Goal: Task Accomplishment & Management: Use online tool/utility

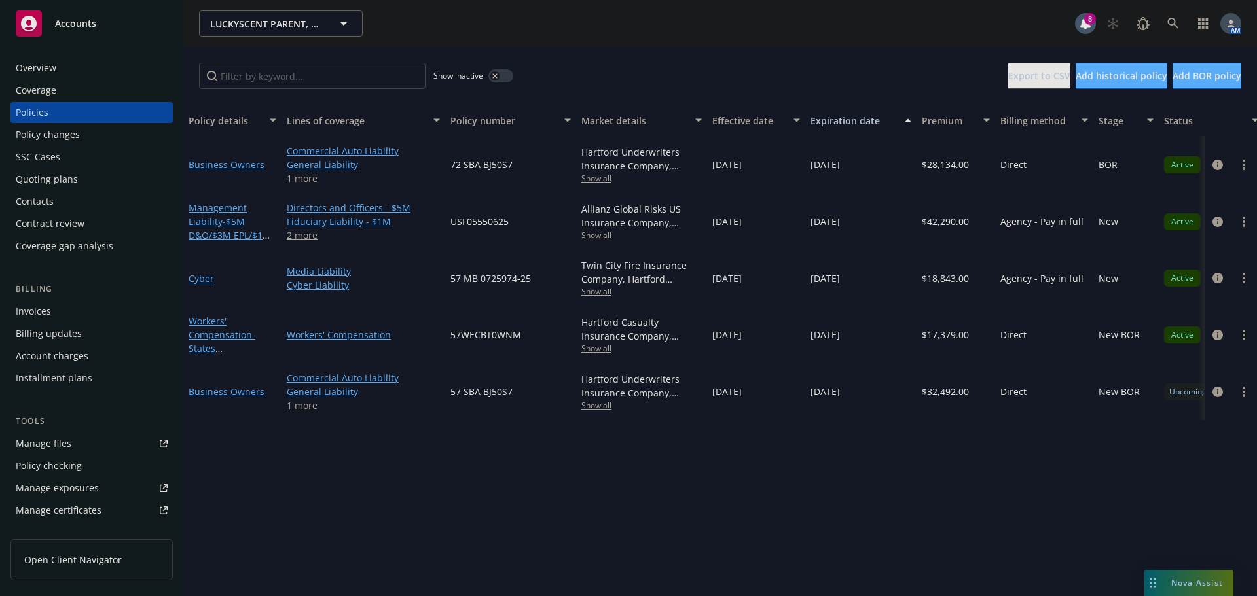
drag, startPoint x: 0, startPoint y: 0, endPoint x: 43, endPoint y: 65, distance: 78.1
click at [43, 65] on div "Overview" at bounding box center [36, 68] width 41 height 21
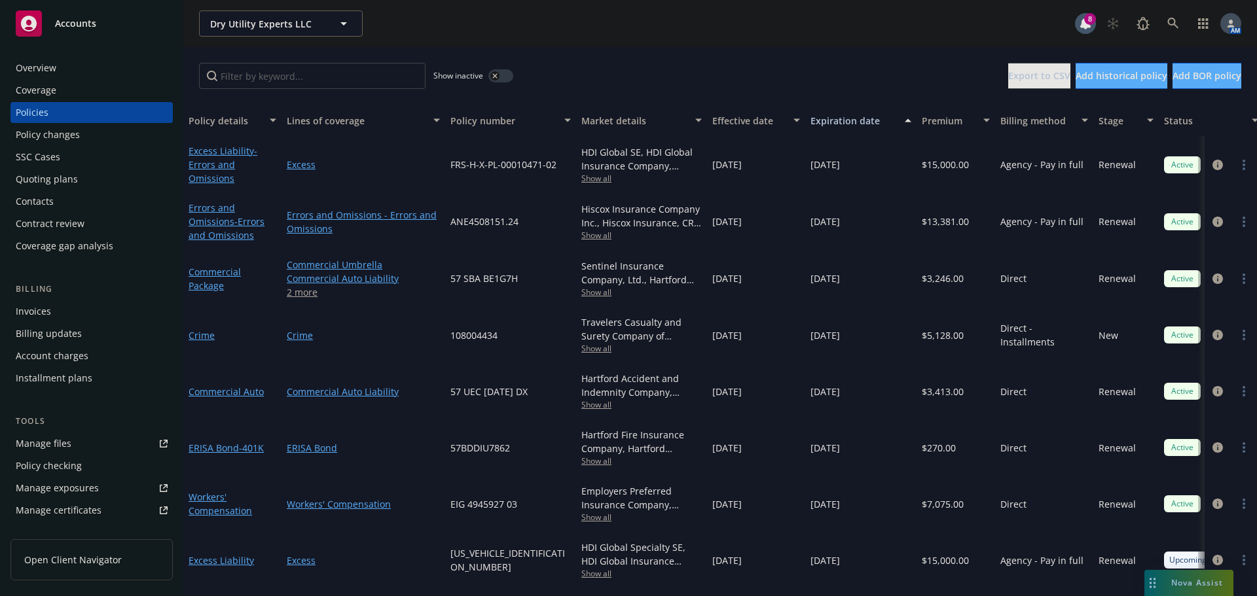
click at [41, 185] on div "Quoting plans" at bounding box center [47, 179] width 62 height 21
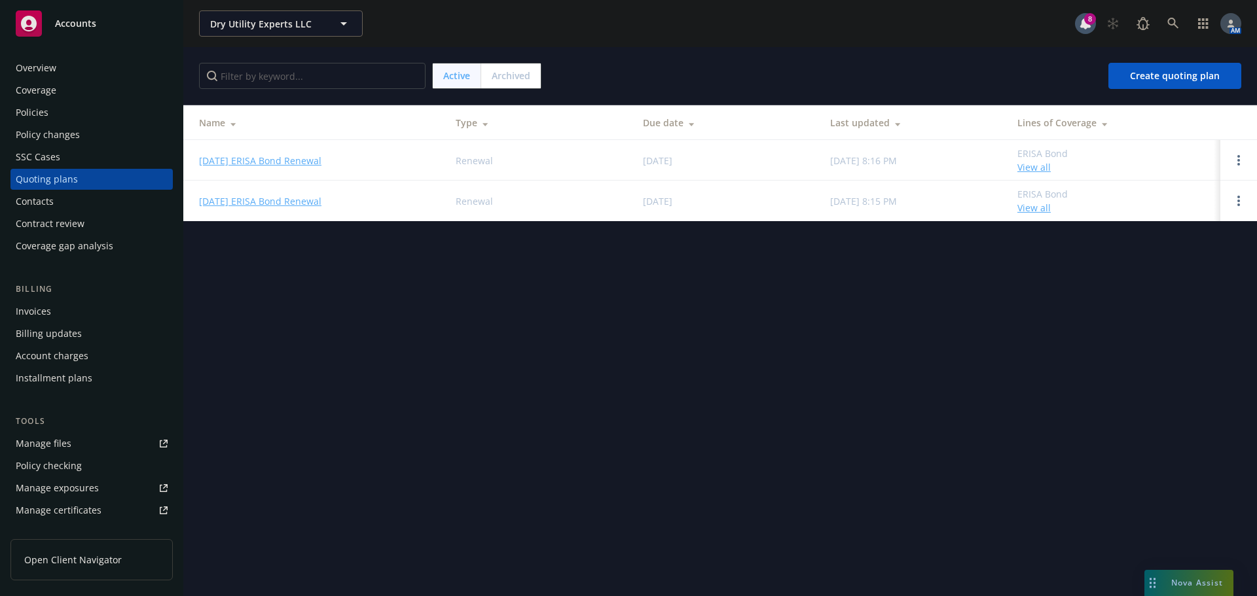
click at [518, 77] on span "Archived" at bounding box center [511, 76] width 39 height 14
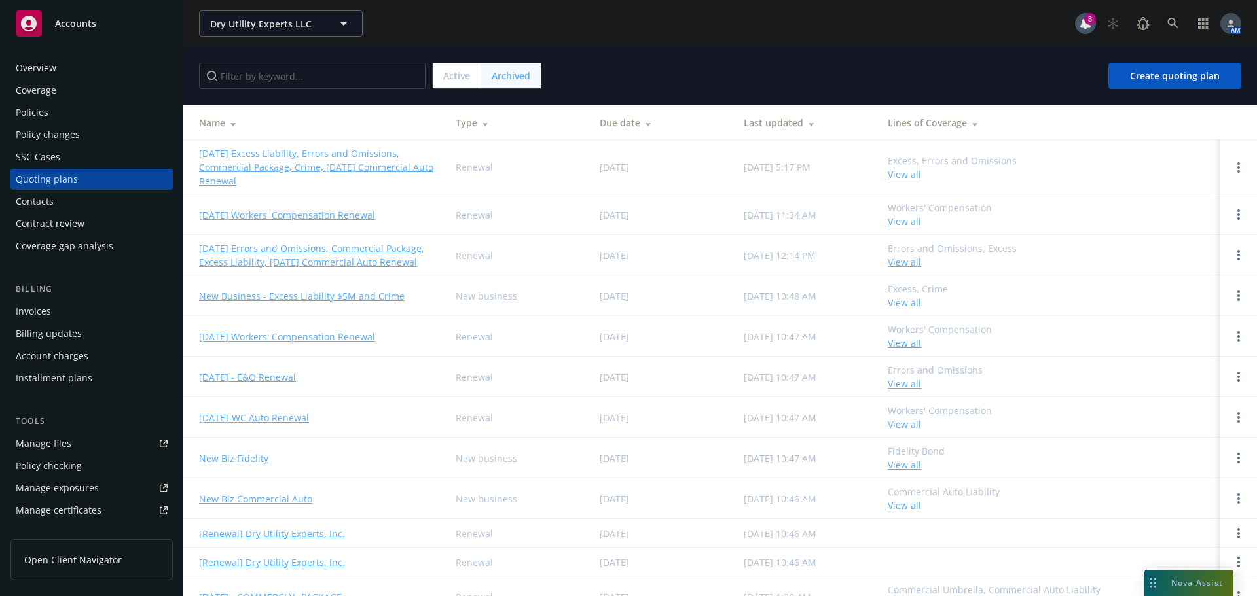
click at [297, 156] on link "09/17/25 Excess Liability, Errors and Omissions, Commercial Package, Crime, 09/…" at bounding box center [317, 167] width 236 height 41
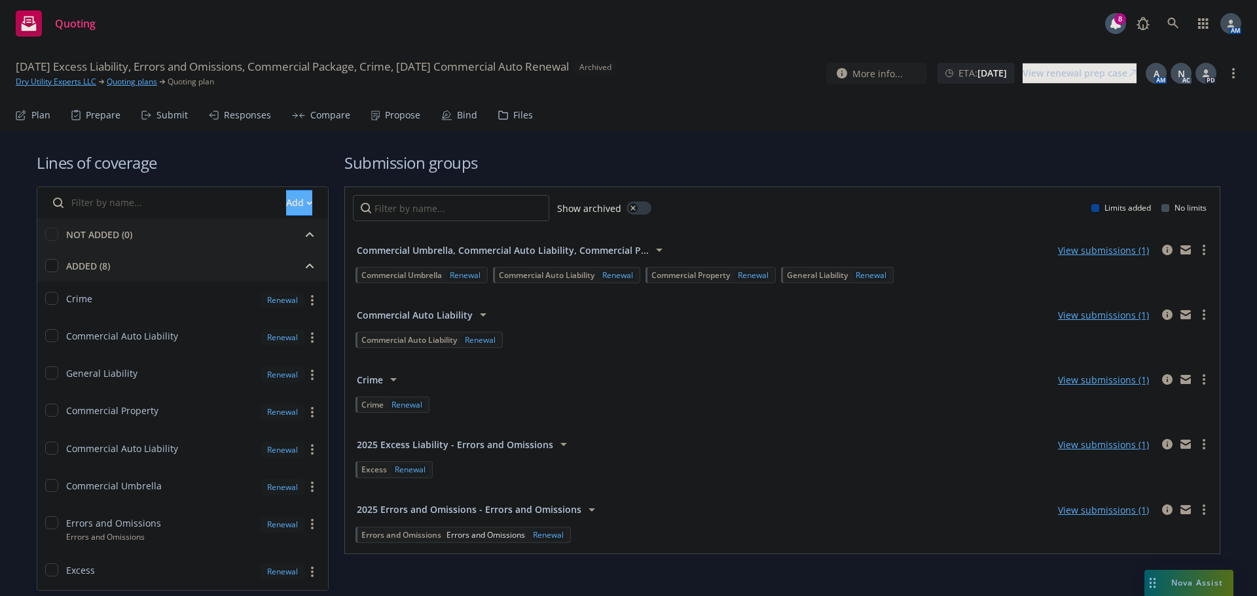
click at [401, 114] on div "Propose" at bounding box center [402, 115] width 35 height 10
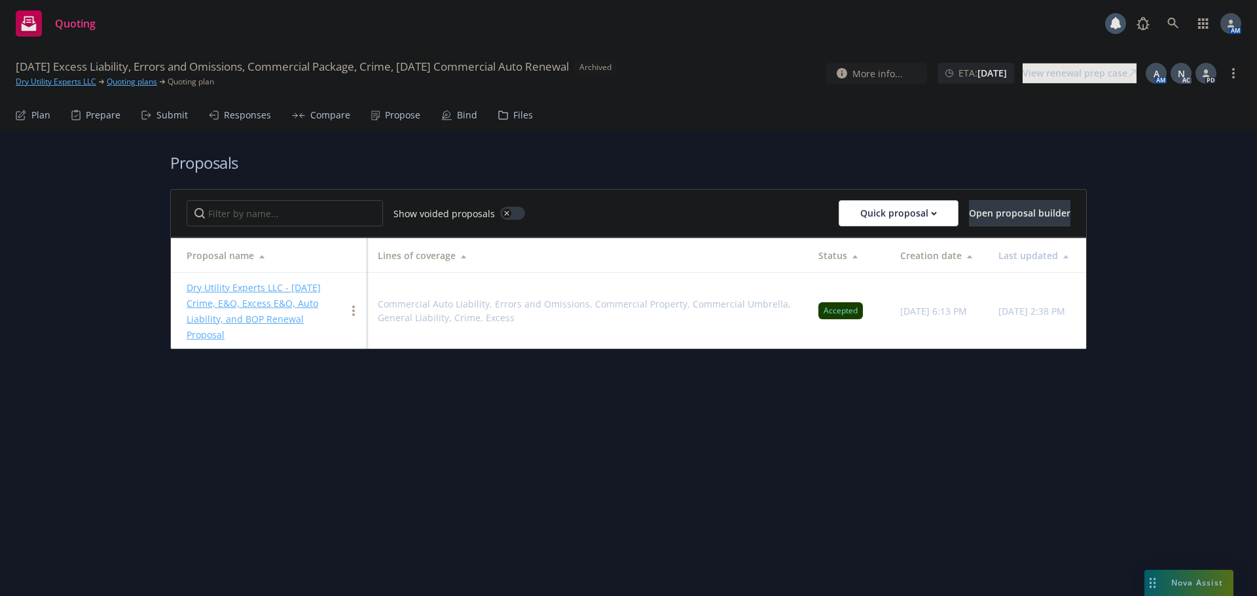
click at [244, 295] on div "Dry Utility Experts LLC - 9/17/2025 Crime, E&O, Excess E&O, Auto Liability, and…" at bounding box center [266, 311] width 159 height 63
click at [240, 290] on link "Dry Utility Experts LLC - 9/17/2025 Crime, E&O, Excess E&O, Auto Liability, and…" at bounding box center [254, 311] width 134 height 60
click at [73, 83] on link "Dry Utility Experts LLC" at bounding box center [56, 82] width 81 height 12
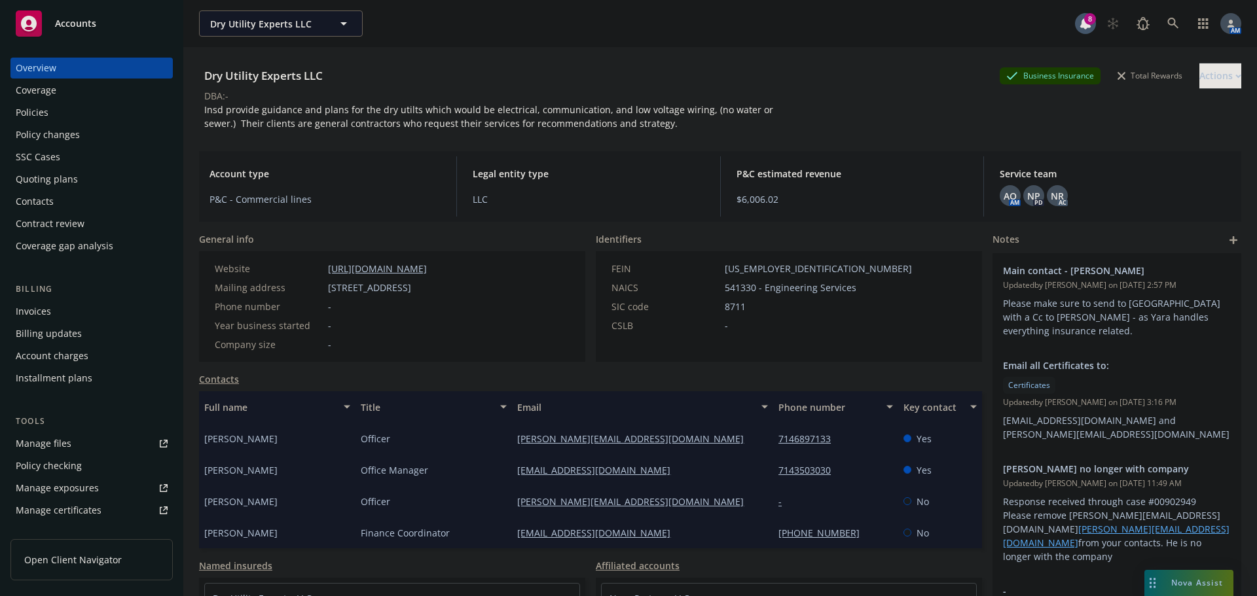
drag, startPoint x: 474, startPoint y: 291, endPoint x: 327, endPoint y: 287, distance: 146.7
click at [327, 287] on div "Mailing address [STREET_ADDRESS]" at bounding box center [320, 288] width 223 height 14
copy span "[STREET_ADDRESS]"
click at [54, 309] on div "Invoices" at bounding box center [92, 311] width 152 height 21
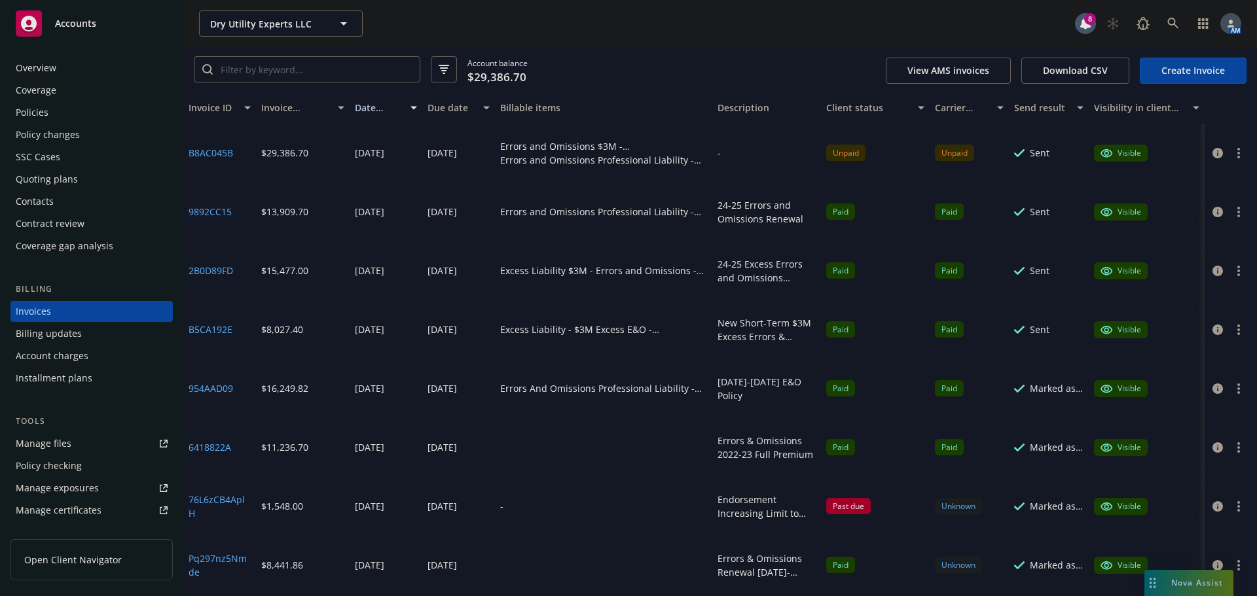
click at [1231, 146] on button "button" at bounding box center [1239, 153] width 16 height 16
click at [69, 105] on div "Policies" at bounding box center [92, 112] width 152 height 21
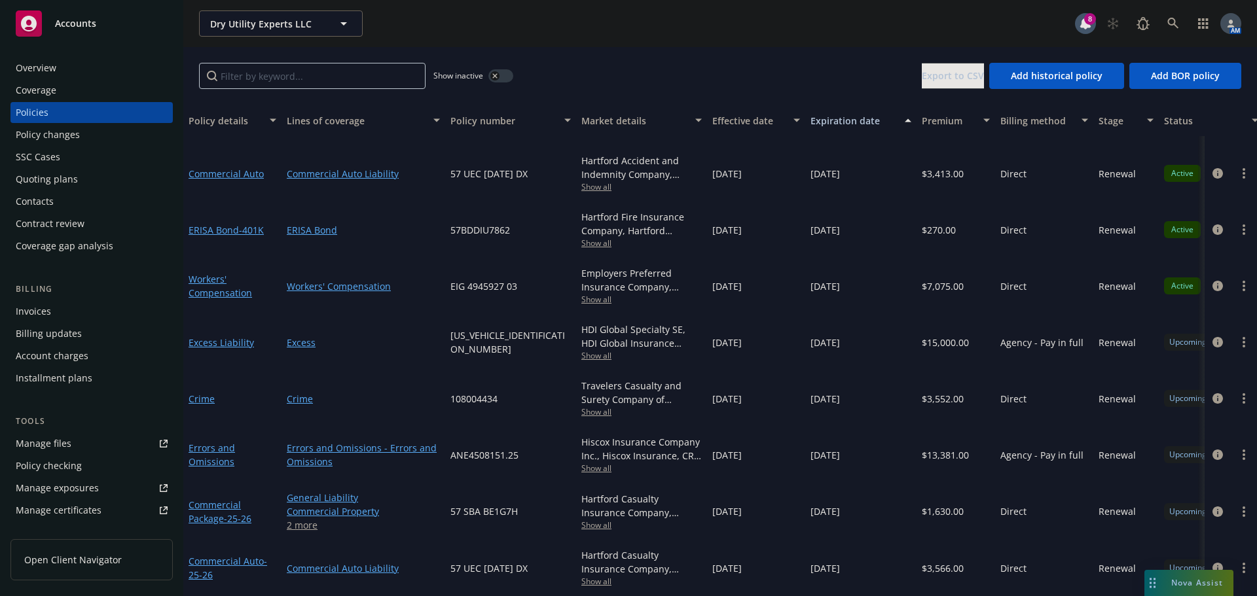
scroll to position [214, 0]
drag, startPoint x: 519, startPoint y: 443, endPoint x: 452, endPoint y: 451, distance: 68.0
click at [452, 451] on div "ANE4508151.25" at bounding box center [510, 455] width 131 height 56
copy span "ANE4508151.25"
click at [1212, 450] on icon "circleInformation" at bounding box center [1217, 455] width 10 height 10
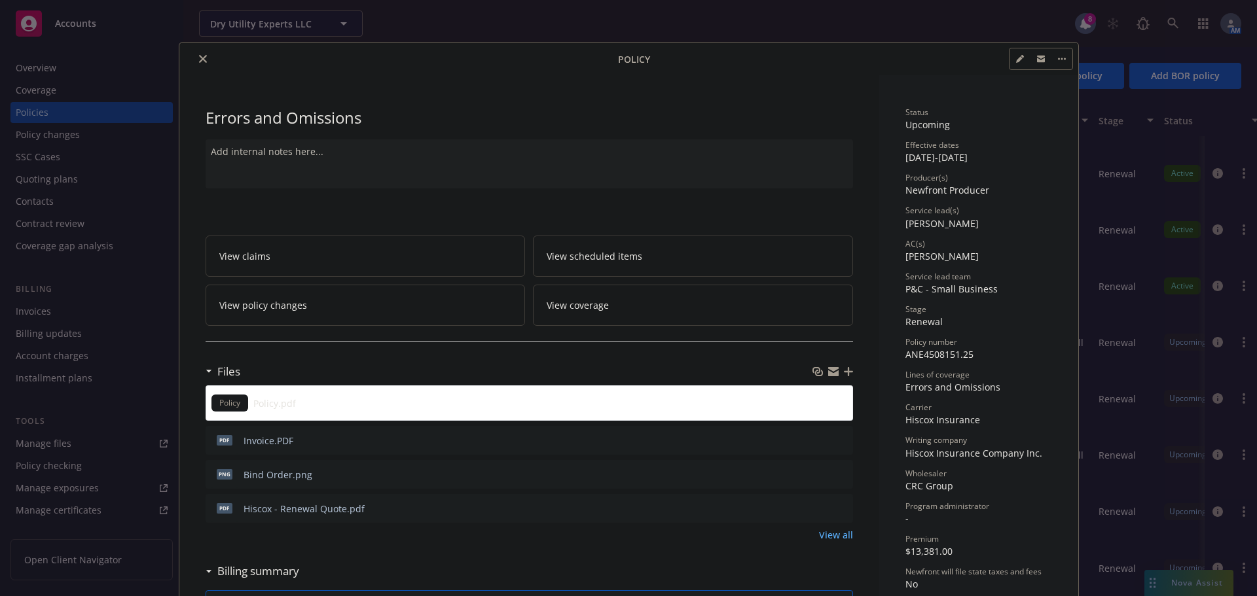
click at [837, 439] on icon "preview file" at bounding box center [841, 439] width 12 height 9
click at [839, 405] on icon "preview file" at bounding box center [840, 402] width 12 height 9
click at [835, 509] on icon "preview file" at bounding box center [841, 507] width 12 height 9
click at [200, 60] on icon "close" at bounding box center [203, 59] width 8 height 8
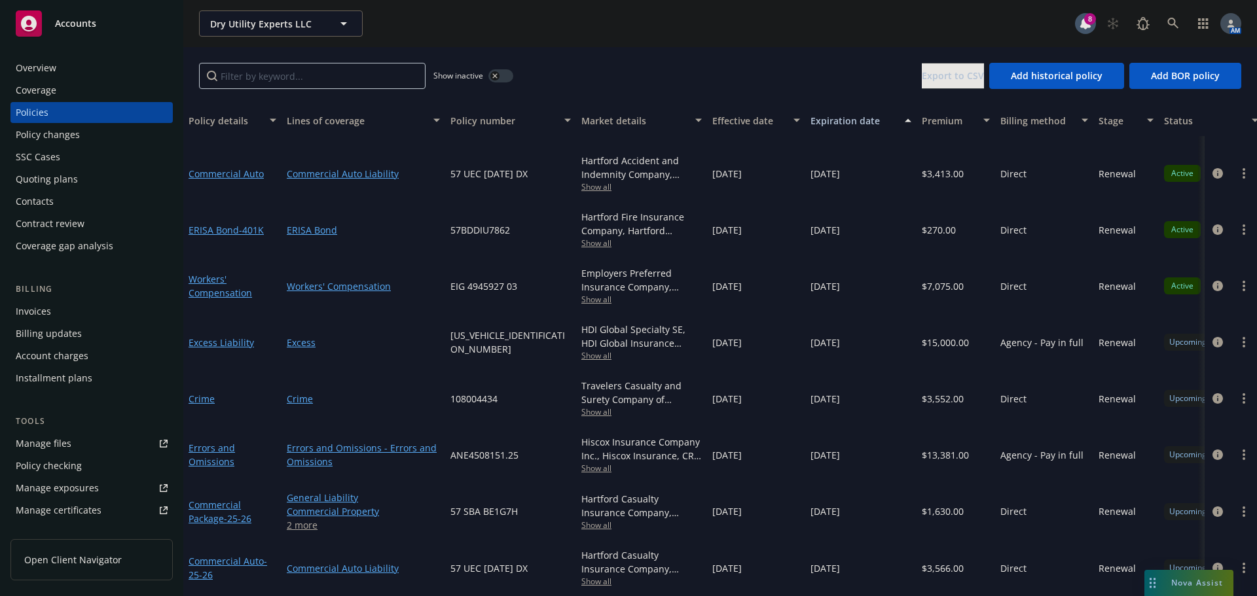
click at [596, 463] on span "Show all" at bounding box center [641, 468] width 120 height 11
click at [639, 57] on div "Show inactive Export to CSV Add historical policy Add BOR policy" at bounding box center [720, 76] width 1074 height 58
click at [497, 332] on span "FRSHXPL0001398303" at bounding box center [510, 342] width 120 height 27
click at [668, 52] on div "Show inactive Export to CSV Add historical policy Add BOR policy" at bounding box center [720, 76] width 1074 height 58
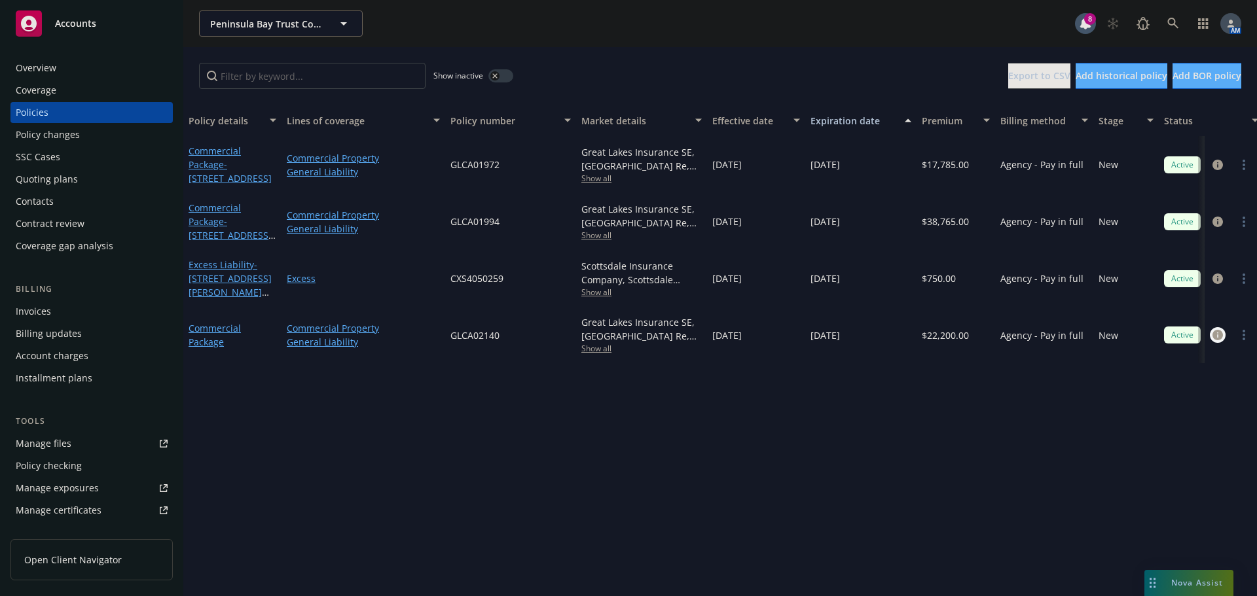
click at [1220, 336] on icon "circleInformation" at bounding box center [1217, 335] width 10 height 10
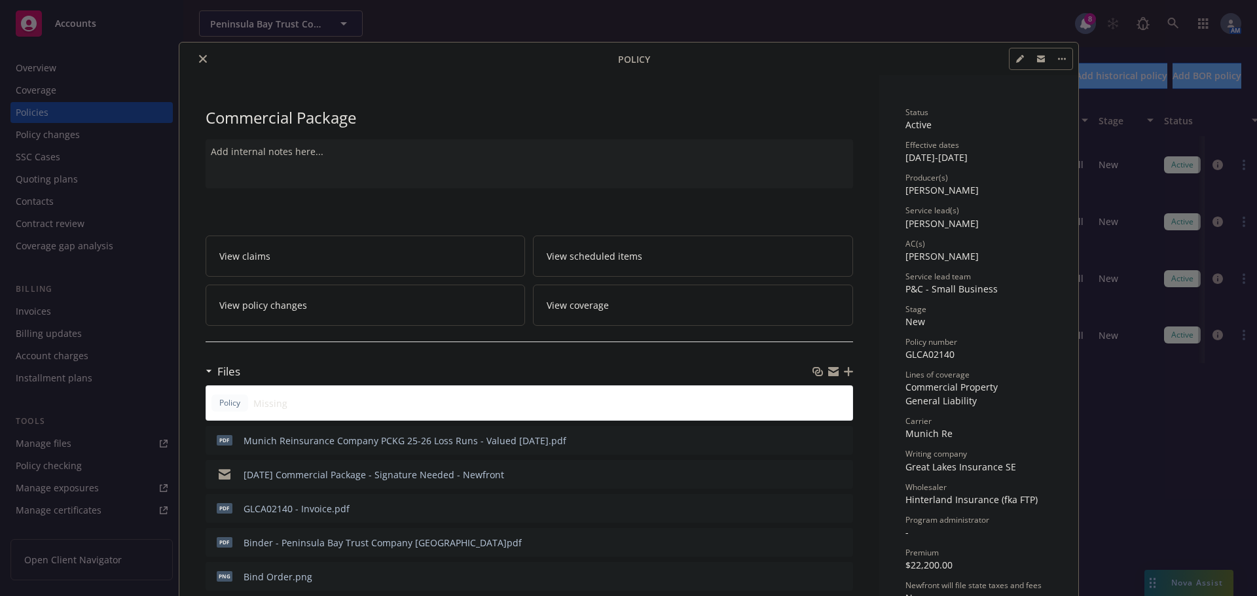
click at [844, 372] on icon "button" at bounding box center [848, 371] width 9 height 9
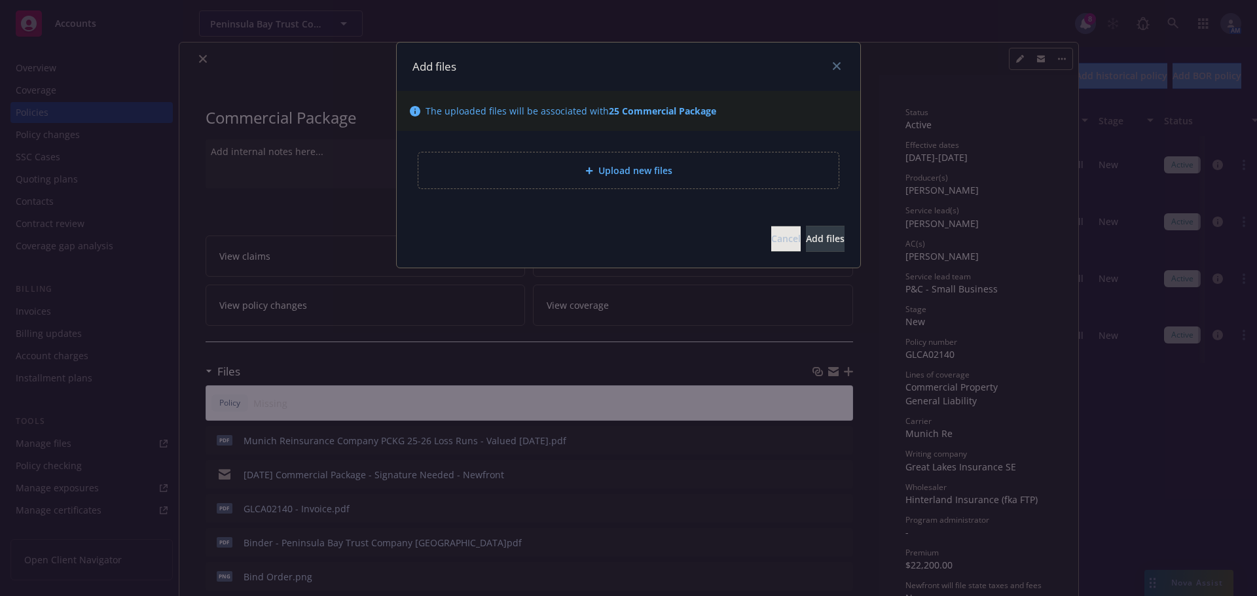
click at [656, 166] on span "Upload new files" at bounding box center [635, 171] width 74 height 14
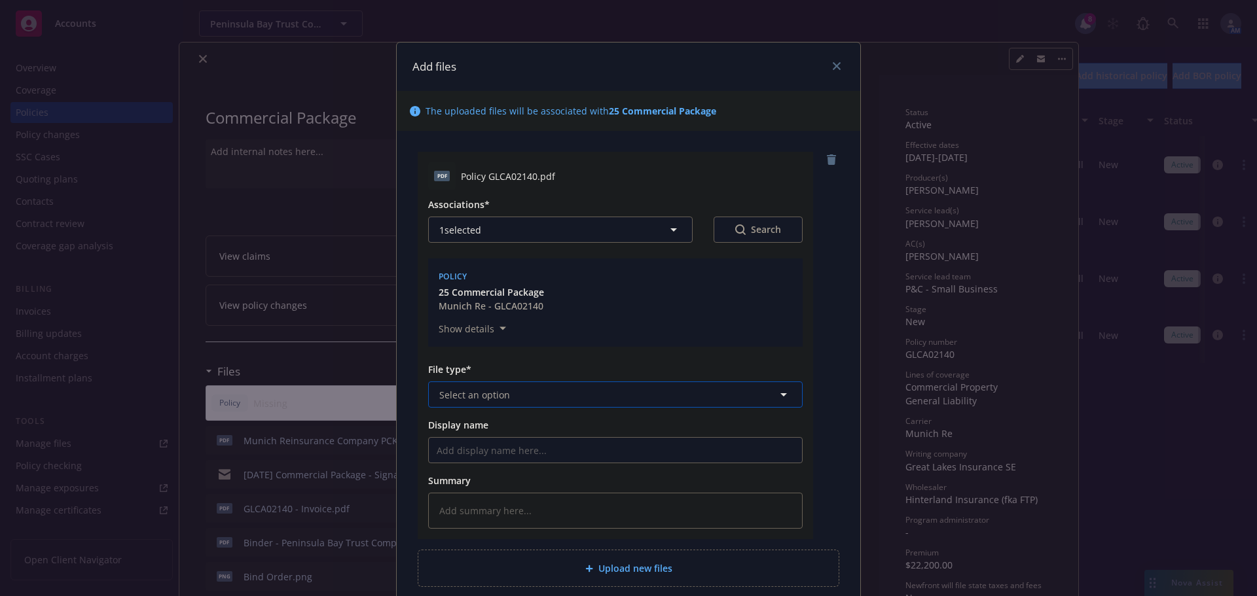
click at [494, 391] on span "Select an option" at bounding box center [474, 395] width 71 height 14
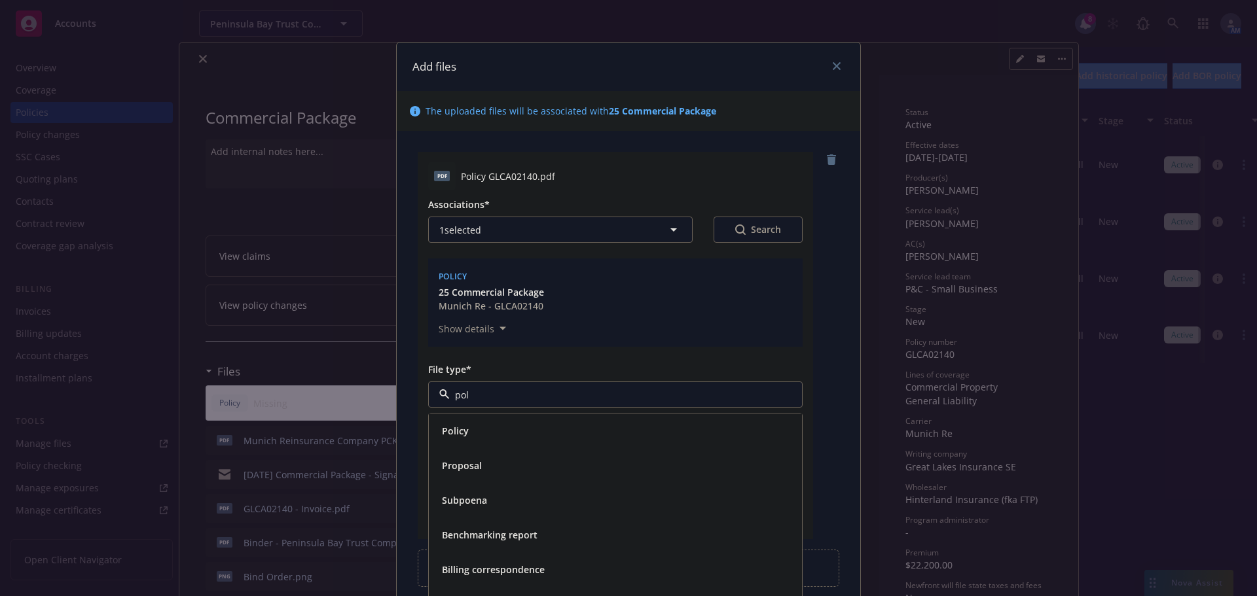
type input "poli"
click at [472, 435] on div "Policy" at bounding box center [615, 431] width 357 height 19
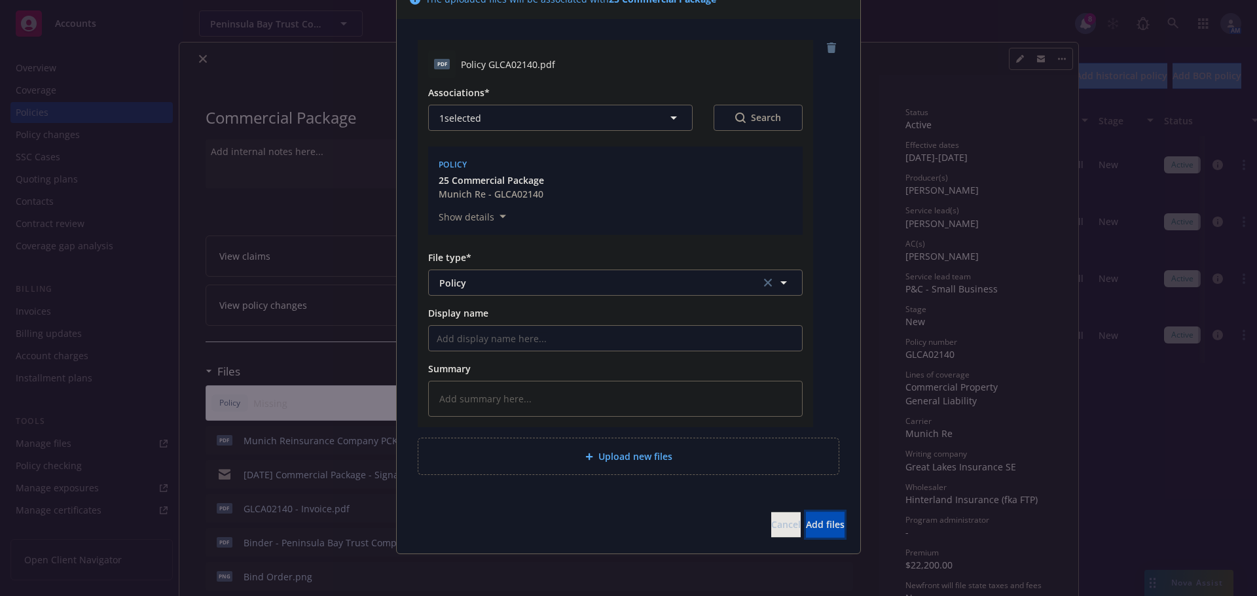
click at [816, 528] on span "Add files" at bounding box center [825, 524] width 39 height 12
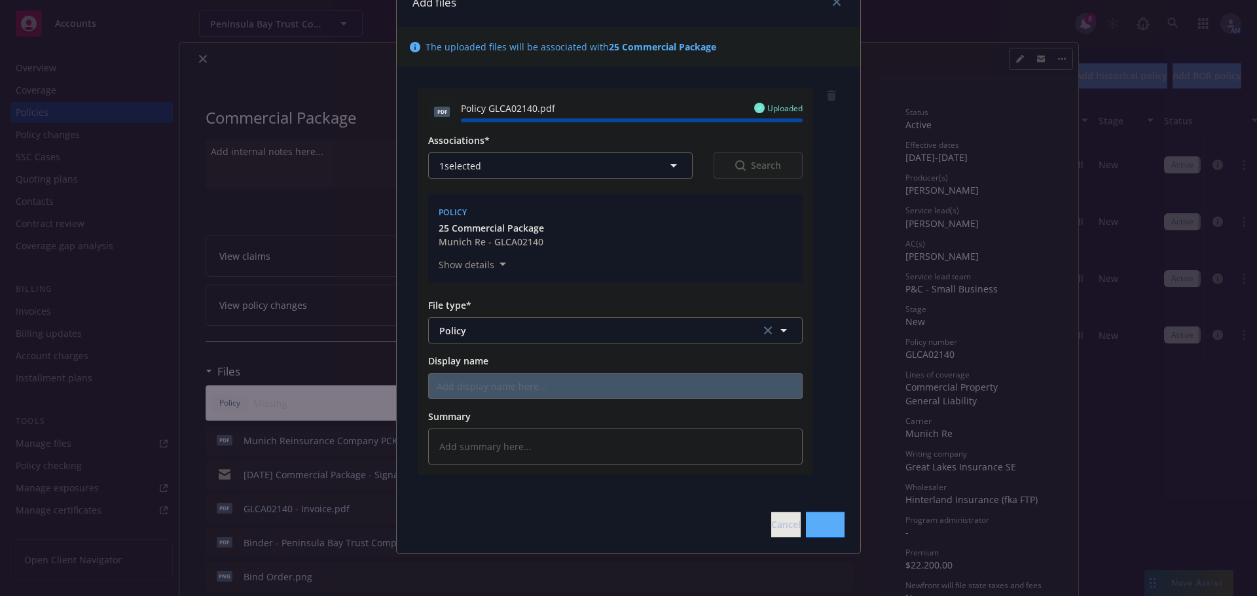
type textarea "x"
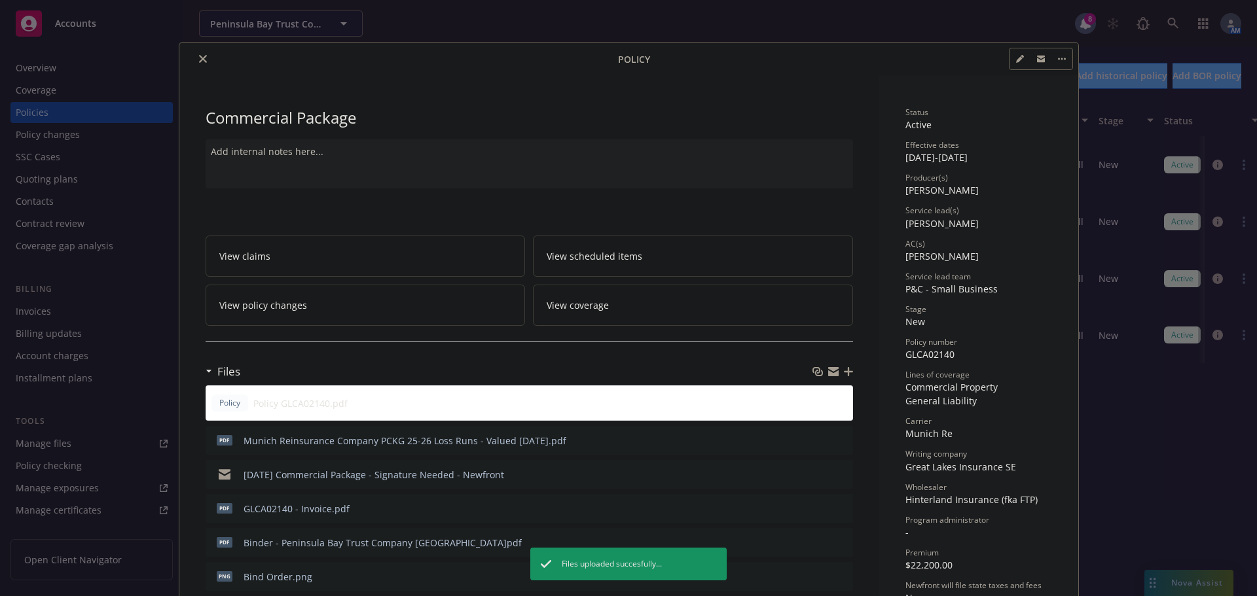
click at [202, 57] on button "close" at bounding box center [203, 59] width 16 height 16
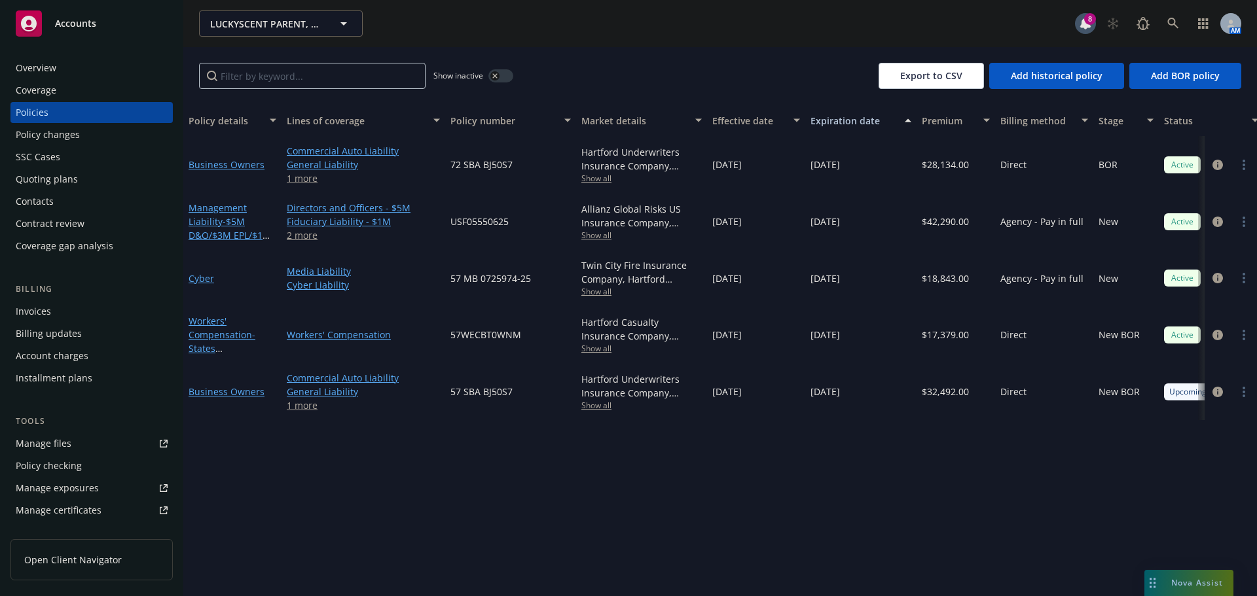
click at [82, 62] on div "Overview" at bounding box center [92, 68] width 152 height 21
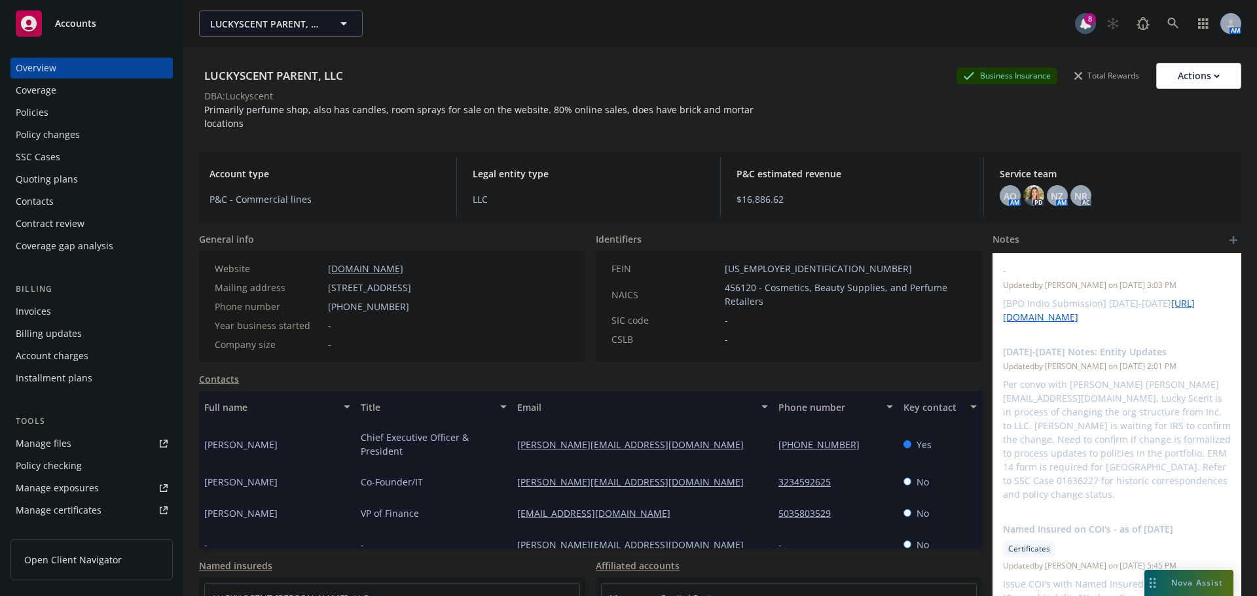
click at [746, 262] on span "87-0790957" at bounding box center [818, 269] width 187 height 14
click at [784, 262] on div "FEIN 87-0790957" at bounding box center [788, 269] width 365 height 14
click at [772, 262] on div "FEIN 87-0790957" at bounding box center [788, 269] width 365 height 14
drag, startPoint x: 769, startPoint y: 253, endPoint x: 719, endPoint y: 258, distance: 50.6
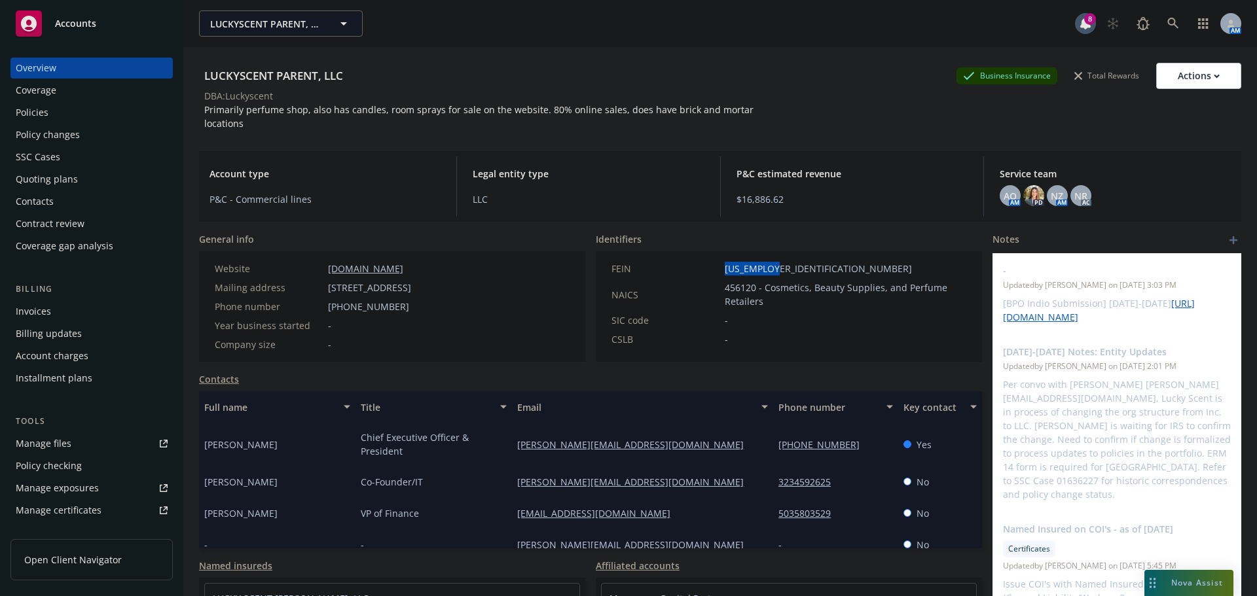
click at [719, 262] on div "FEIN 87-0790957" at bounding box center [788, 269] width 365 height 14
copy span "87-0790957"
click at [656, 291] on div "NAICS 456120 - Cosmetics, Beauty Supplies, and Perfume Retailers" at bounding box center [788, 294] width 365 height 27
click at [77, 114] on div "Policies" at bounding box center [92, 112] width 152 height 21
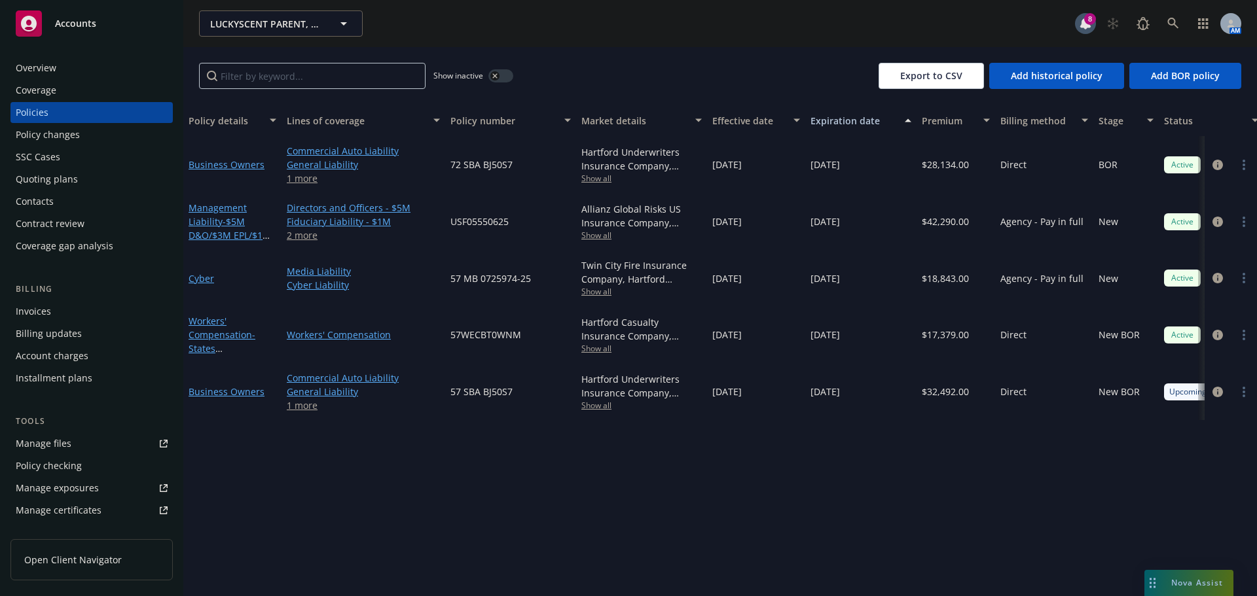
click at [495, 333] on span "57WECBT0WNM" at bounding box center [485, 335] width 71 height 14
click at [480, 331] on span "57WECBT0WNM" at bounding box center [485, 335] width 71 height 14
copy span "57WECBT0WNM"
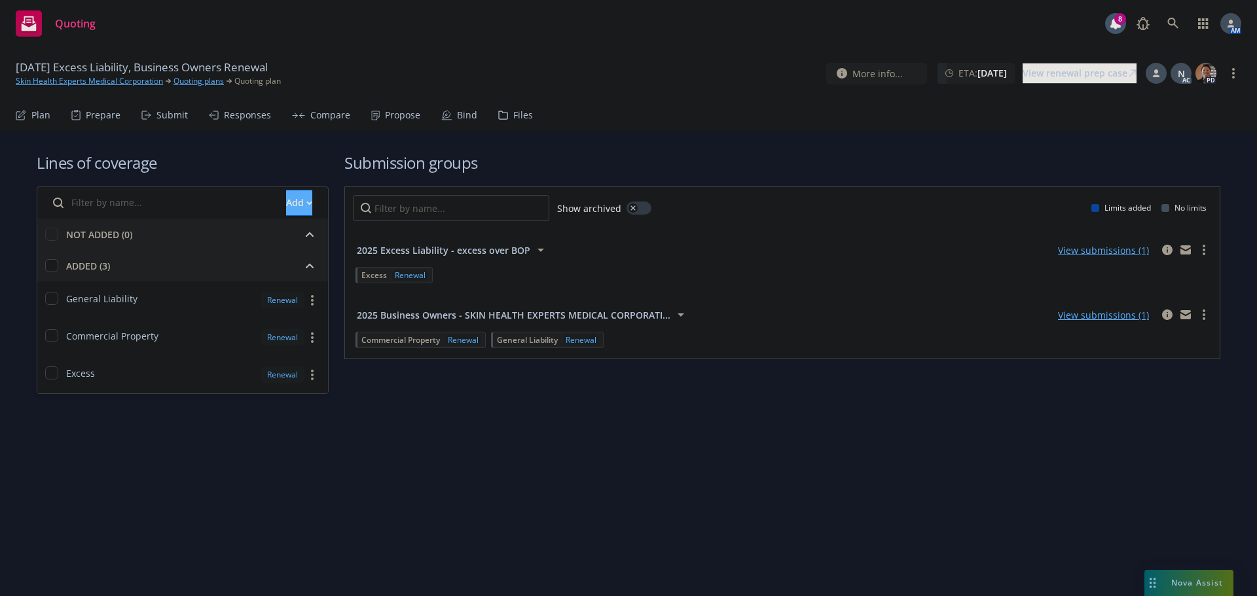
click at [520, 116] on div "Files" at bounding box center [523, 115] width 20 height 10
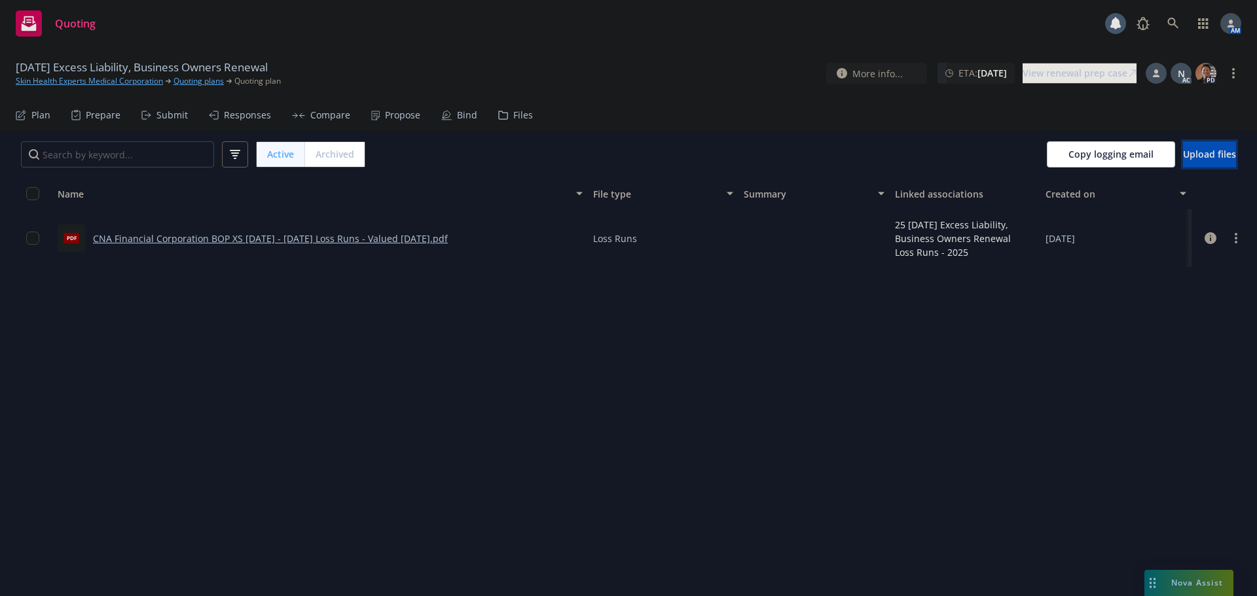
click at [1196, 156] on span "Upload files" at bounding box center [1209, 154] width 53 height 12
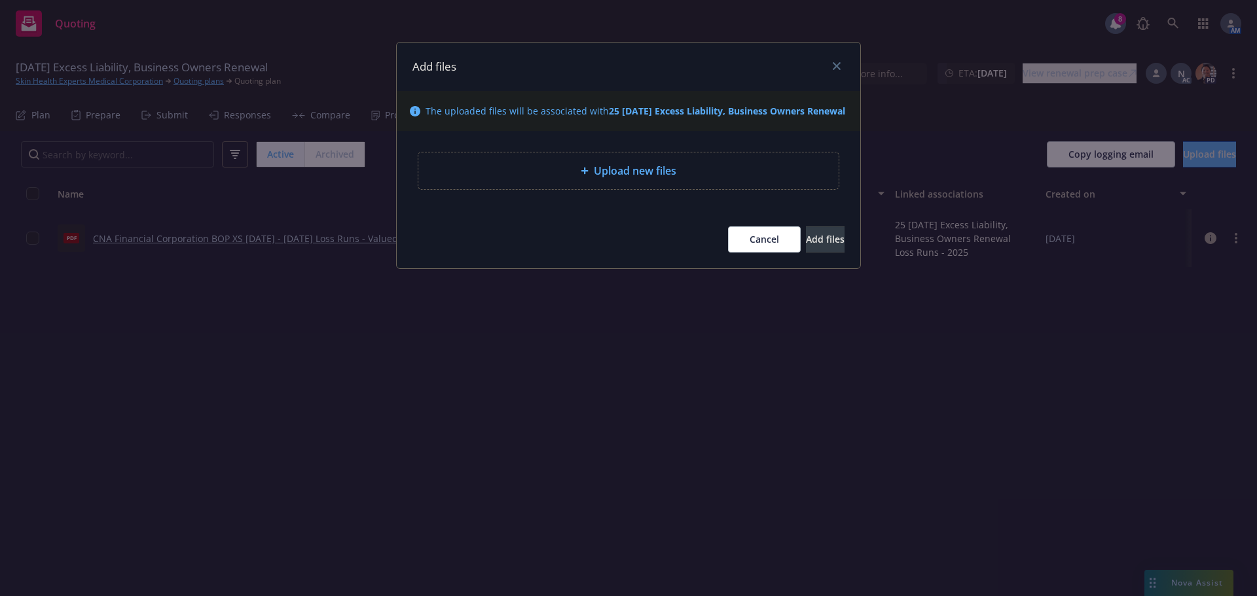
click at [725, 179] on div "Upload new files" at bounding box center [628, 171] width 399 height 16
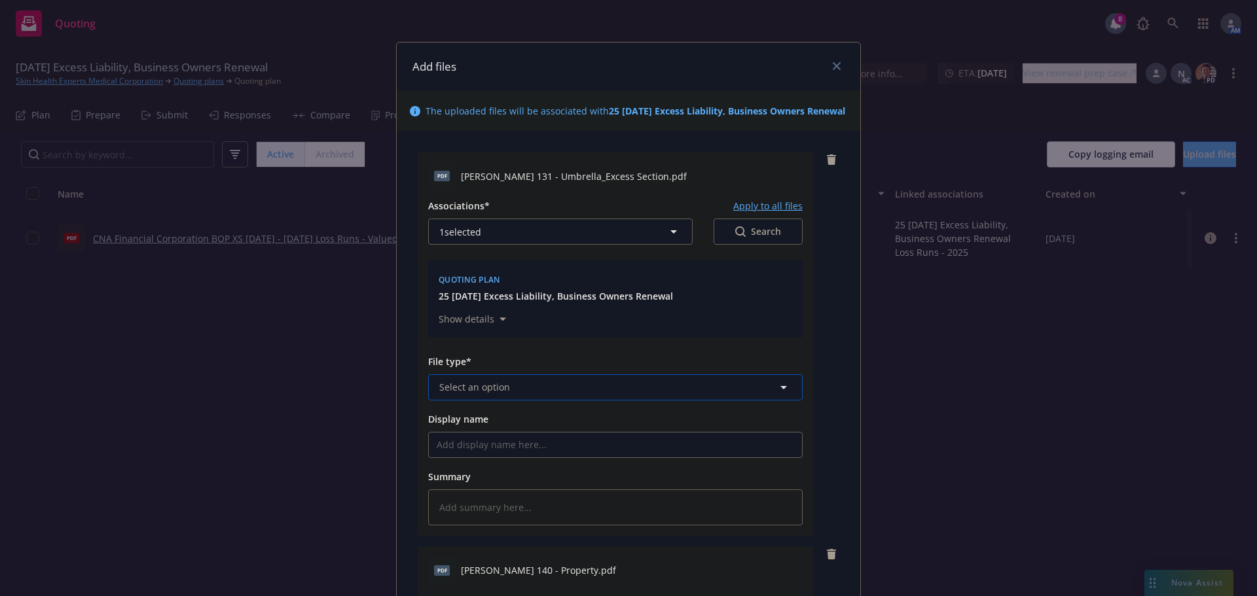
click at [535, 397] on button "Select an option" at bounding box center [615, 387] width 374 height 26
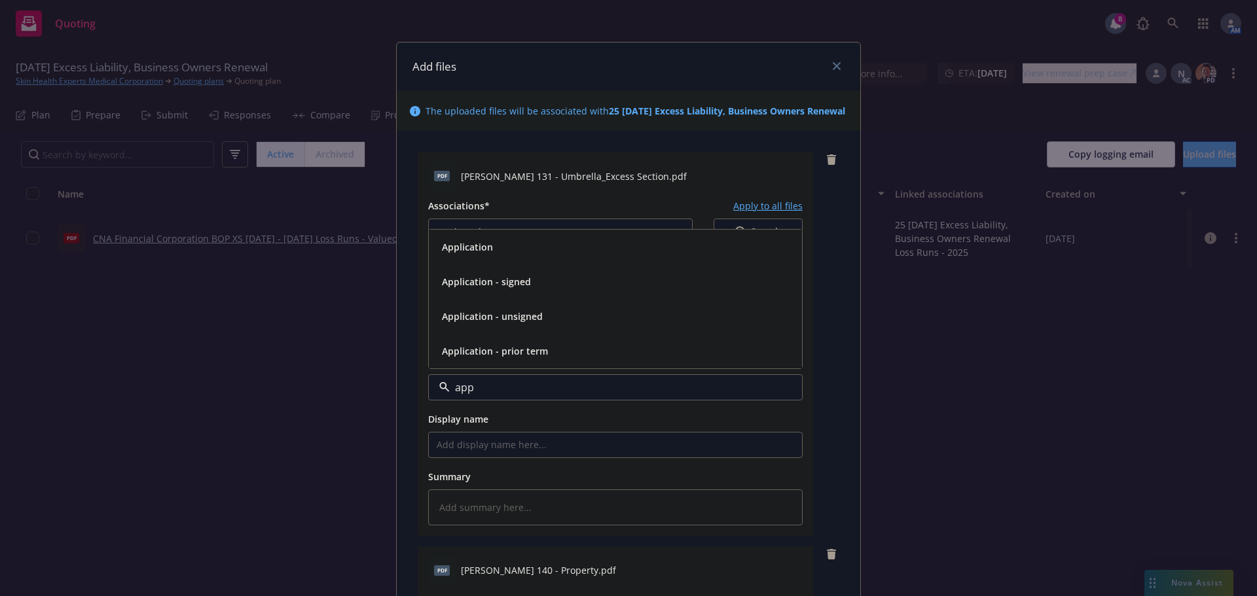
type input "appl"
click at [523, 323] on span "Application - unsigned" at bounding box center [492, 317] width 101 height 14
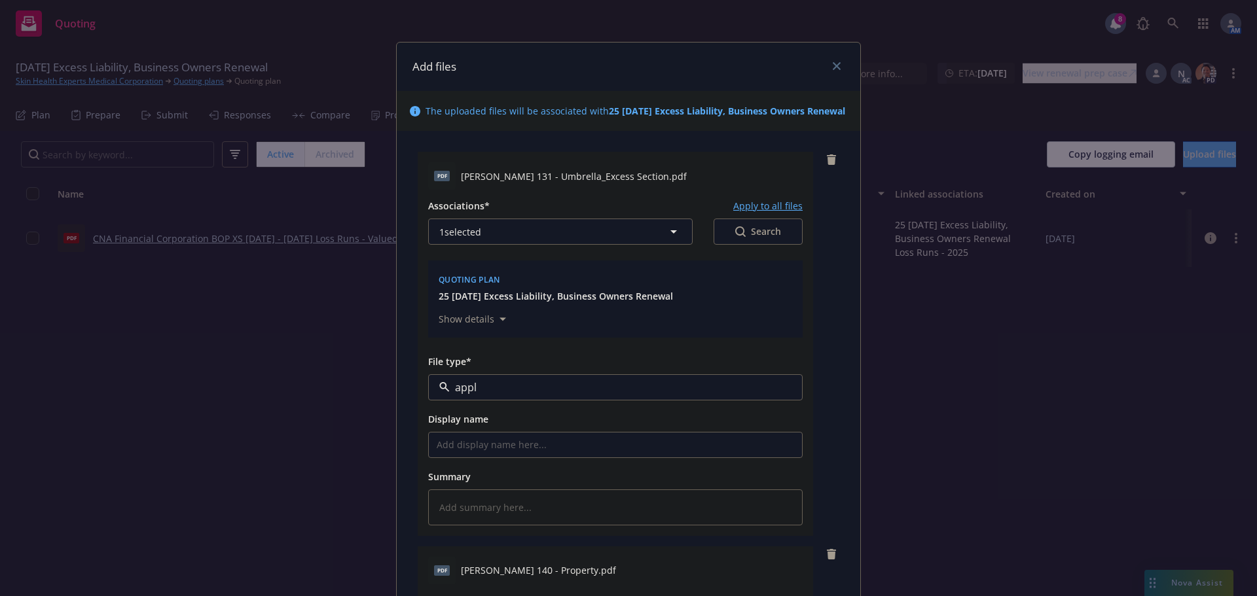
type textarea "x"
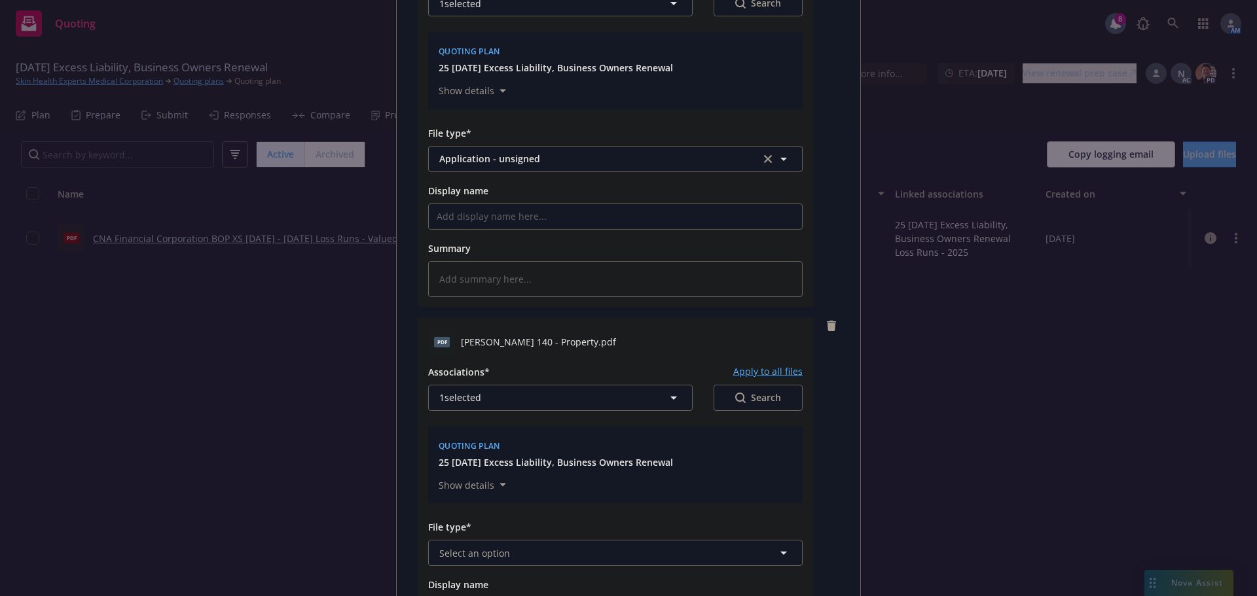
scroll to position [262, 0]
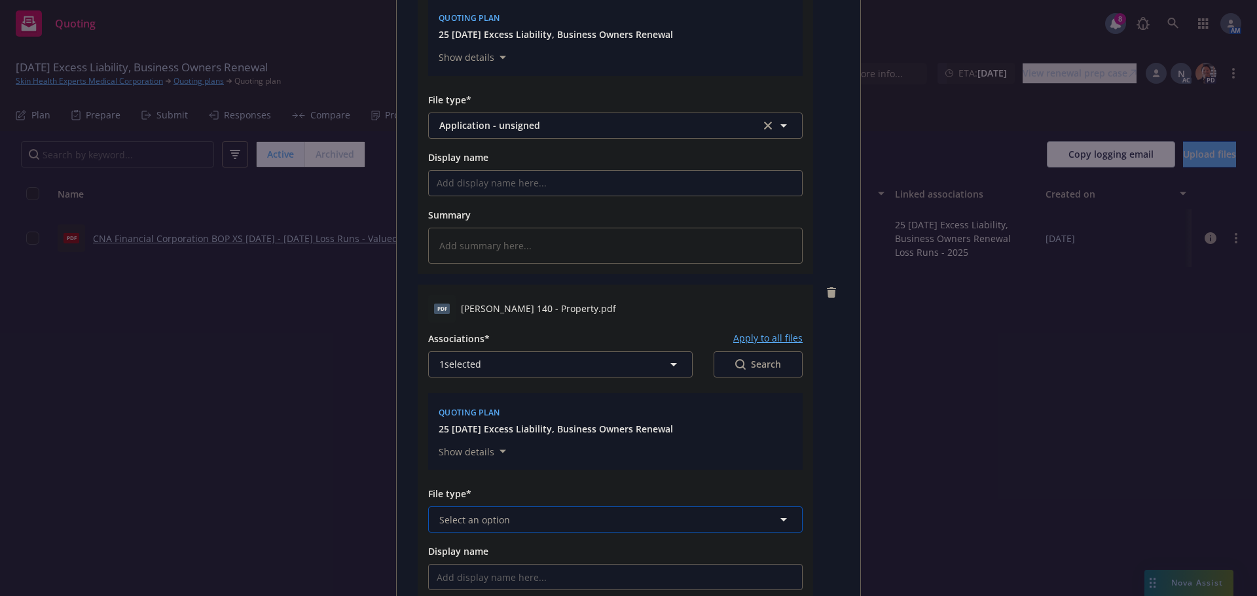
click at [489, 527] on span "Select an option" at bounding box center [474, 520] width 71 height 14
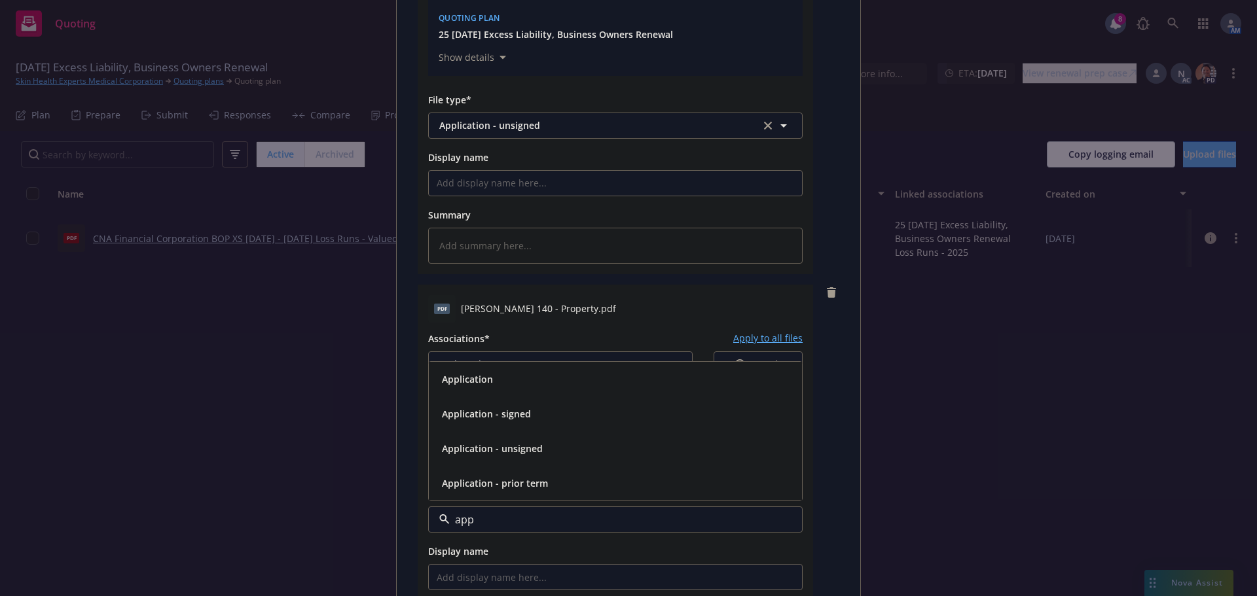
type input "appl"
click at [514, 456] on span "Application - unsigned" at bounding box center [492, 449] width 101 height 14
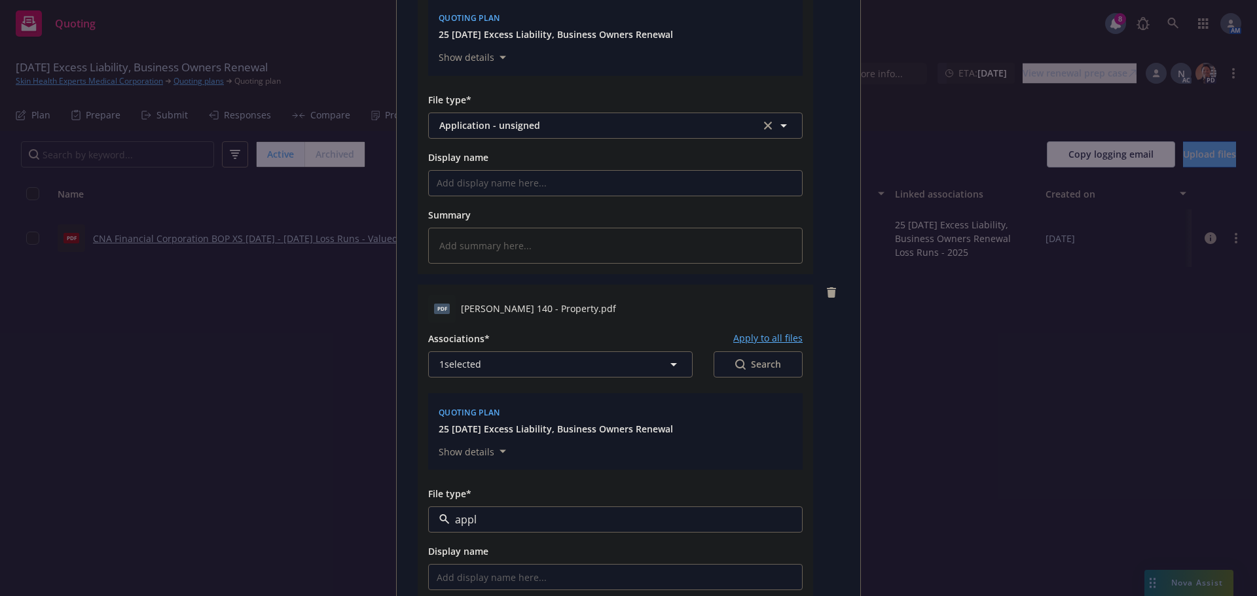
type textarea "x"
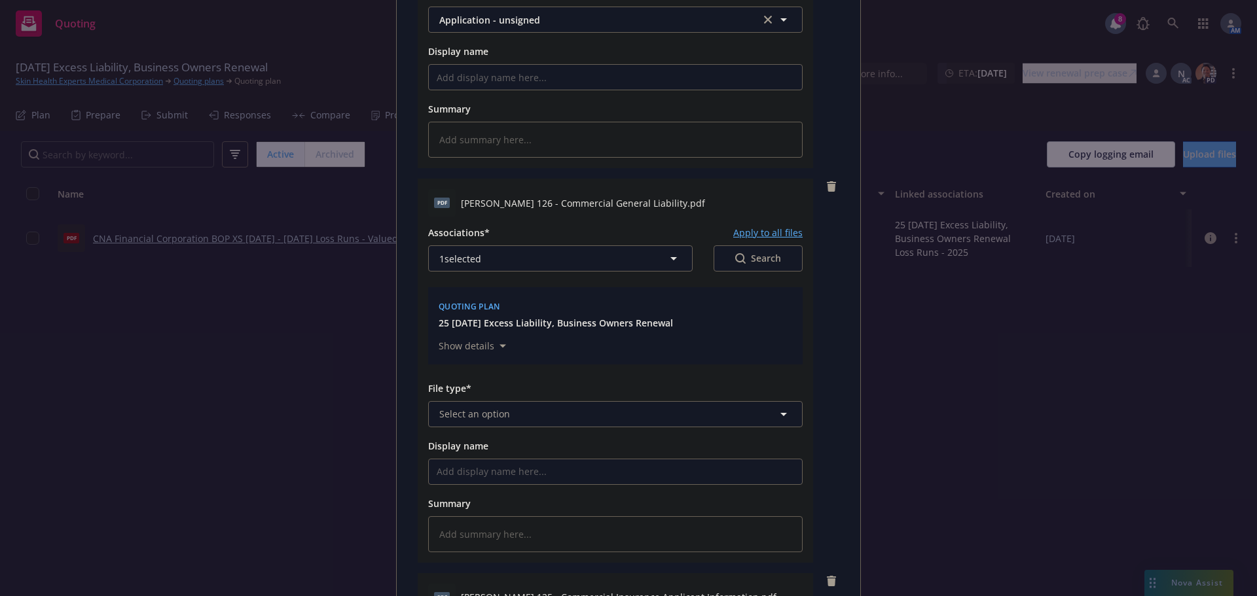
scroll to position [786, 0]
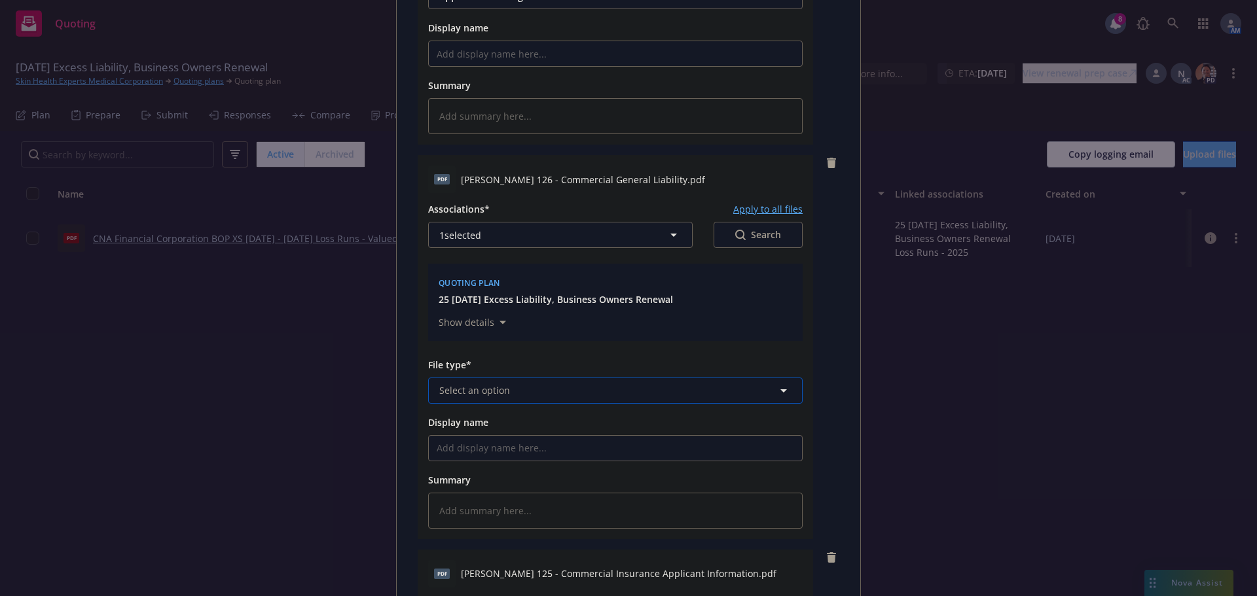
click at [510, 404] on button "Select an option" at bounding box center [615, 391] width 374 height 26
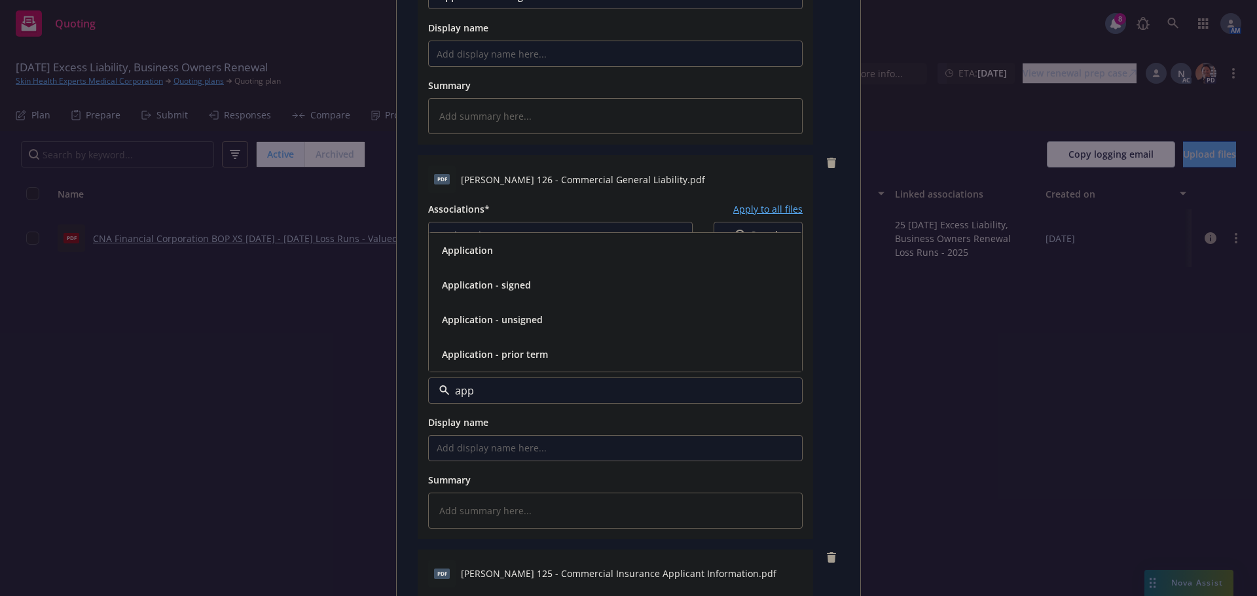
type input "appl"
click at [501, 327] on span "Application - unsigned" at bounding box center [492, 320] width 101 height 14
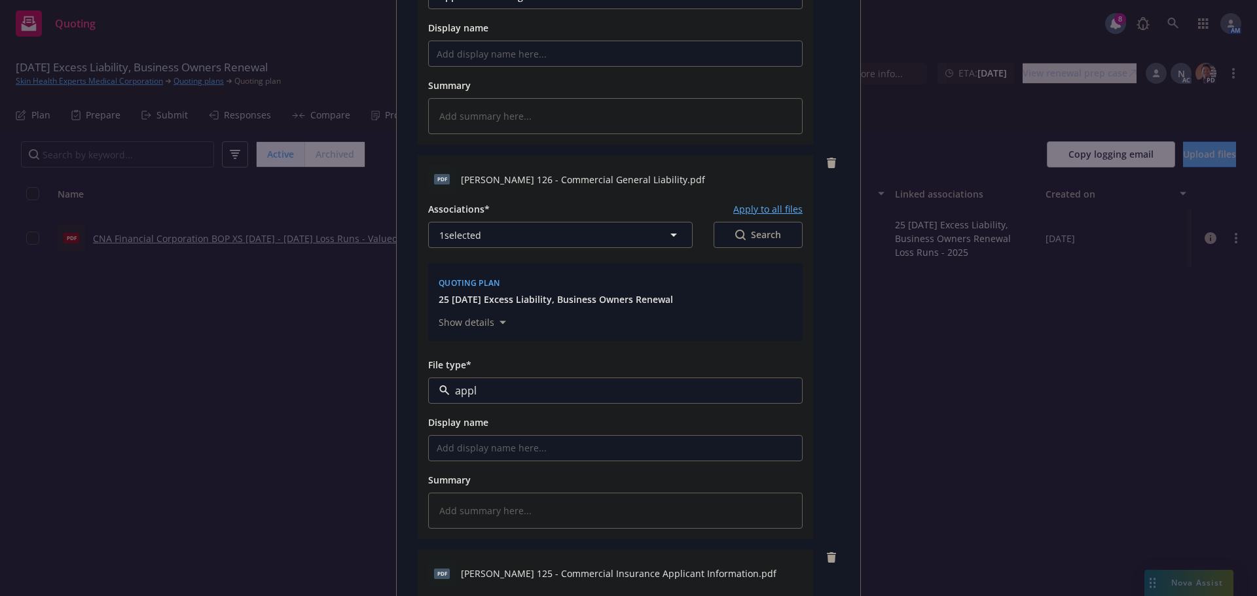
type textarea "x"
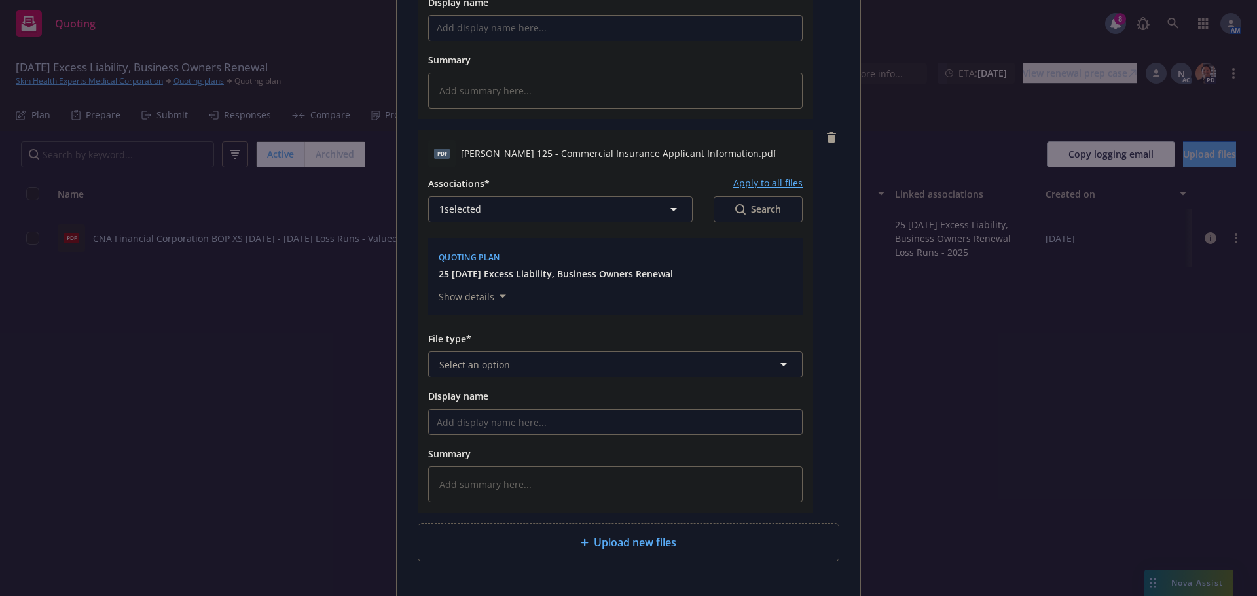
scroll to position [1244, 0]
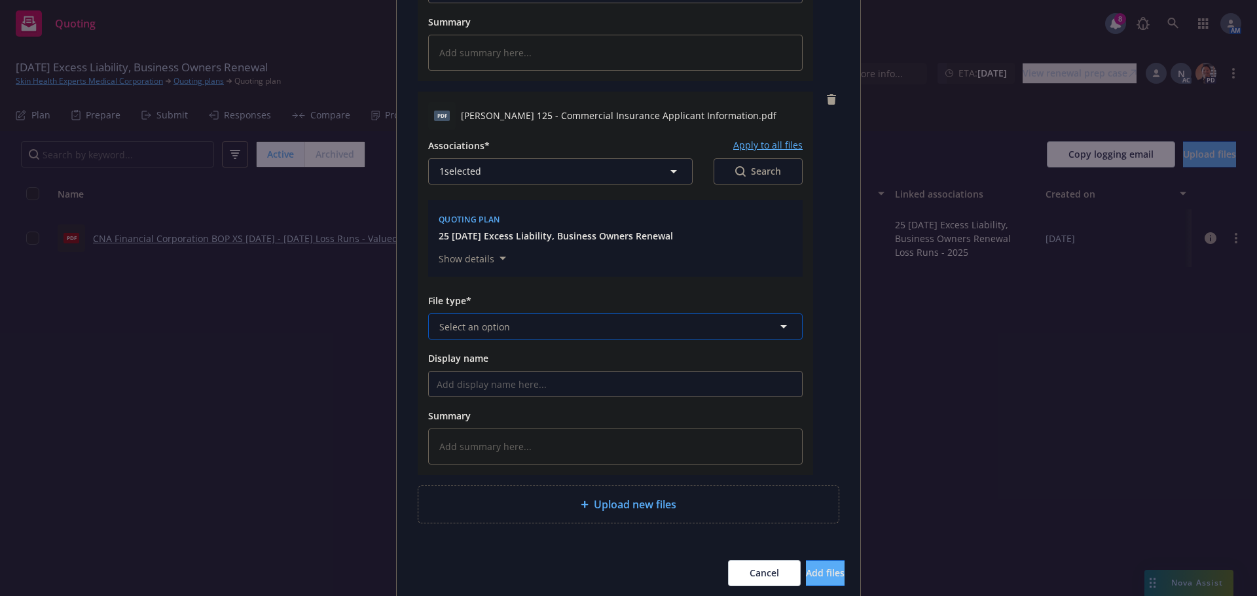
click at [516, 340] on button "Select an option" at bounding box center [615, 327] width 374 height 26
type input "appli"
click at [505, 439] on span "Application - unsigned" at bounding box center [492, 433] width 101 height 14
click at [825, 578] on button "Add files" at bounding box center [825, 573] width 39 height 26
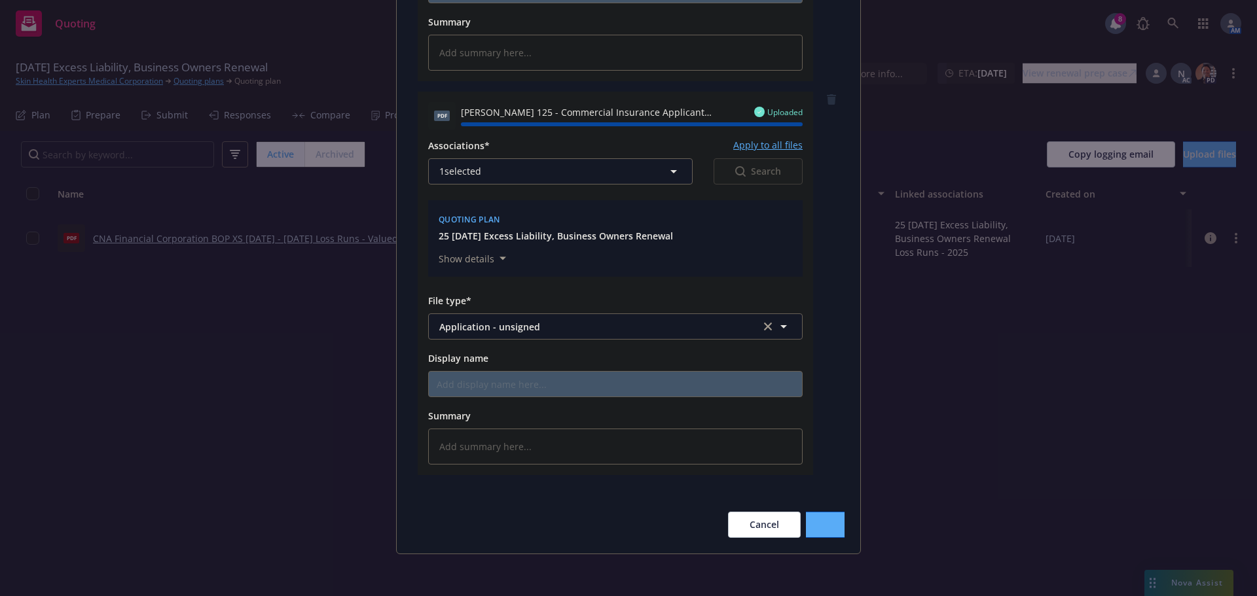
type textarea "x"
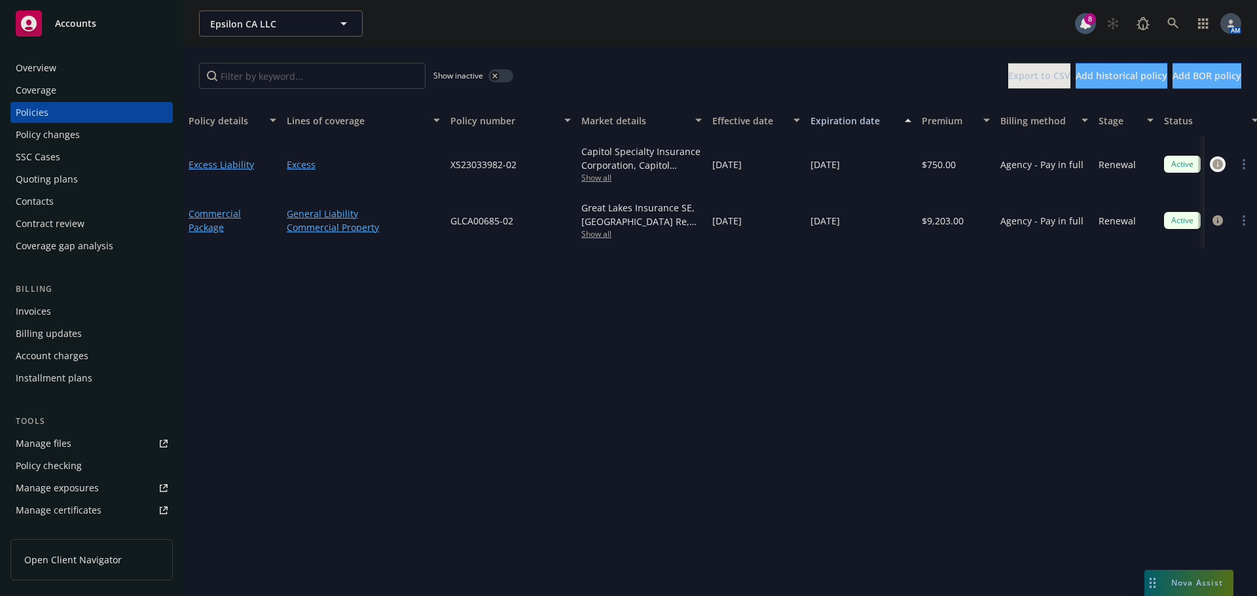
click at [1218, 160] on icon "circleInformation" at bounding box center [1217, 164] width 10 height 10
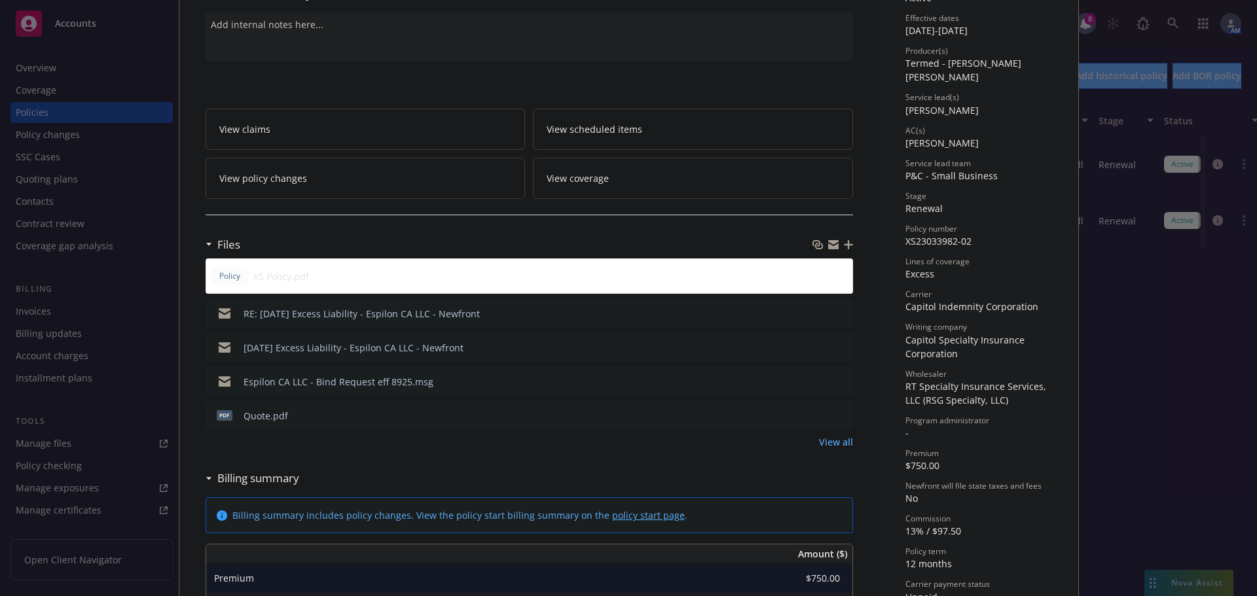
scroll to position [131, 0]
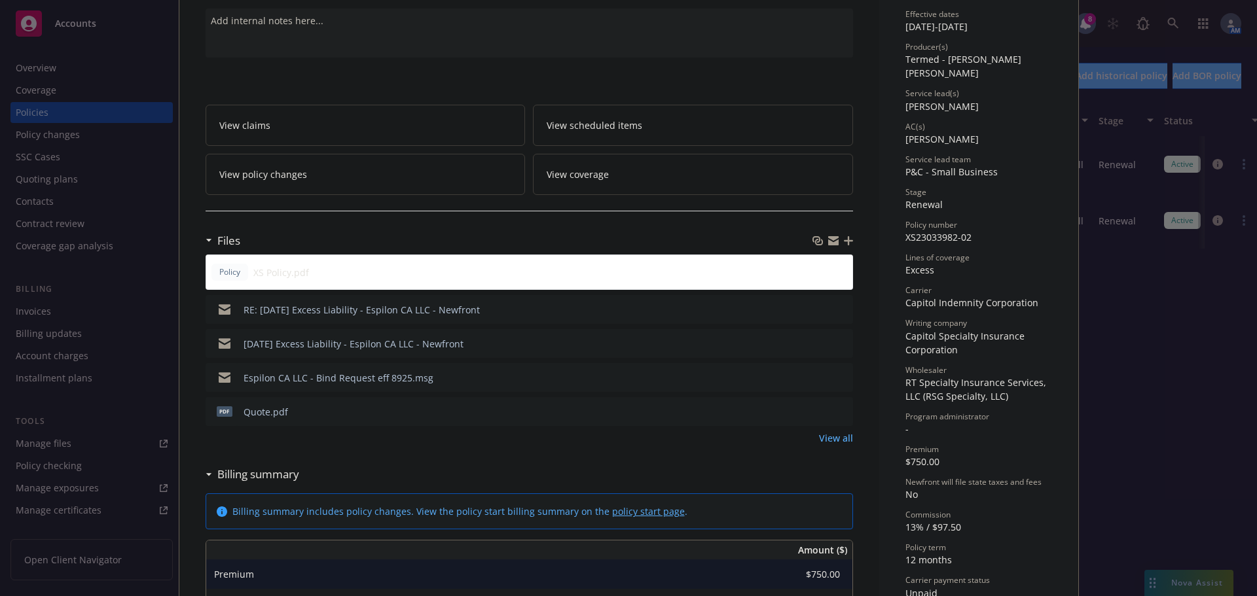
click at [824, 436] on link "View all" at bounding box center [836, 438] width 34 height 14
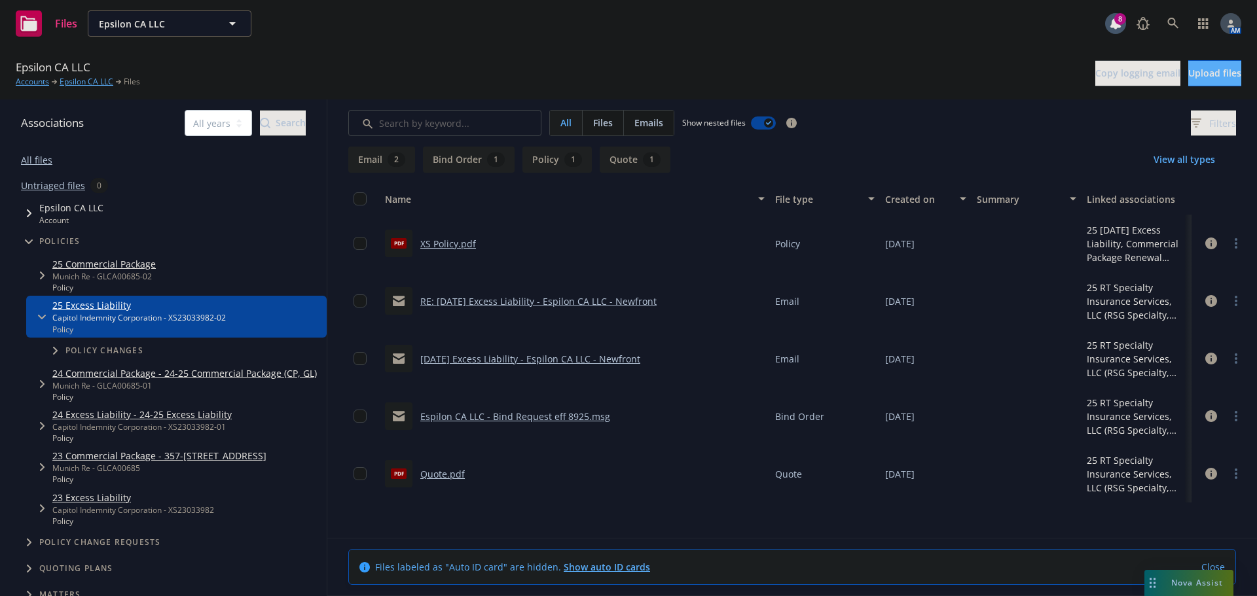
click at [447, 244] on link "XS Policy.pdf" at bounding box center [448, 244] width 56 height 12
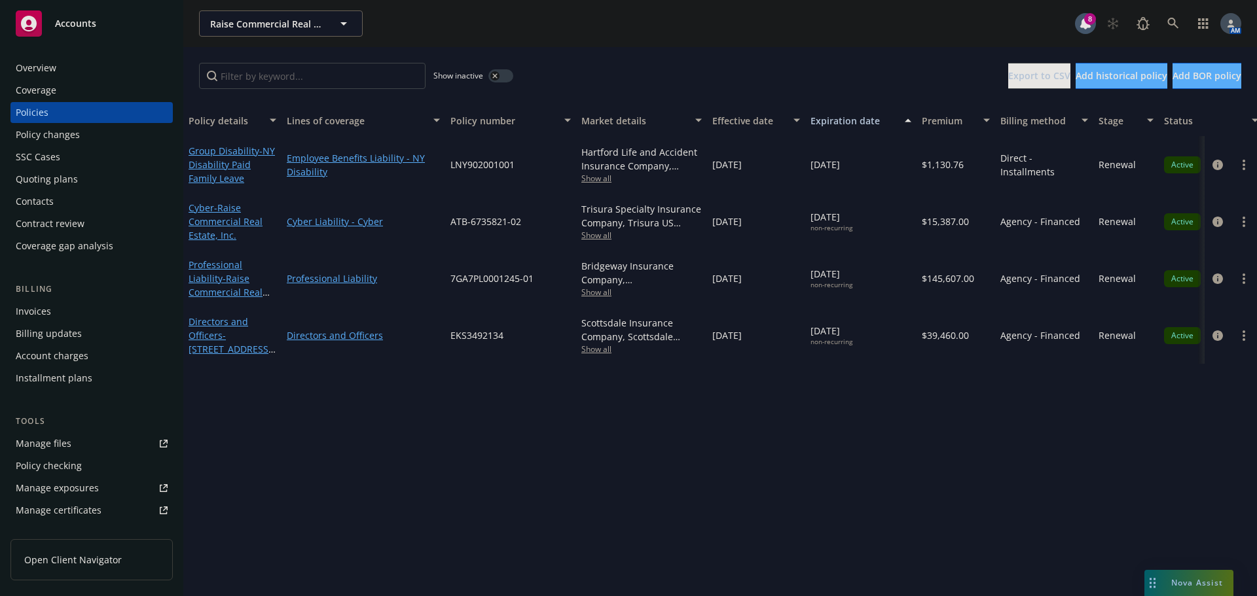
click at [71, 137] on div "Policy changes" at bounding box center [48, 134] width 64 height 21
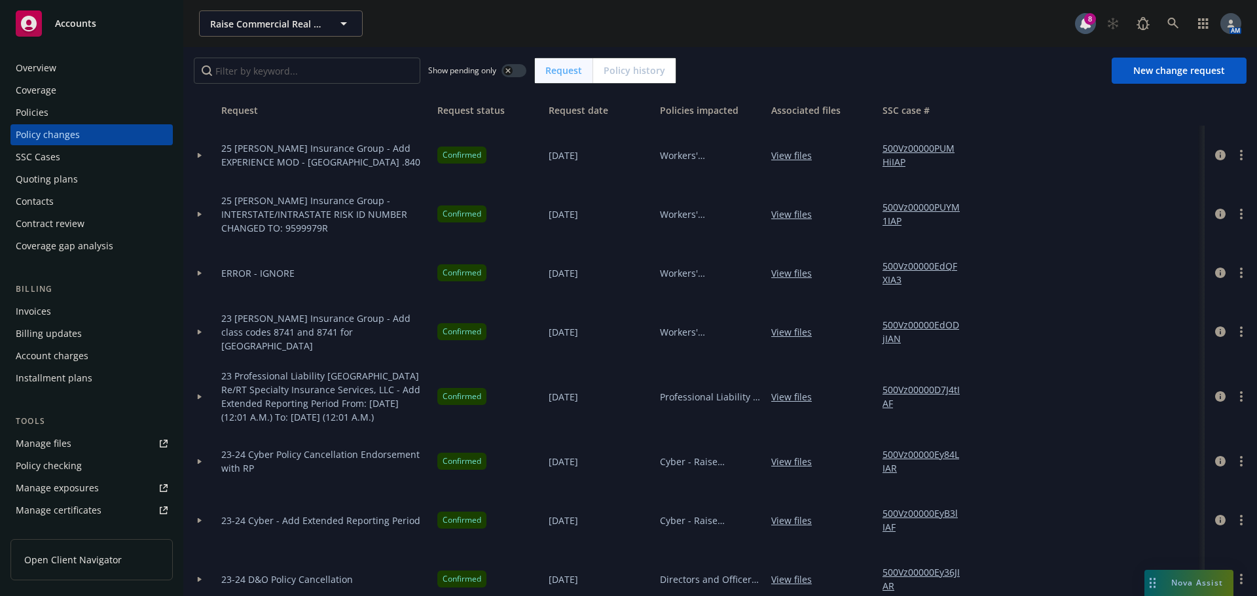
click at [642, 75] on span "Policy history" at bounding box center [635, 70] width 62 height 14
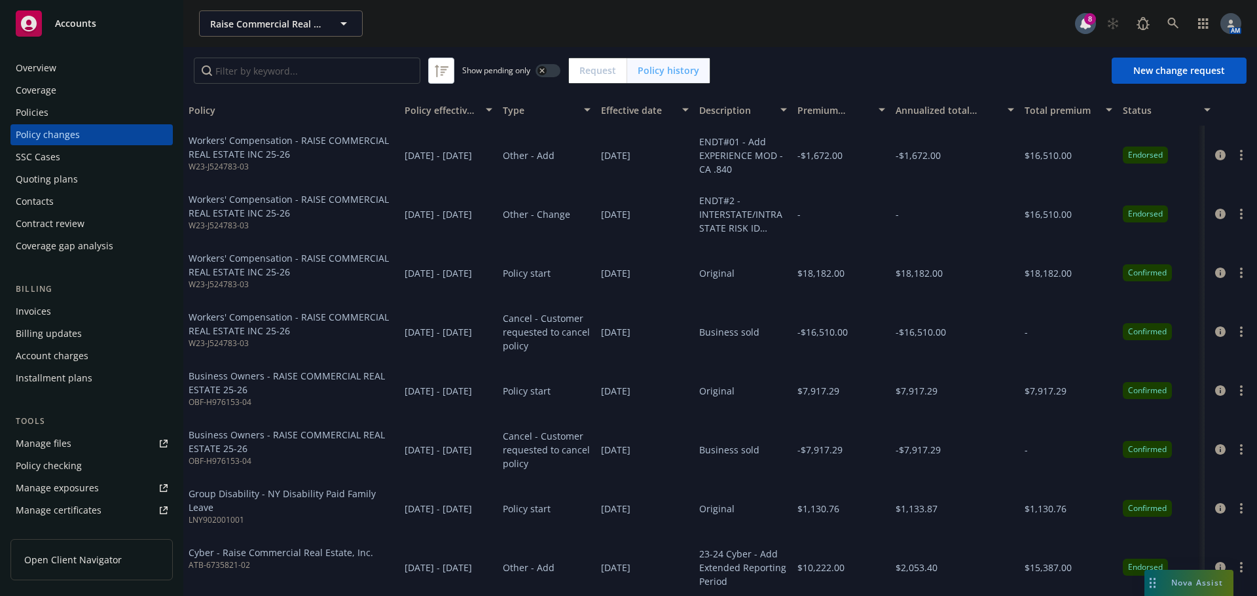
click at [596, 71] on span "Request" at bounding box center [597, 70] width 37 height 14
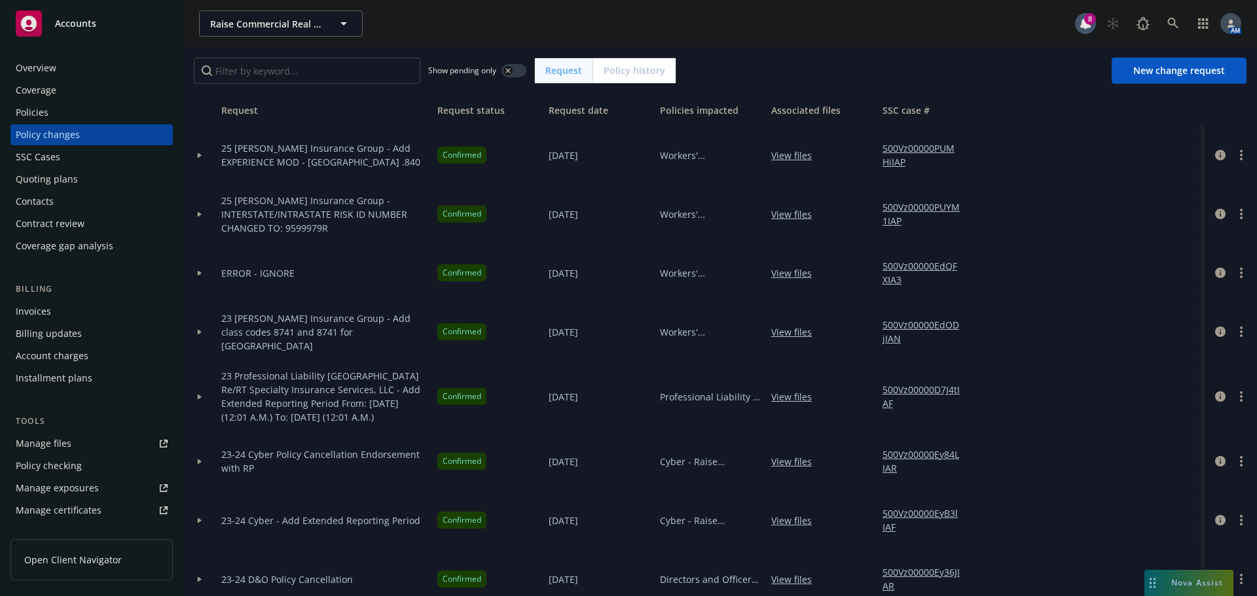
click at [52, 117] on div "Policies" at bounding box center [92, 112] width 152 height 21
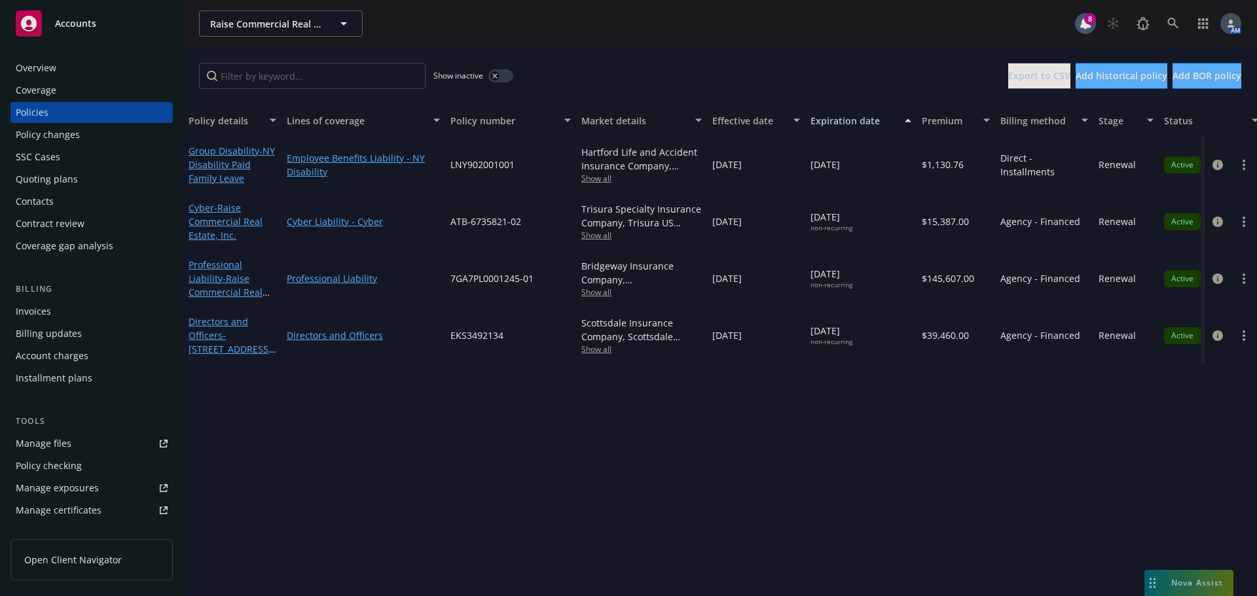
click at [594, 350] on span "Show all" at bounding box center [641, 349] width 120 height 11
click at [689, 65] on div "Show inactive Export to CSV Add historical policy Add BOR policy" at bounding box center [720, 76] width 1074 height 58
click at [602, 293] on span "Show all" at bounding box center [641, 292] width 120 height 11
click at [722, 51] on div "Show inactive Export to CSV Add historical policy Add BOR policy" at bounding box center [720, 76] width 1074 height 58
click at [596, 175] on span "Show all" at bounding box center [641, 178] width 120 height 11
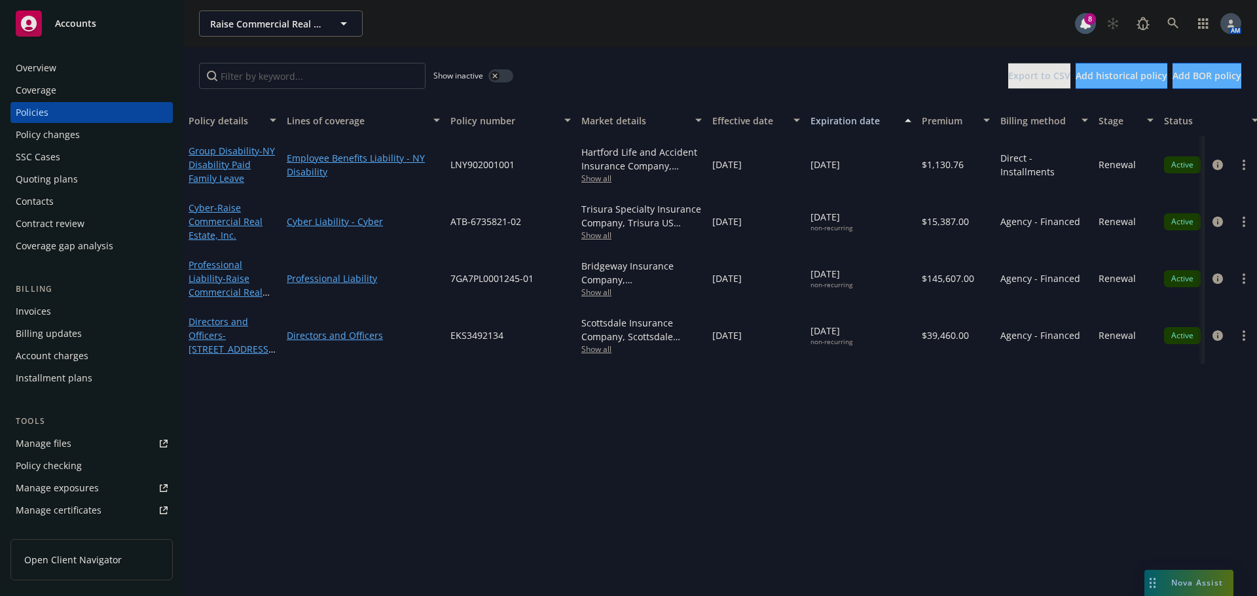
drag, startPoint x: 610, startPoint y: 41, endPoint x: 627, endPoint y: 94, distance: 55.7
click at [611, 43] on div "Raise Commercial Real Estate, Inc. Raise Commercial Real Estate, Inc. 8 AM" at bounding box center [720, 23] width 1074 height 47
click at [600, 236] on span "Show all" at bounding box center [641, 235] width 120 height 11
drag, startPoint x: 363, startPoint y: 467, endPoint x: 371, endPoint y: 468, distance: 8.0
click at [366, 469] on div "Policy details Lines of coverage Policy number Market details Effective date Ex…" at bounding box center [720, 351] width 1074 height 492
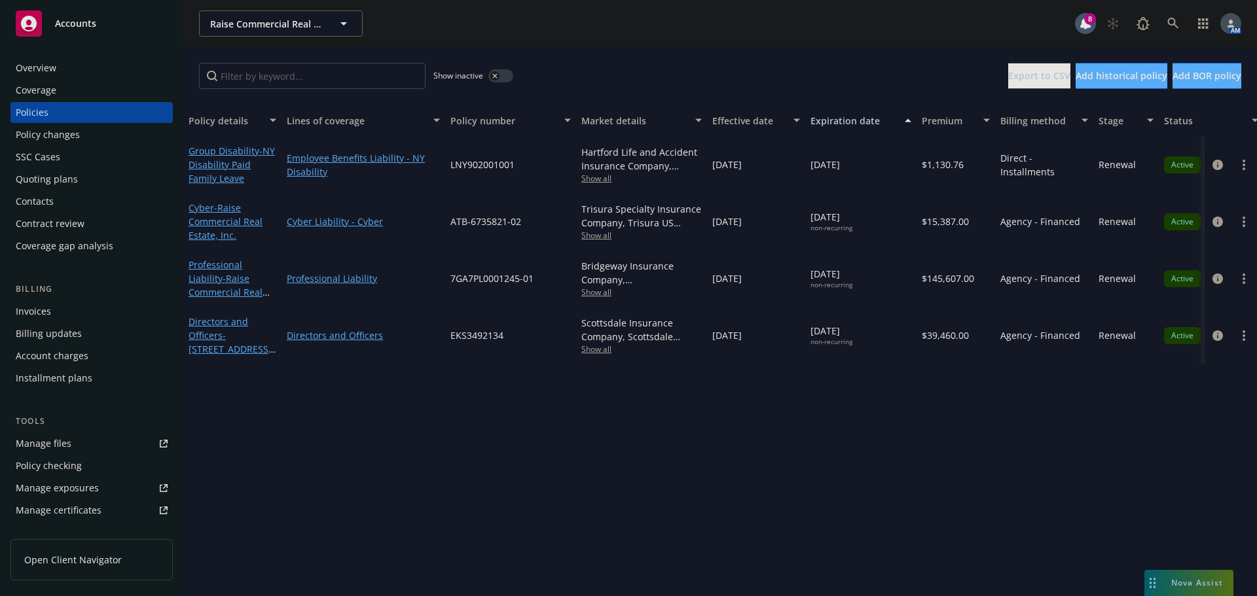
click at [602, 349] on span "Show all" at bounding box center [641, 349] width 120 height 11
click at [592, 295] on span "Show all" at bounding box center [641, 292] width 120 height 11
click at [867, 414] on div "Policy details Lines of coverage Policy number Market details Effective date Ex…" at bounding box center [720, 351] width 1074 height 492
click at [609, 238] on span "Show all" at bounding box center [641, 235] width 120 height 11
click at [686, 45] on div "Raise Commercial Real Estate, Inc. Raise Commercial Real Estate, Inc. 8 AM" at bounding box center [720, 23] width 1074 height 47
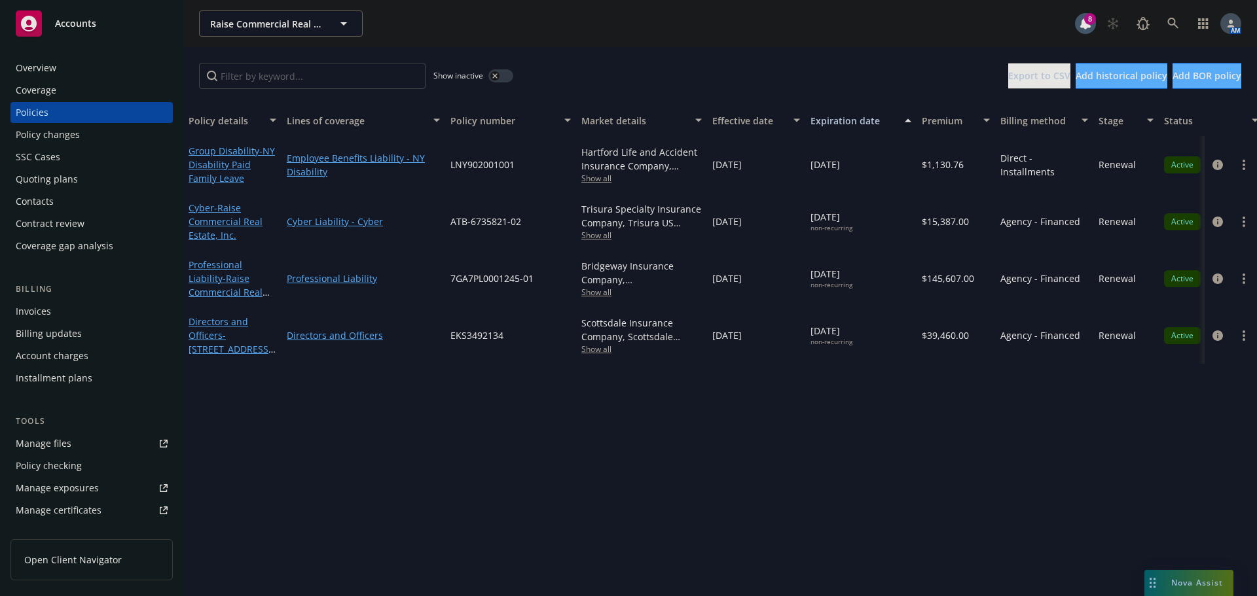
click at [594, 344] on span "Show all" at bounding box center [641, 349] width 120 height 11
click at [604, 234] on span "Show all" at bounding box center [641, 235] width 120 height 11
click at [1215, 219] on icon "circleInformation" at bounding box center [1217, 222] width 10 height 10
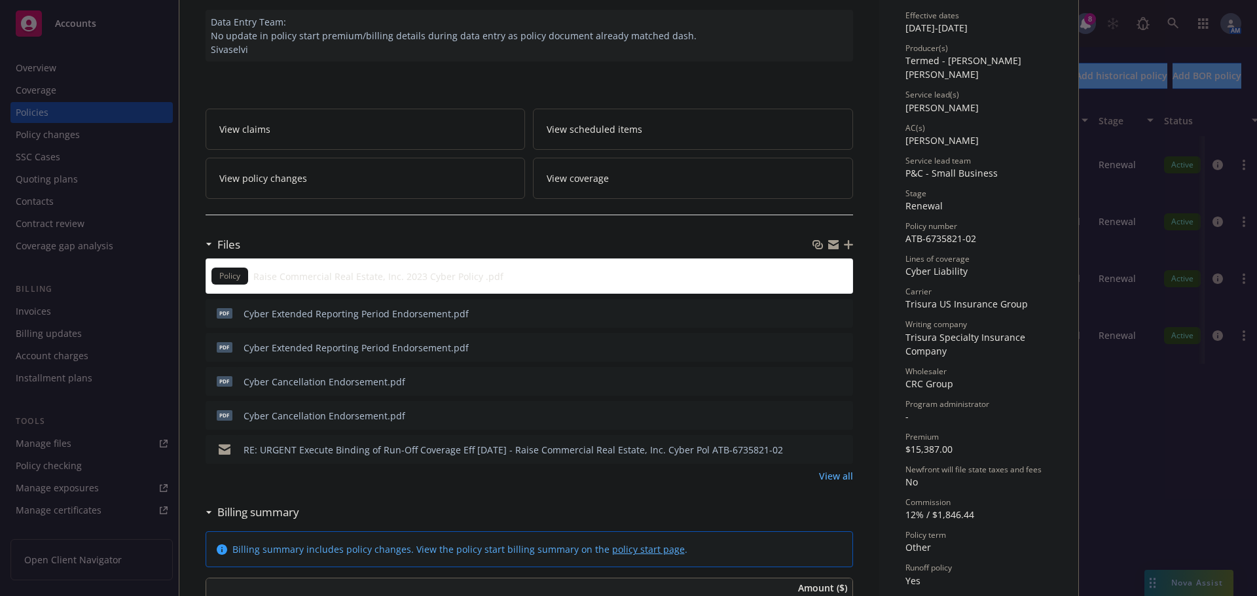
scroll to position [131, 0]
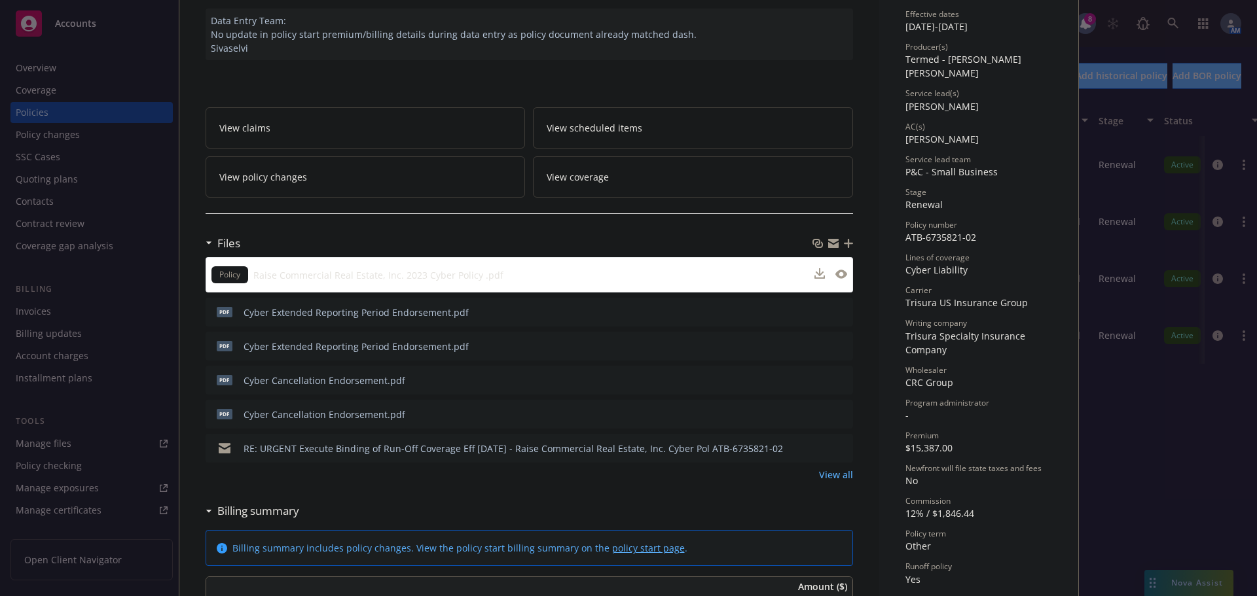
click at [834, 270] on div at bounding box center [830, 275] width 33 height 14
click at [837, 276] on icon "preview file" at bounding box center [840, 274] width 12 height 9
click at [835, 379] on icon "preview file" at bounding box center [841, 379] width 12 height 9
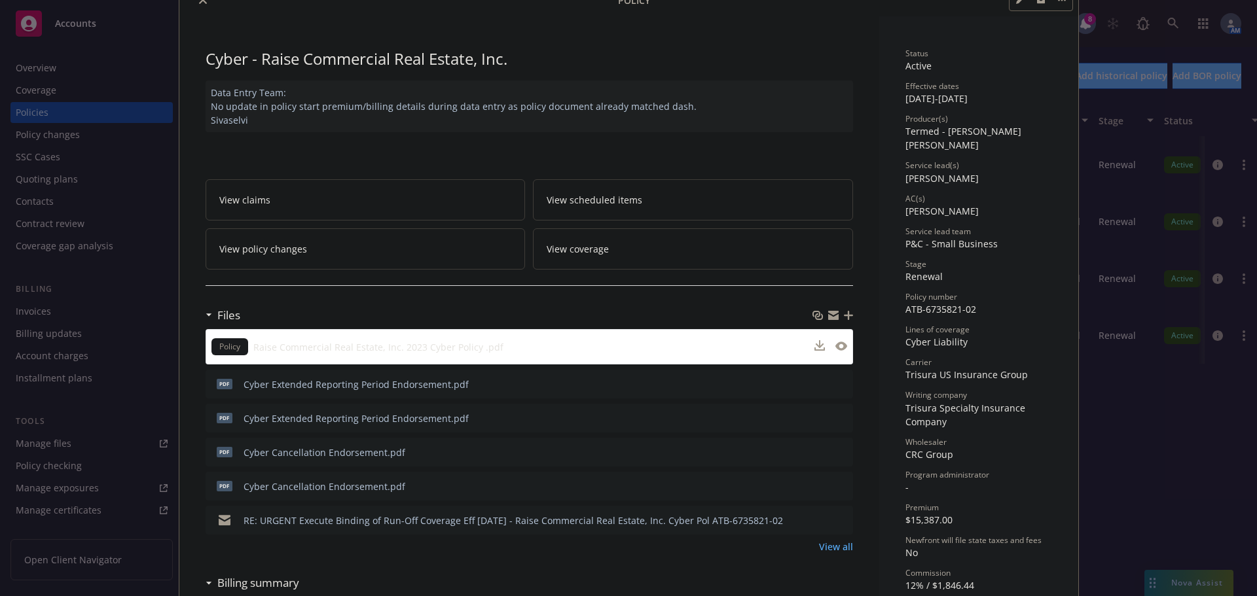
scroll to position [0, 0]
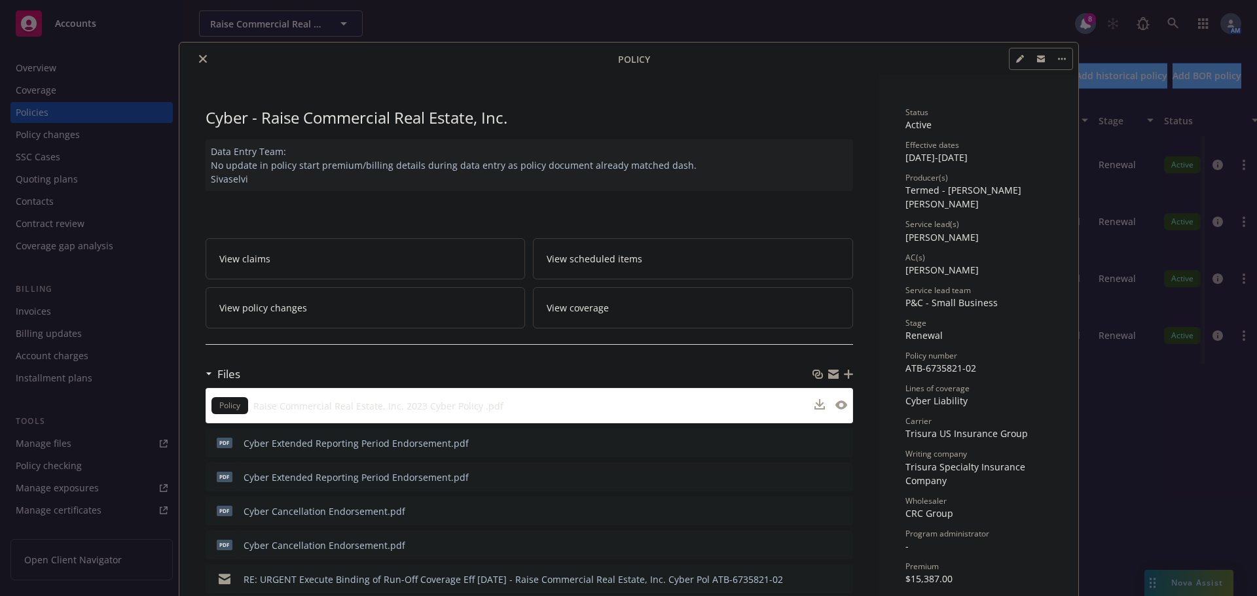
click at [199, 59] on icon "close" at bounding box center [203, 59] width 8 height 8
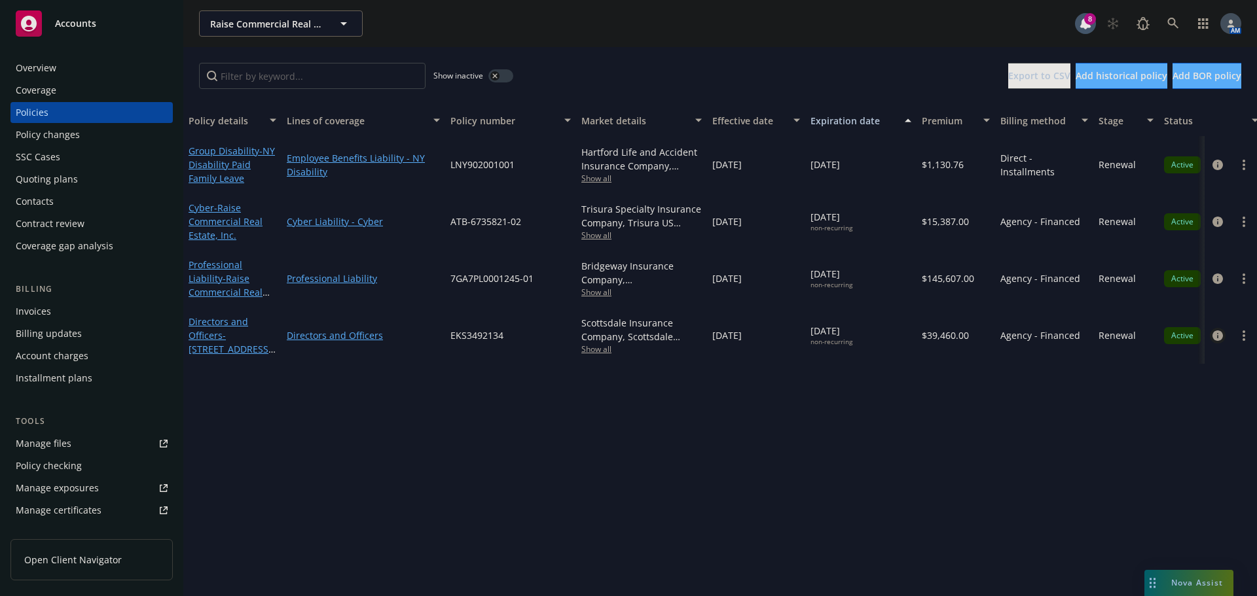
click at [1215, 338] on icon "circleInformation" at bounding box center [1217, 336] width 10 height 10
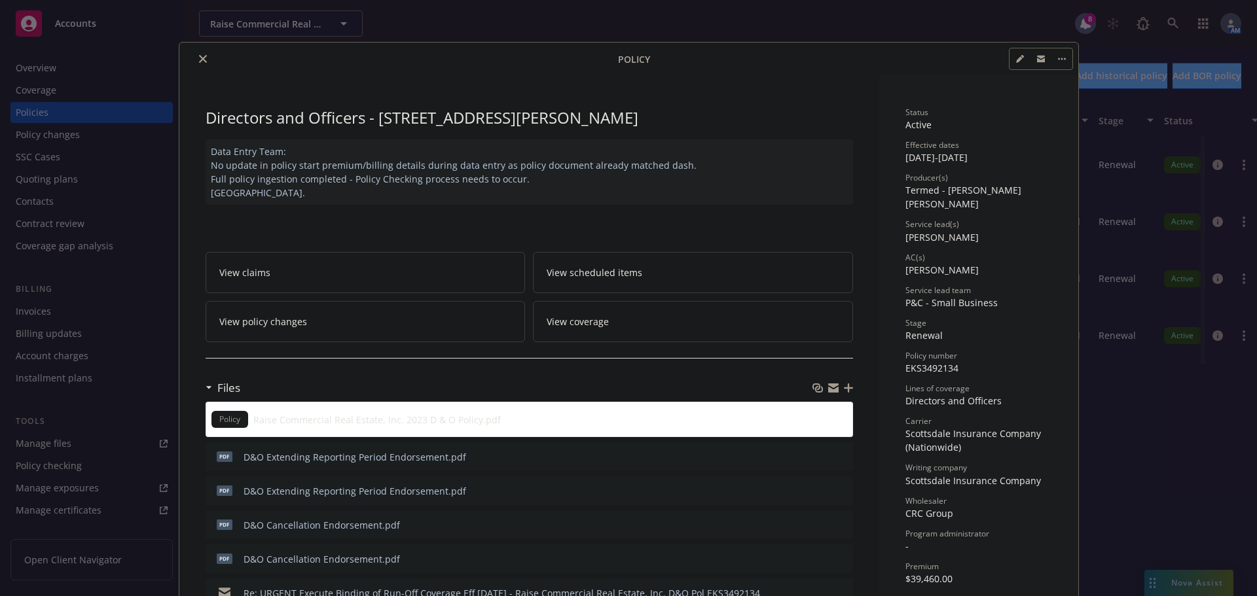
click at [835, 454] on icon "preview file" at bounding box center [841, 456] width 12 height 9
click at [199, 61] on icon "close" at bounding box center [203, 59] width 8 height 8
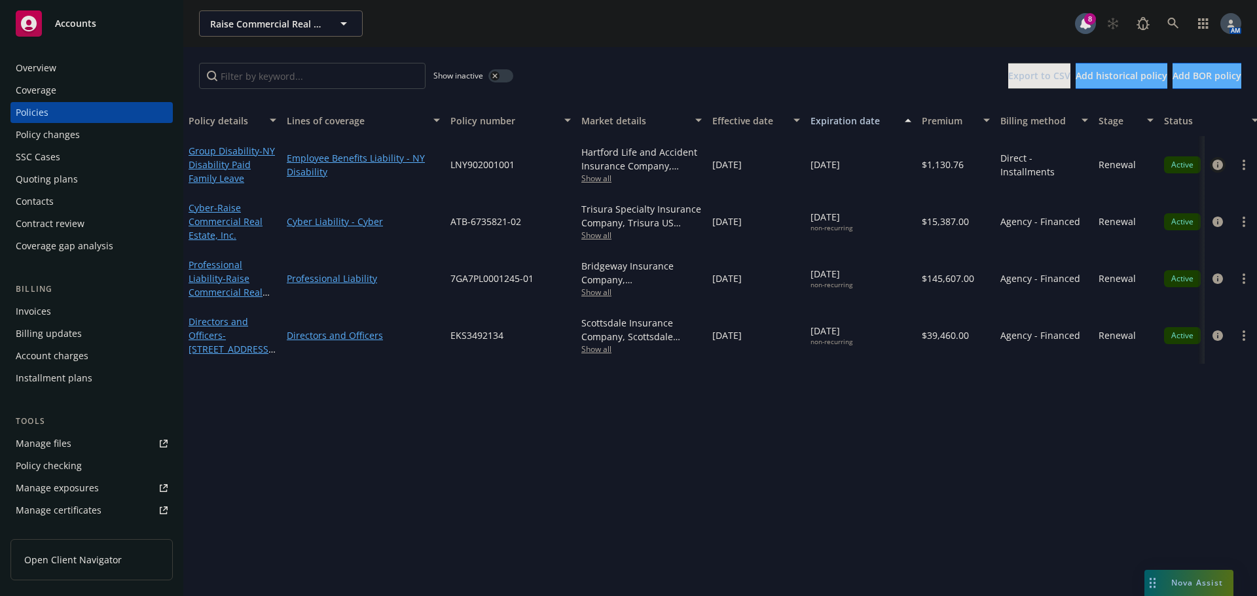
click at [1216, 166] on icon "circleInformation" at bounding box center [1217, 165] width 10 height 10
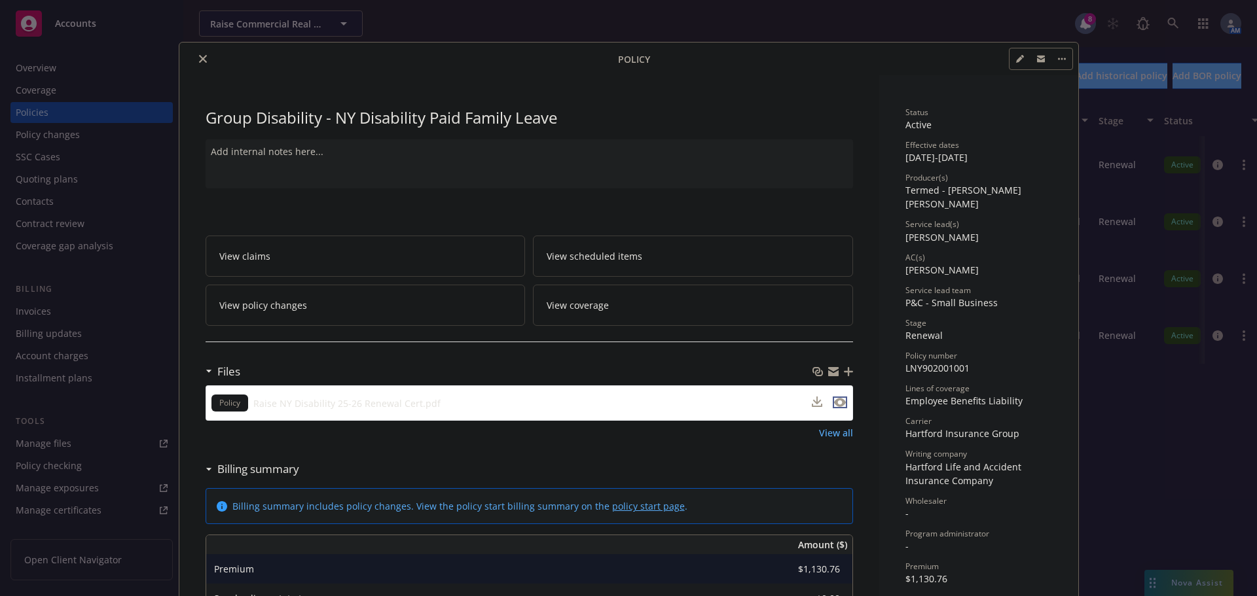
click at [837, 403] on icon "preview file" at bounding box center [840, 402] width 12 height 9
click at [199, 56] on icon "close" at bounding box center [203, 59] width 8 height 8
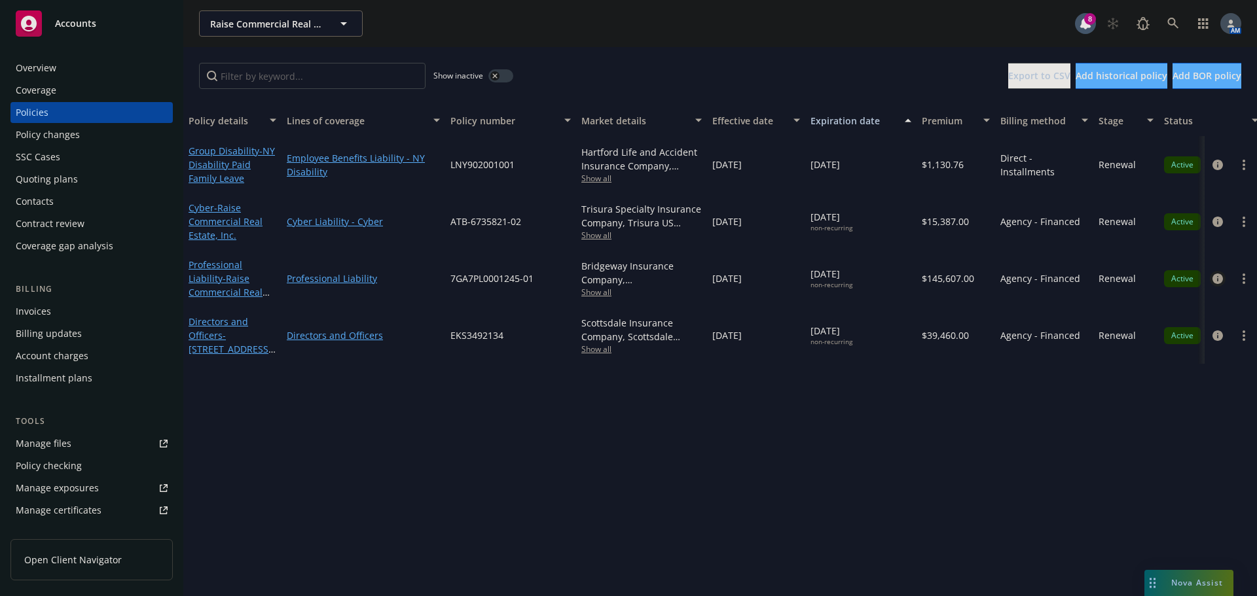
click at [1215, 283] on icon "circleInformation" at bounding box center [1217, 279] width 10 height 10
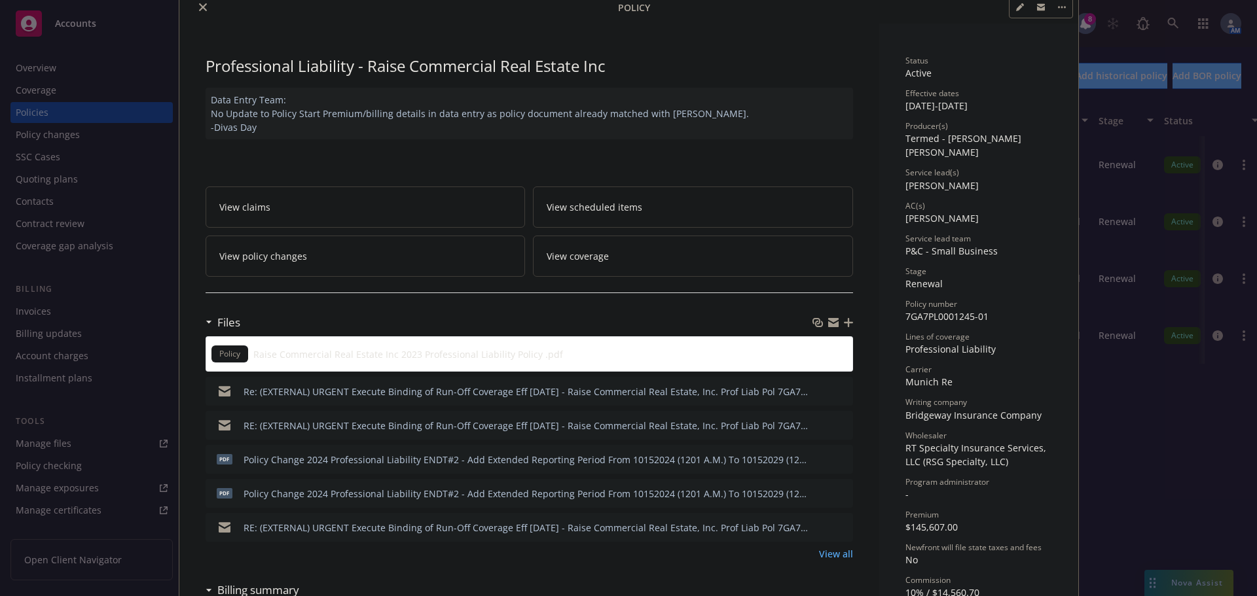
scroll to position [131, 0]
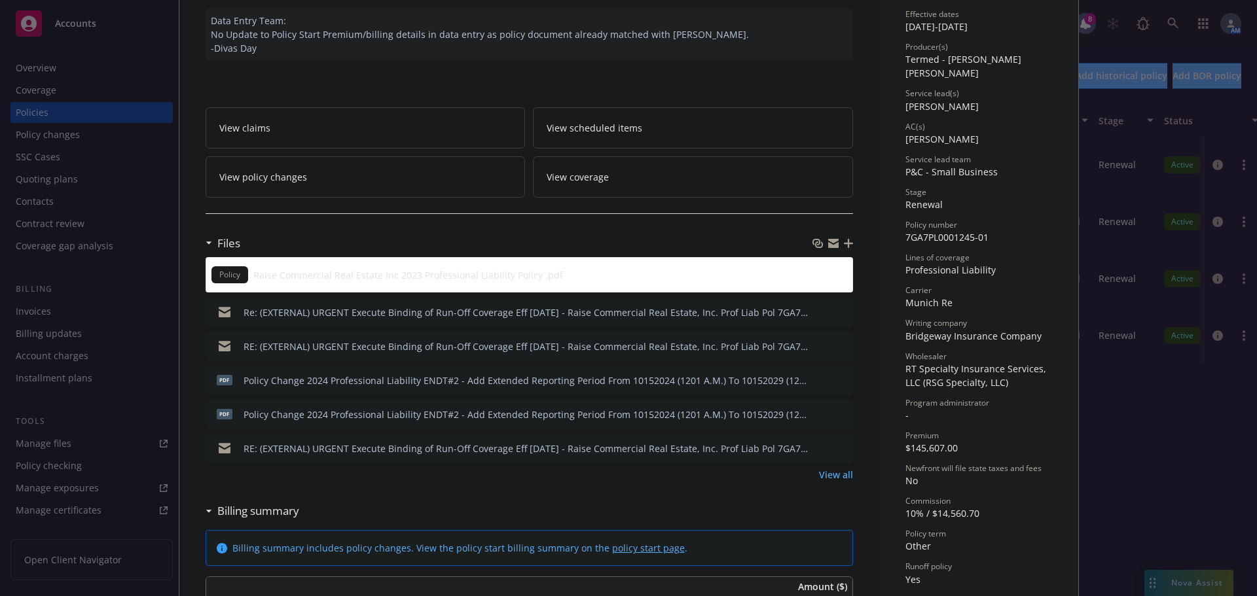
click at [835, 376] on icon "preview file" at bounding box center [841, 379] width 12 height 9
click at [836, 348] on icon "preview file" at bounding box center [841, 345] width 12 height 9
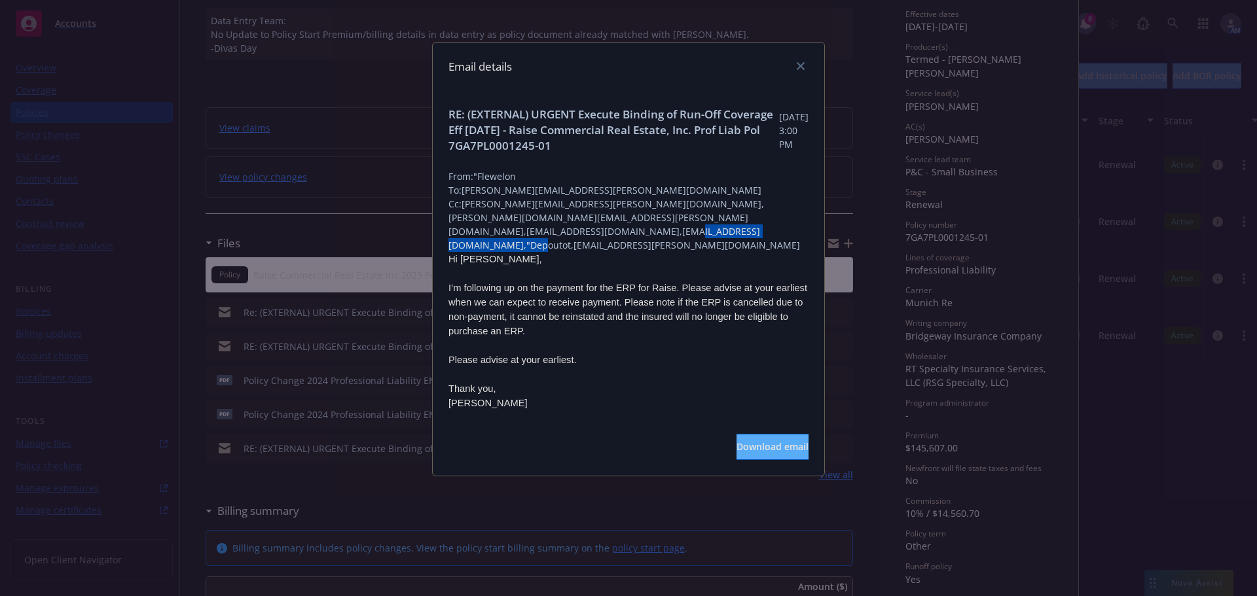
drag, startPoint x: 755, startPoint y: 242, endPoint x: 627, endPoint y: 244, distance: 127.7
click at [627, 244] on span "Cc: ross.mclaughlin@newfront.com,keane.heller@newfront.com,case-reply@newfronti…" at bounding box center [628, 224] width 360 height 55
copy span "lori.depoutot@rtspecialty.com"
click at [801, 66] on icon "close" at bounding box center [801, 66] width 8 height 8
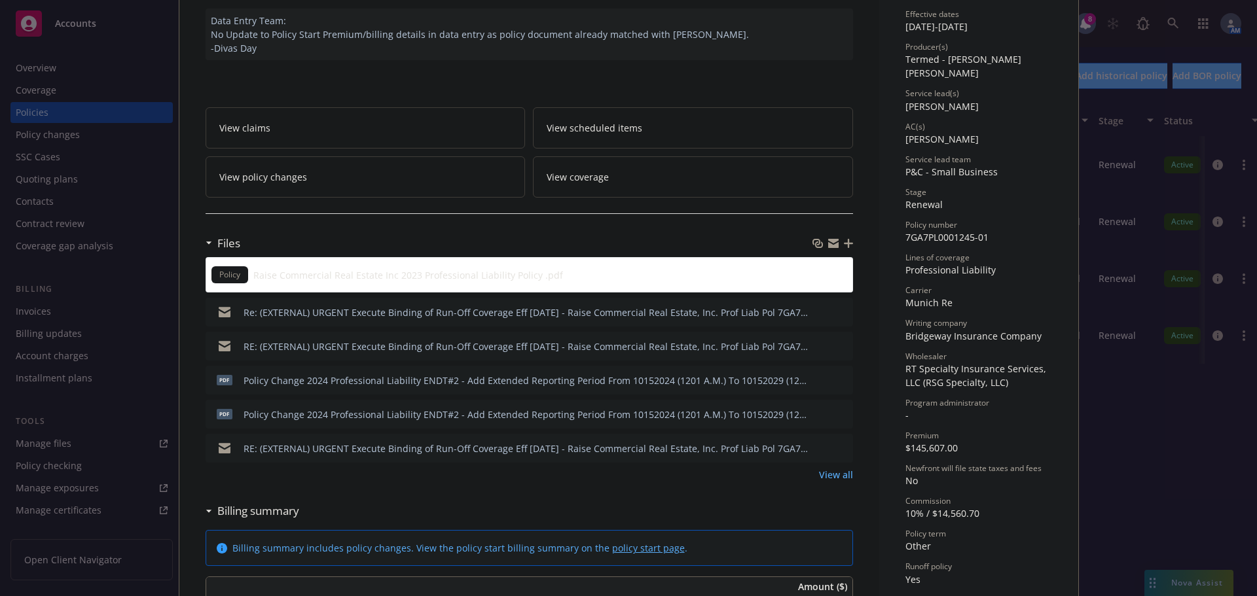
scroll to position [0, 0]
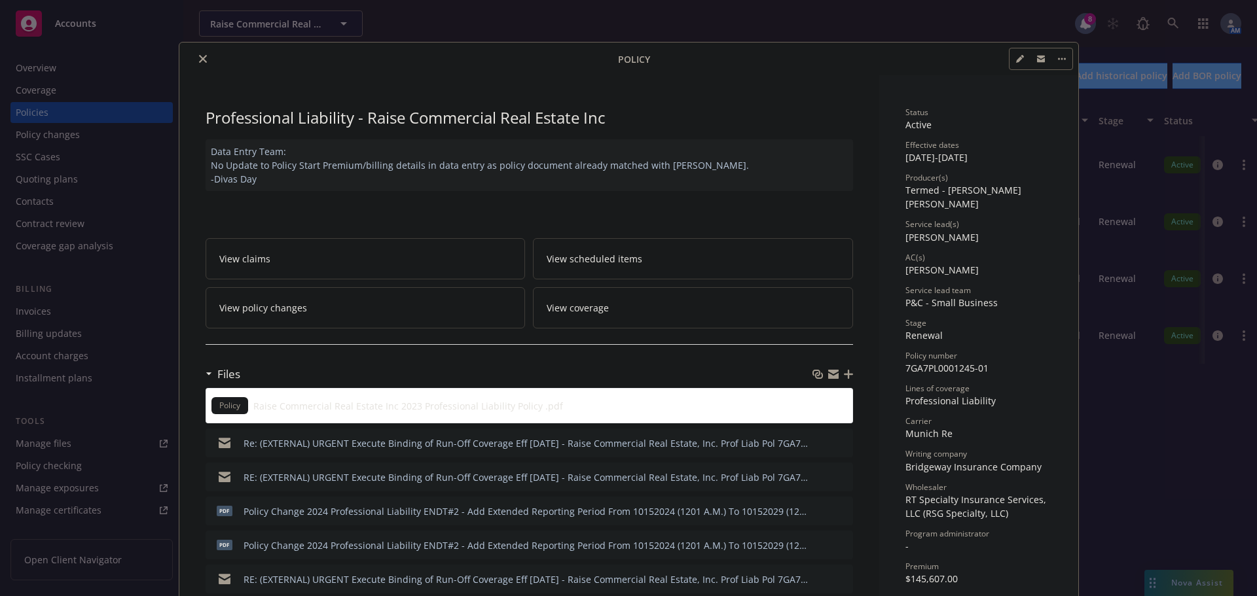
click at [195, 60] on button "close" at bounding box center [203, 59] width 16 height 16
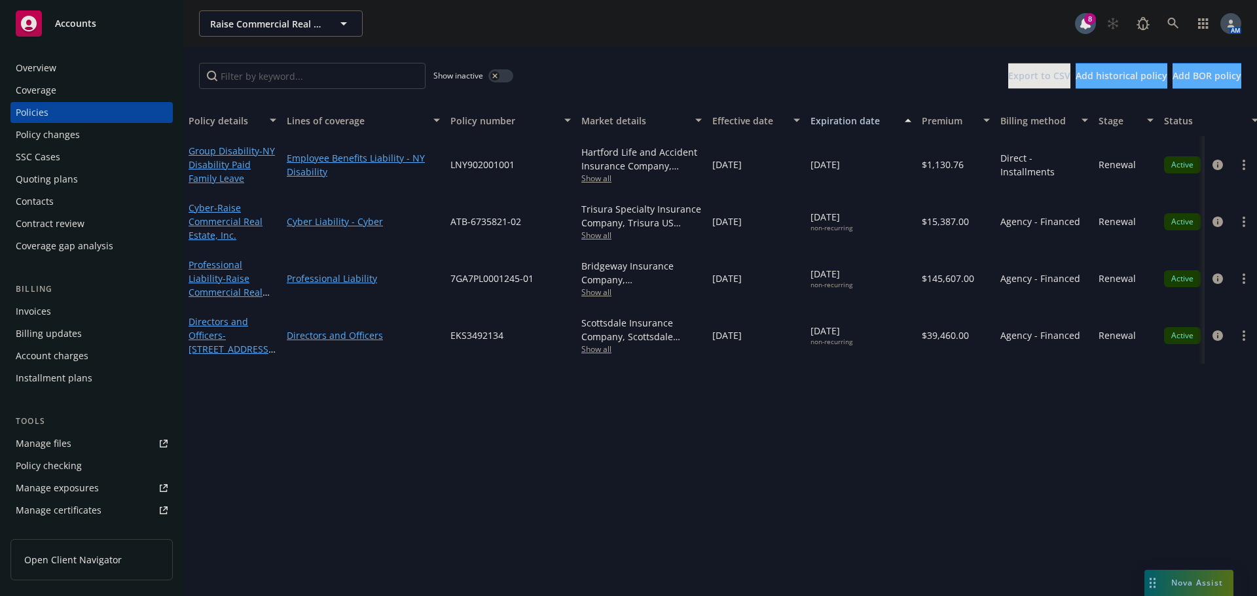
click at [28, 72] on div "Overview" at bounding box center [36, 68] width 41 height 21
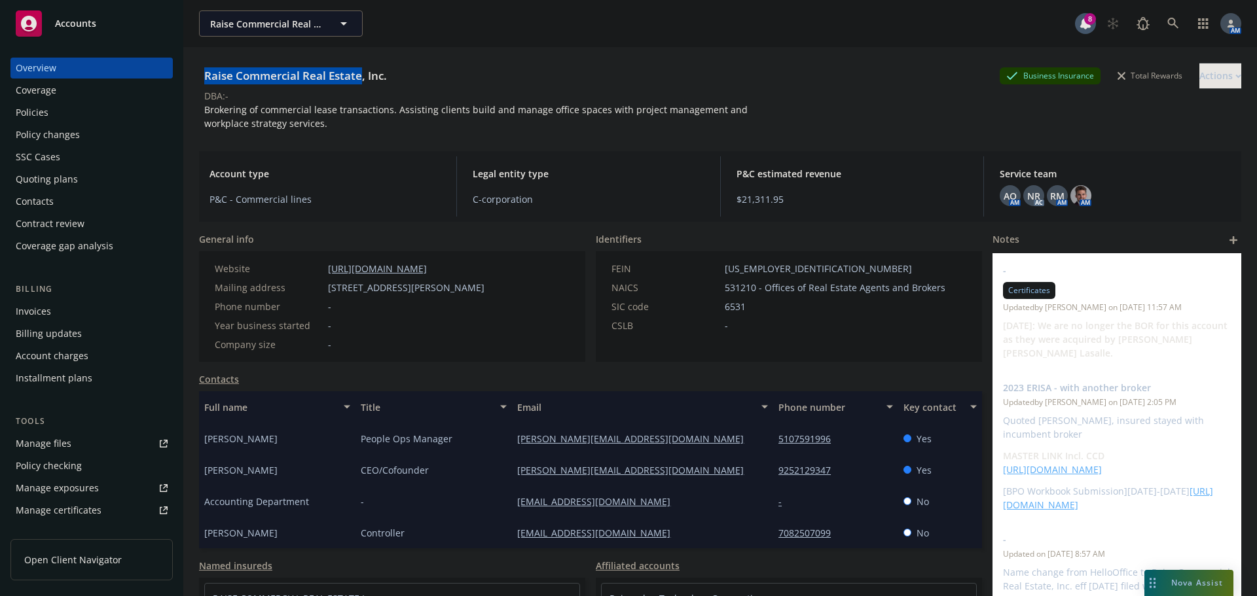
drag, startPoint x: 361, startPoint y: 76, endPoint x: 203, endPoint y: 79, distance: 157.8
click at [203, 79] on div "Raise Commercial Real Estate, Inc." at bounding box center [295, 75] width 193 height 17
copy div "Raise Commercial Real Estate"
click at [48, 113] on div "Policies" at bounding box center [92, 112] width 152 height 21
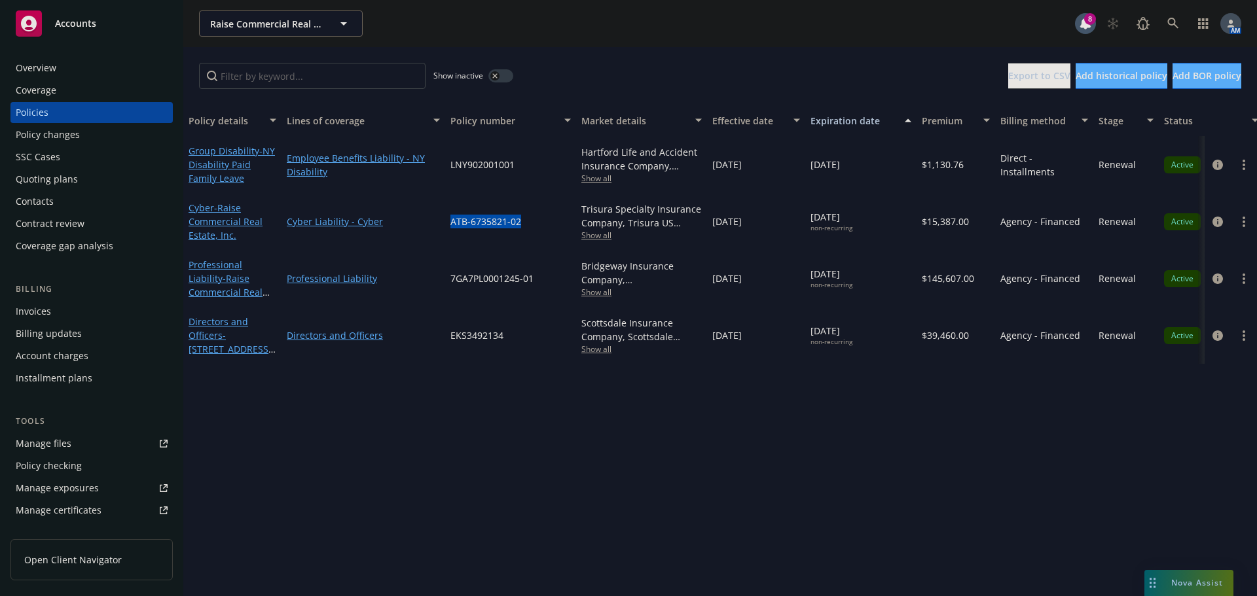
drag, startPoint x: 525, startPoint y: 224, endPoint x: 441, endPoint y: 232, distance: 84.8
click at [441, 232] on div "Cyber - Raise Commercial Real Estate, Inc. Cyber Liability - Cyber ATB-6735821-…" at bounding box center [814, 221] width 1263 height 57
click at [473, 337] on span "EKS3492134" at bounding box center [476, 336] width 53 height 14
copy span "EKS3492134"
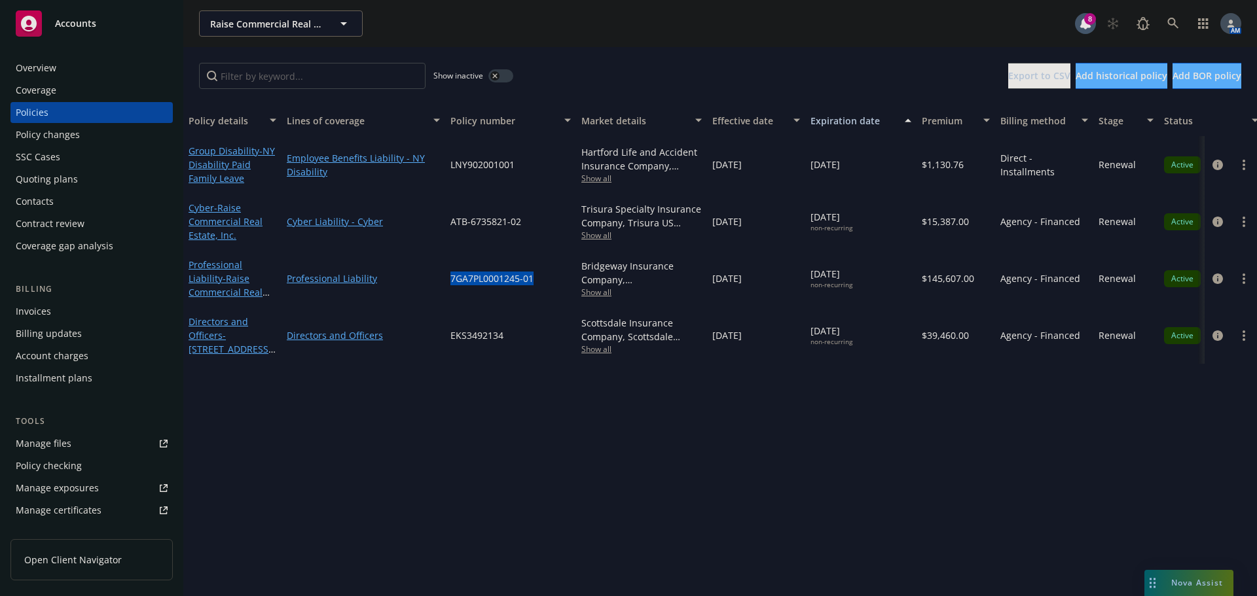
drag, startPoint x: 528, startPoint y: 280, endPoint x: 433, endPoint y: 281, distance: 94.3
click at [433, 281] on div "Professional Liability - Raise Commercial Real Estate Inc Professional Liabilit…" at bounding box center [814, 278] width 1263 height 57
copy div "7GA7PL0001245-01"
click at [492, 444] on div "Policy details Lines of coverage Policy number Market details Effective date Ex…" at bounding box center [720, 351] width 1074 height 492
click at [600, 181] on span "Show all" at bounding box center [641, 178] width 120 height 11
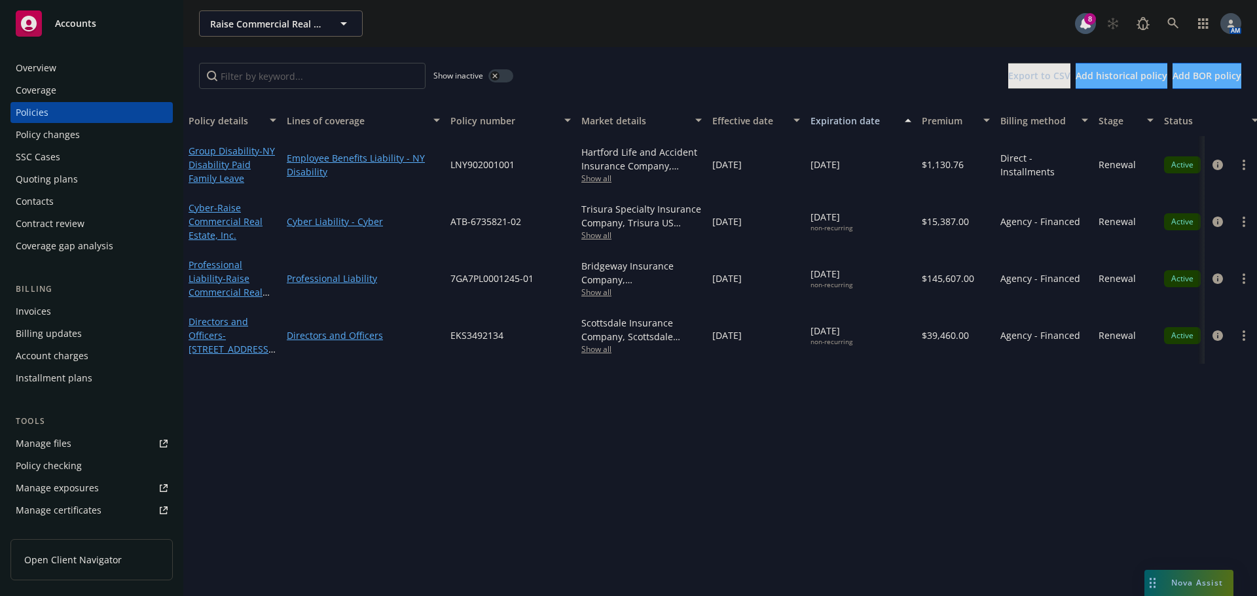
click at [475, 168] on span "LNY902001001" at bounding box center [482, 165] width 64 height 14
copy span "LNY902001001"
click at [598, 181] on span "Show all" at bounding box center [641, 178] width 120 height 11
click at [647, 57] on div "Show inactive Export to CSV Add historical policy Add BOR policy" at bounding box center [720, 76] width 1074 height 58
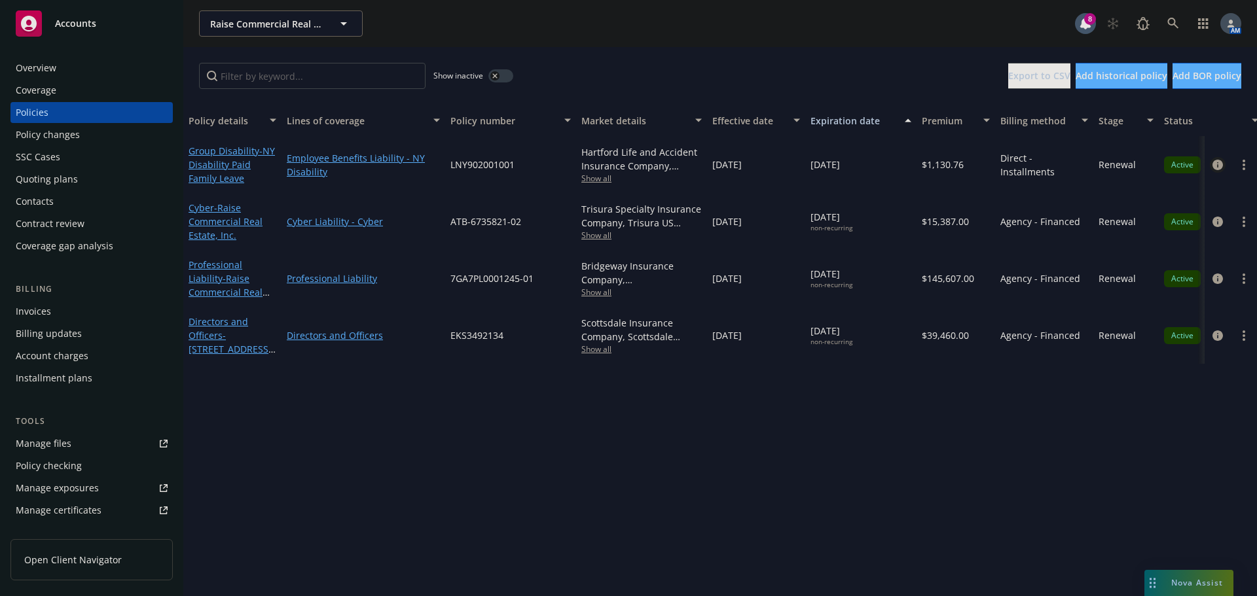
click at [1214, 167] on icon "circleInformation" at bounding box center [1217, 165] width 10 height 10
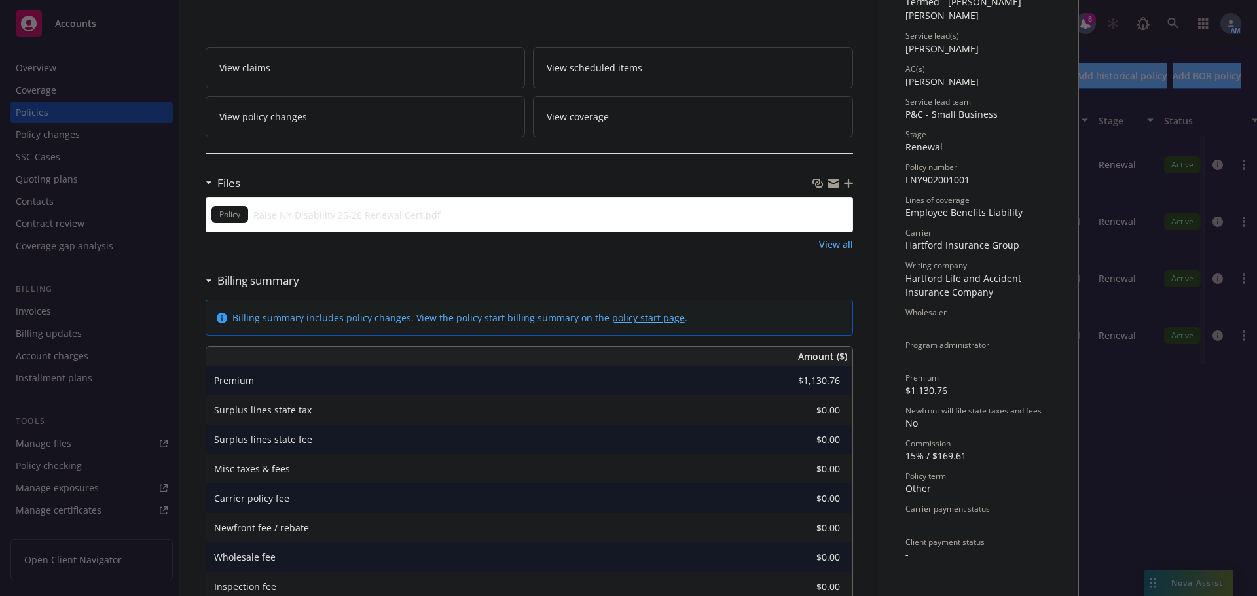
scroll to position [196, 0]
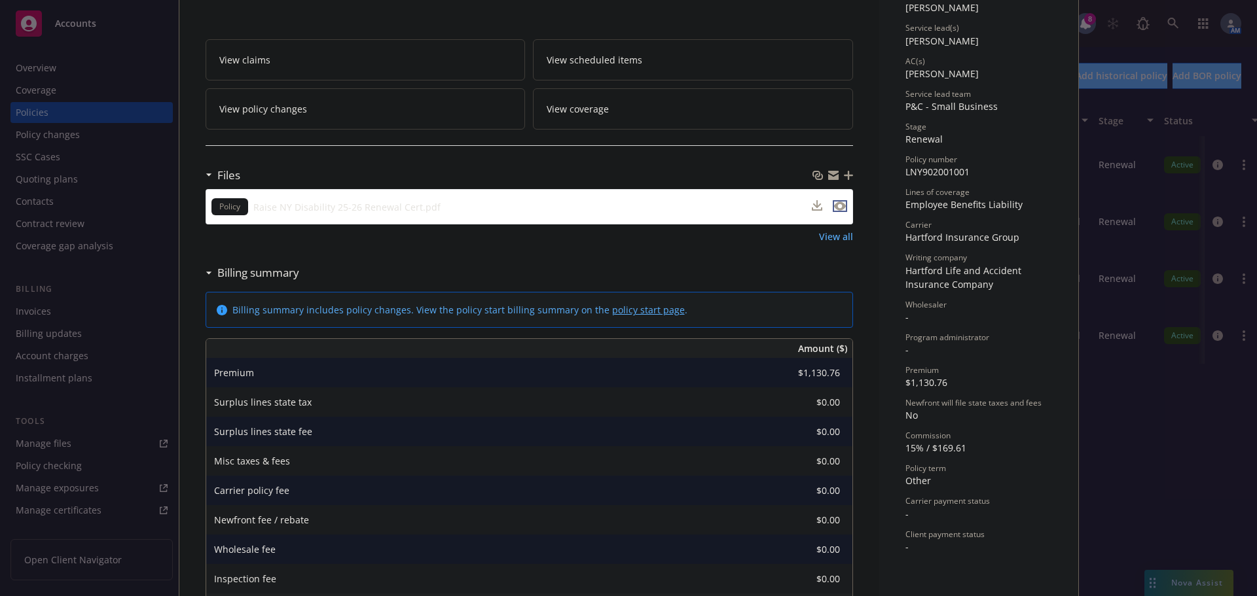
click at [836, 206] on icon "preview file" at bounding box center [840, 206] width 12 height 9
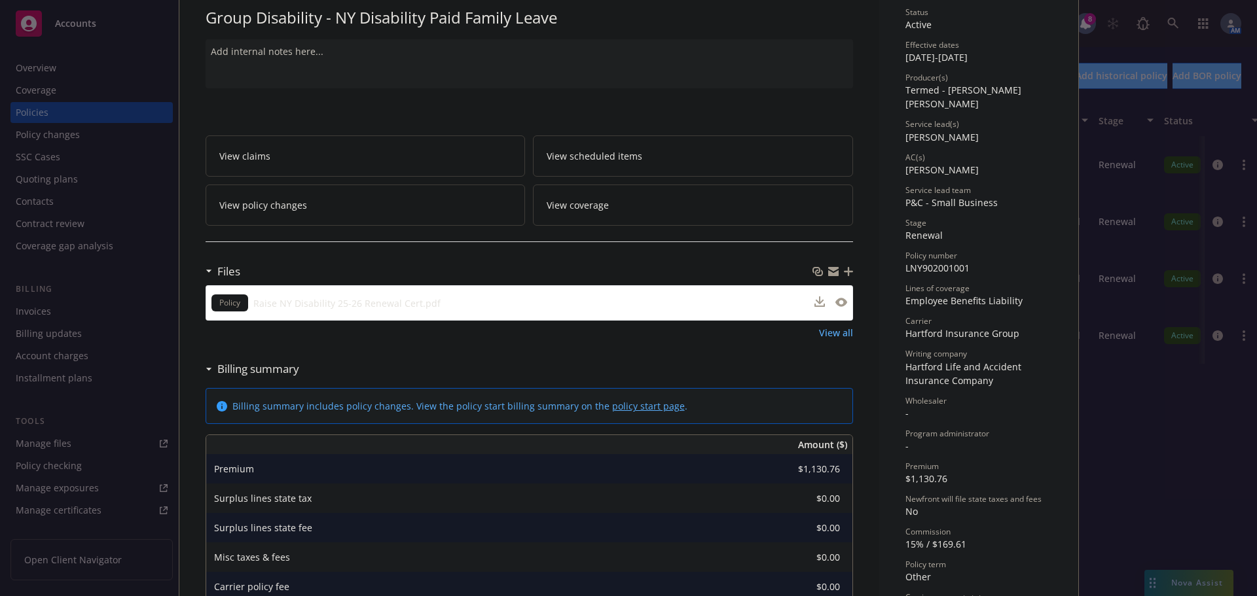
scroll to position [0, 0]
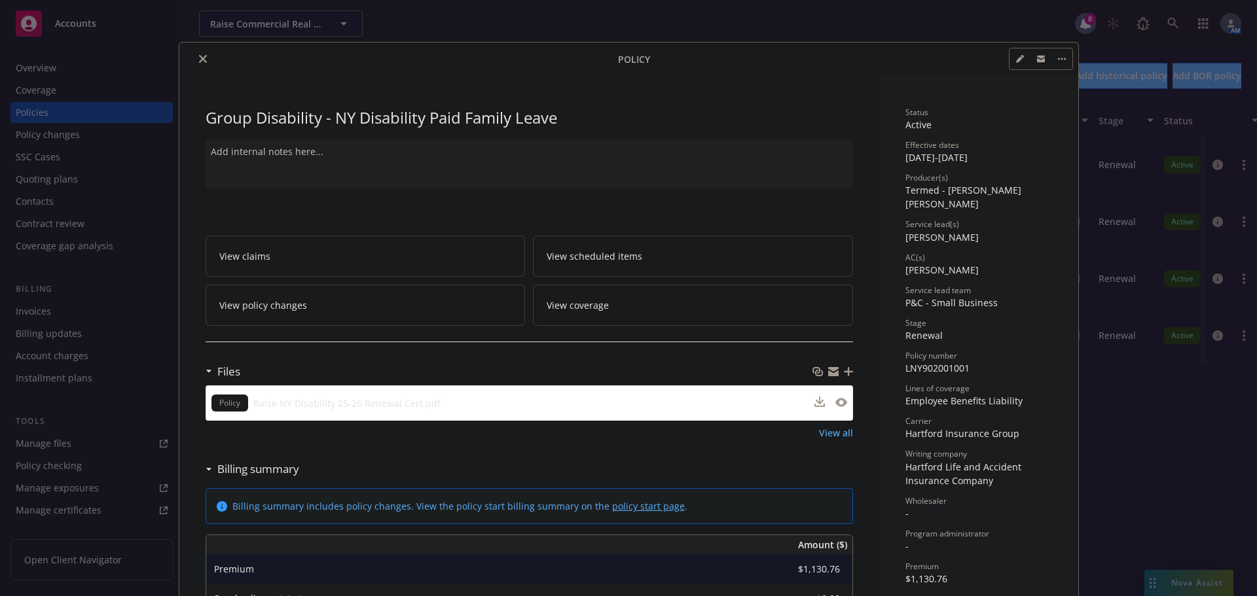
click at [205, 58] on button "close" at bounding box center [203, 59] width 16 height 16
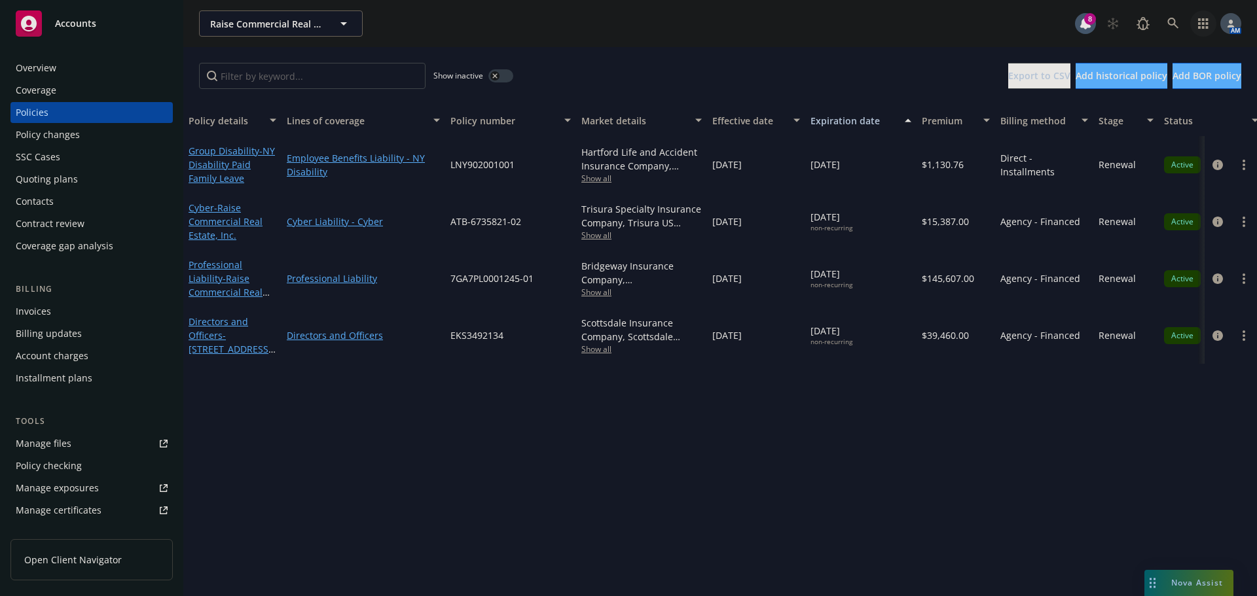
click at [1207, 22] on icon "button" at bounding box center [1203, 23] width 10 height 10
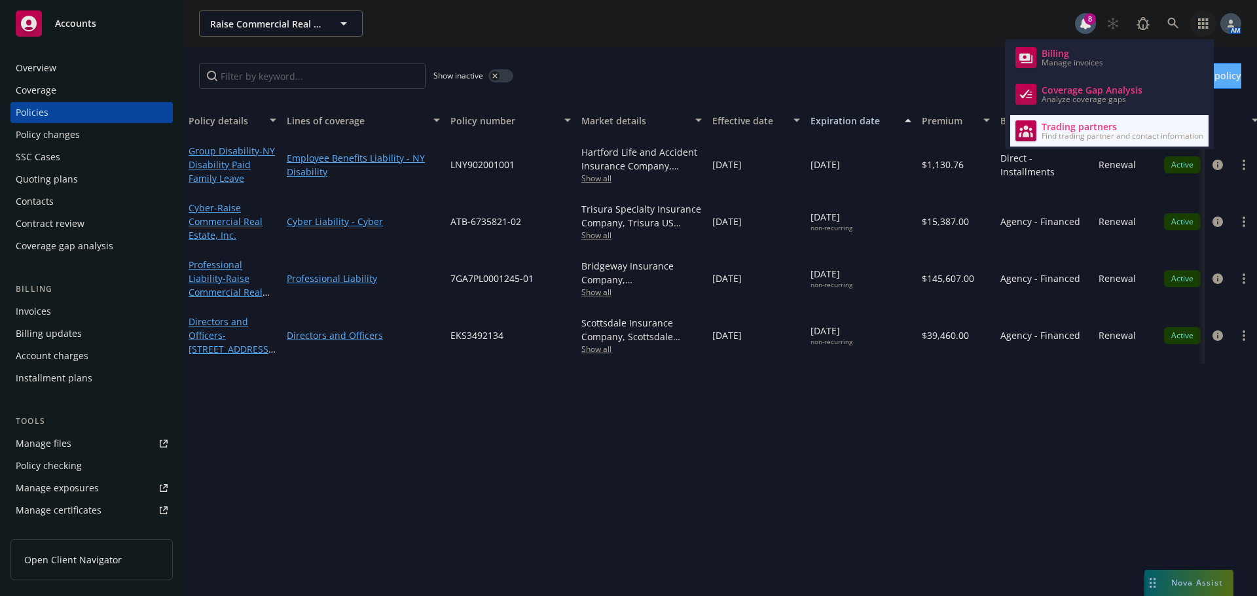
click at [1060, 128] on span "Trading partners" at bounding box center [1122, 127] width 162 height 10
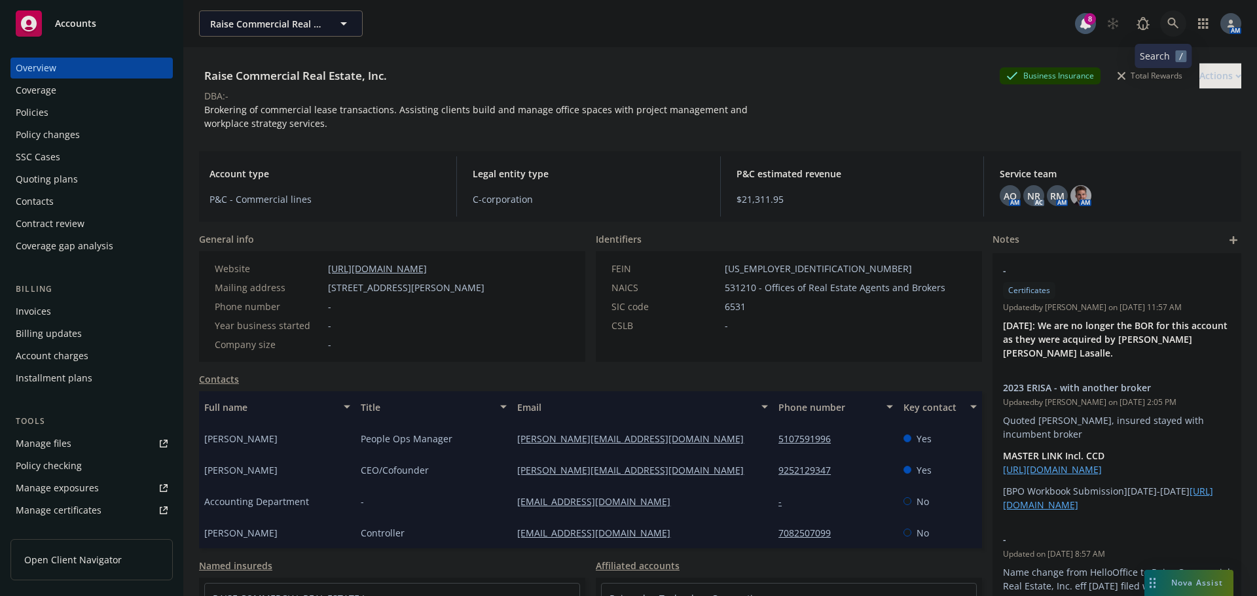
click at [1167, 22] on icon at bounding box center [1173, 24] width 12 height 12
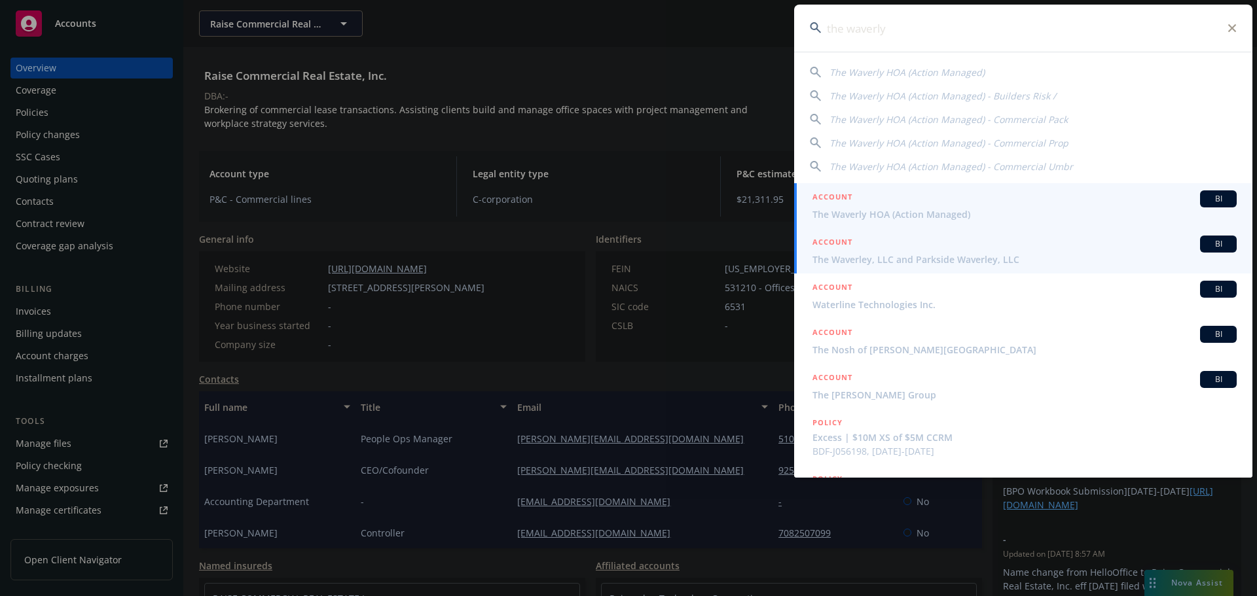
type input "the waverly"
click at [889, 253] on span "The Waverley, LLC and Parkside Waverley, LLC" at bounding box center [1024, 260] width 424 height 14
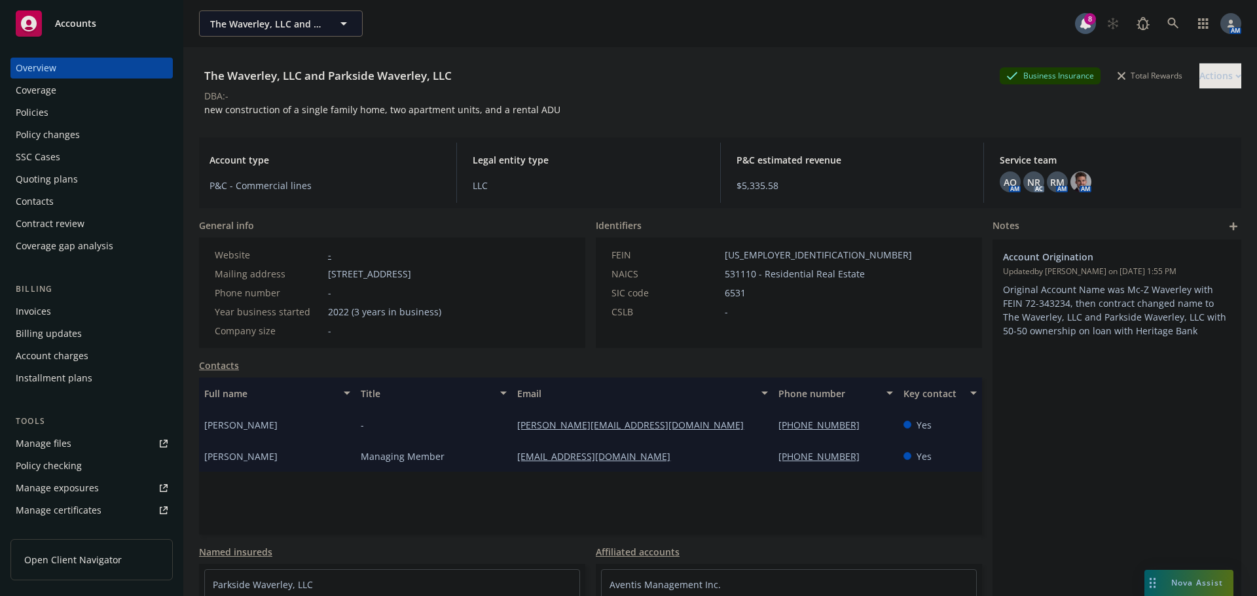
click at [59, 113] on div "Policies" at bounding box center [92, 112] width 152 height 21
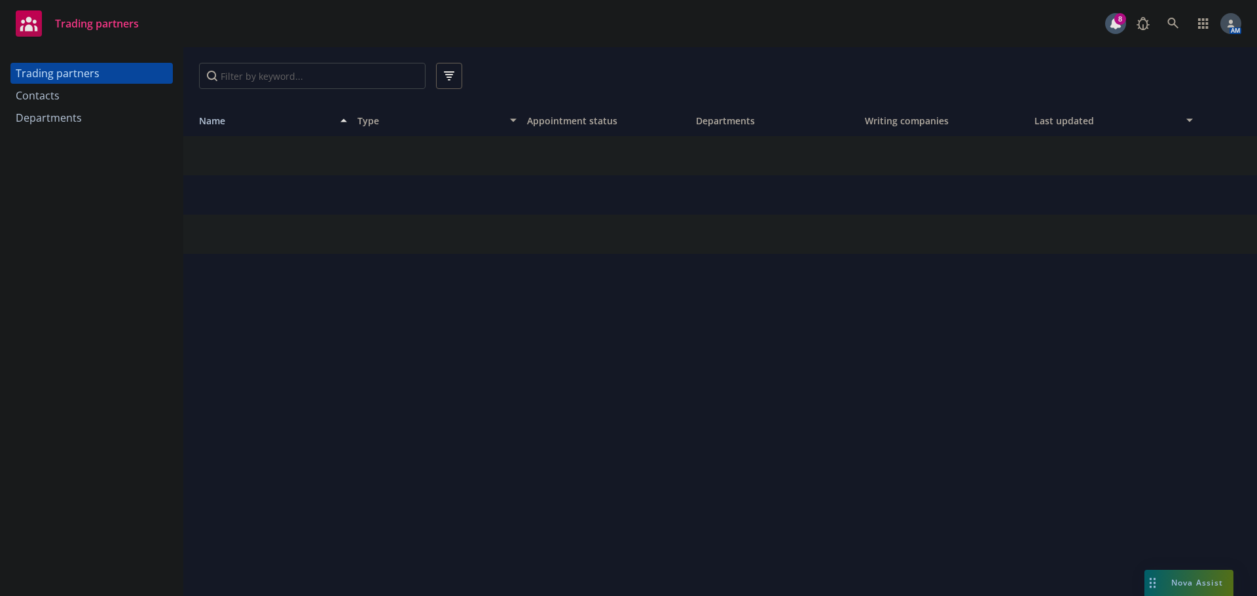
drag, startPoint x: 62, startPoint y: 96, endPoint x: 182, endPoint y: 80, distance: 120.8
click at [62, 96] on div "Contacts" at bounding box center [92, 95] width 152 height 21
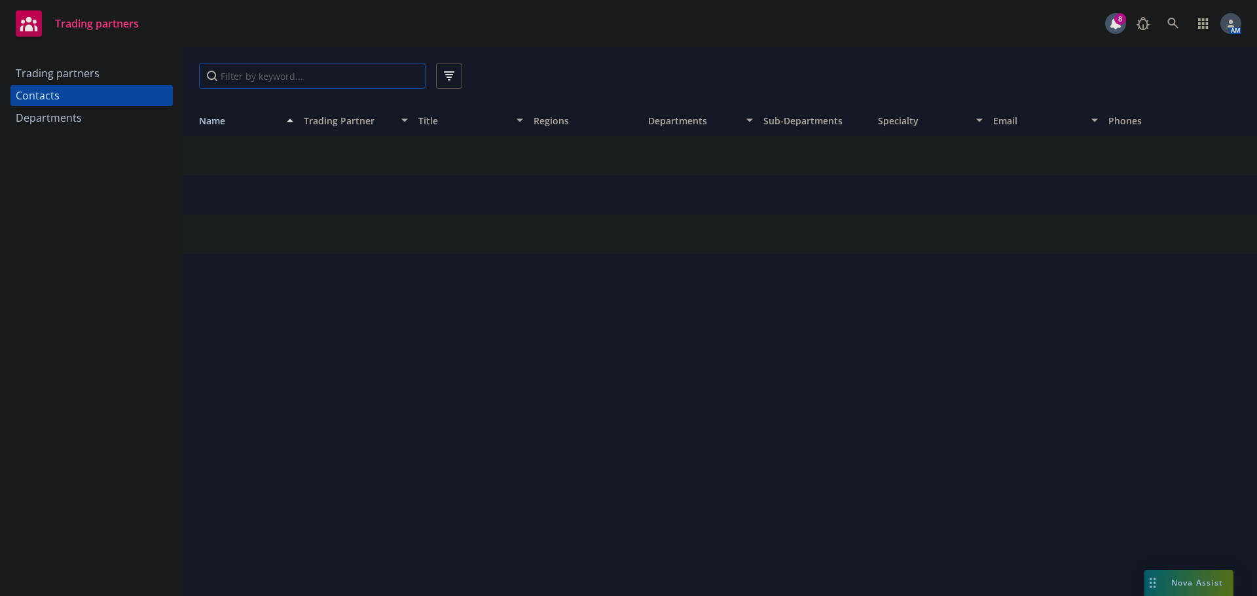
click at [261, 73] on input "Filter by keyword..." at bounding box center [312, 76] width 226 height 26
drag, startPoint x: 94, startPoint y: 77, endPoint x: 84, endPoint y: 78, distance: 10.6
click at [84, 78] on div "Trading partners Contacts Departments [PERSON_NAME] Name Trading Partner Title …" at bounding box center [628, 321] width 1257 height 549
type input "[PERSON_NAME]"
click at [410, 74] on input "[PERSON_NAME]" at bounding box center [312, 76] width 226 height 26
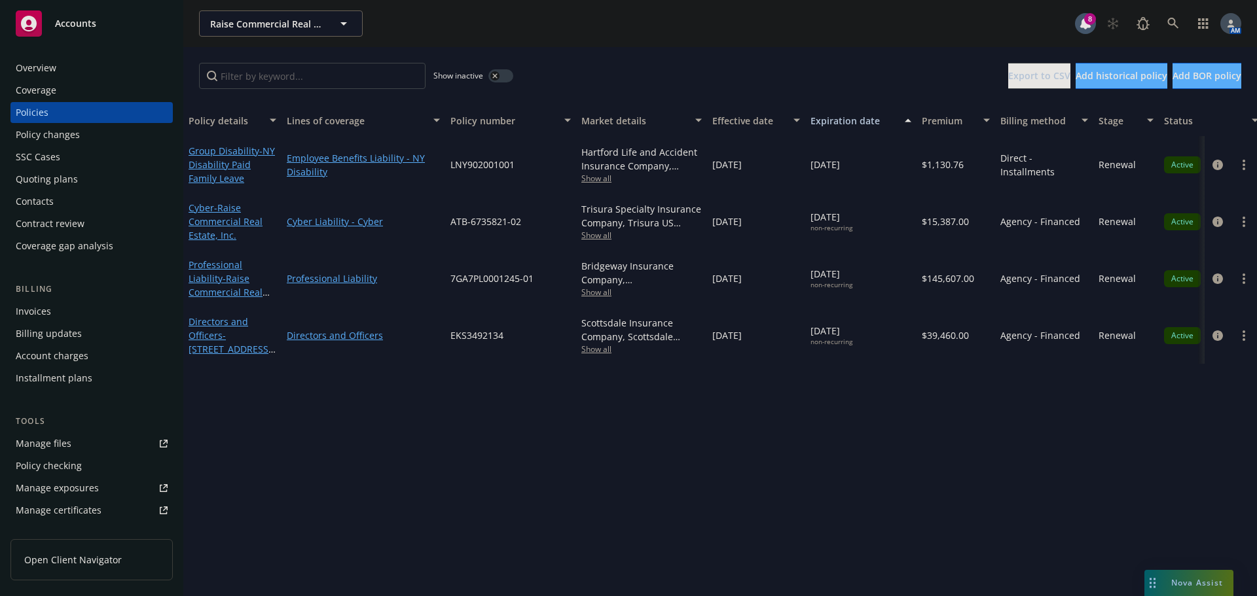
click at [602, 179] on span "Show all" at bounding box center [641, 178] width 120 height 11
click at [1210, 162] on link "circleInformation" at bounding box center [1218, 165] width 16 height 16
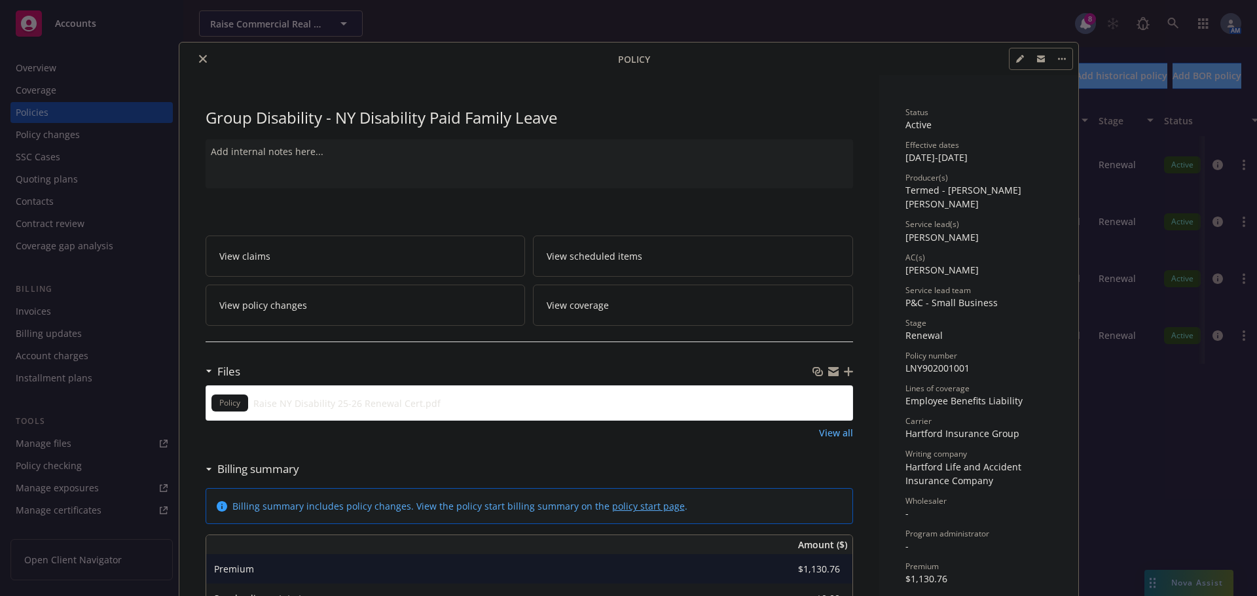
click at [195, 60] on button "close" at bounding box center [203, 59] width 16 height 16
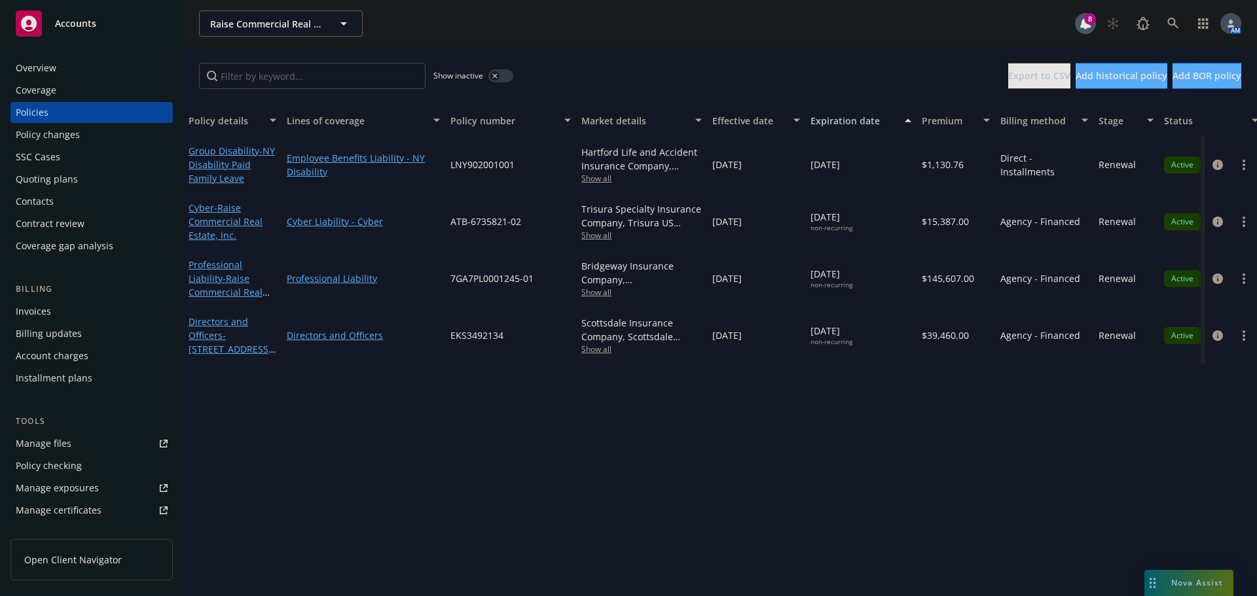
click at [480, 162] on span "LNY902001001" at bounding box center [482, 165] width 64 height 14
copy span "LNY902001001"
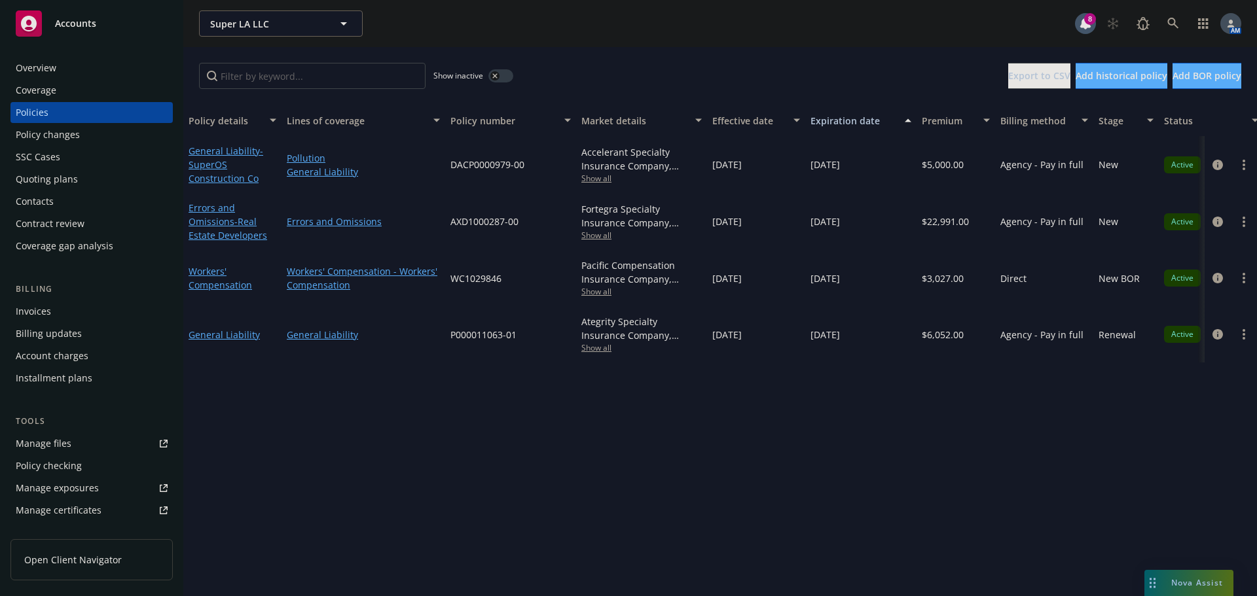
click at [500, 79] on button "button" at bounding box center [500, 75] width 25 height 13
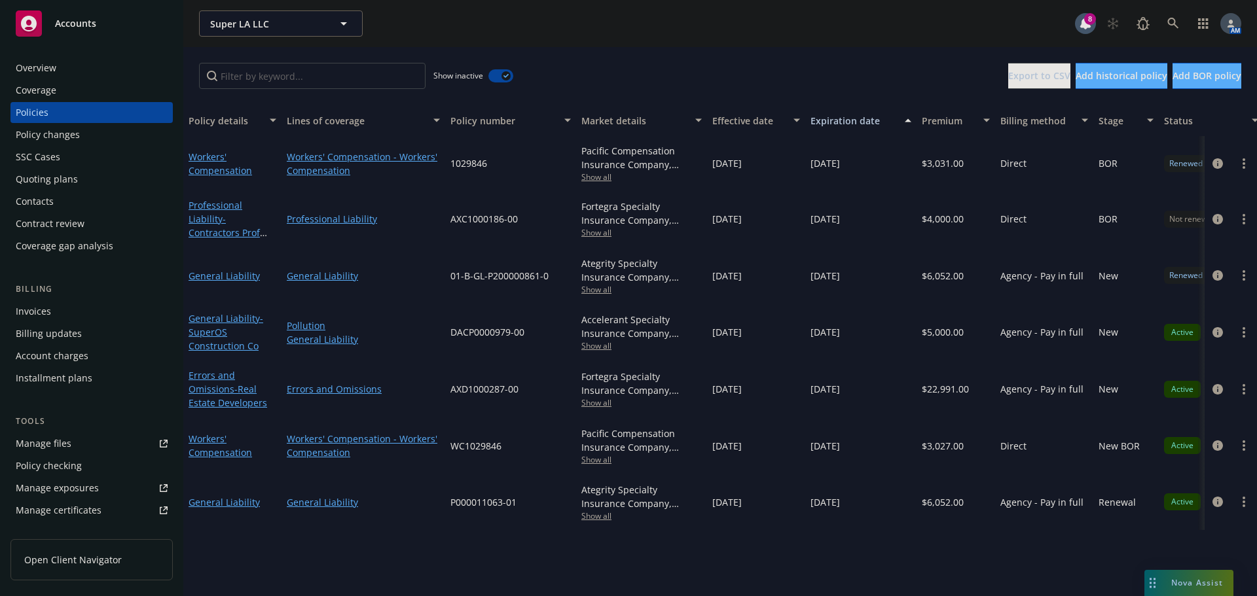
click at [897, 31] on div "Super LA LLC Super LA LLC" at bounding box center [637, 23] width 876 height 26
